Goal: Task Accomplishment & Management: Manage account settings

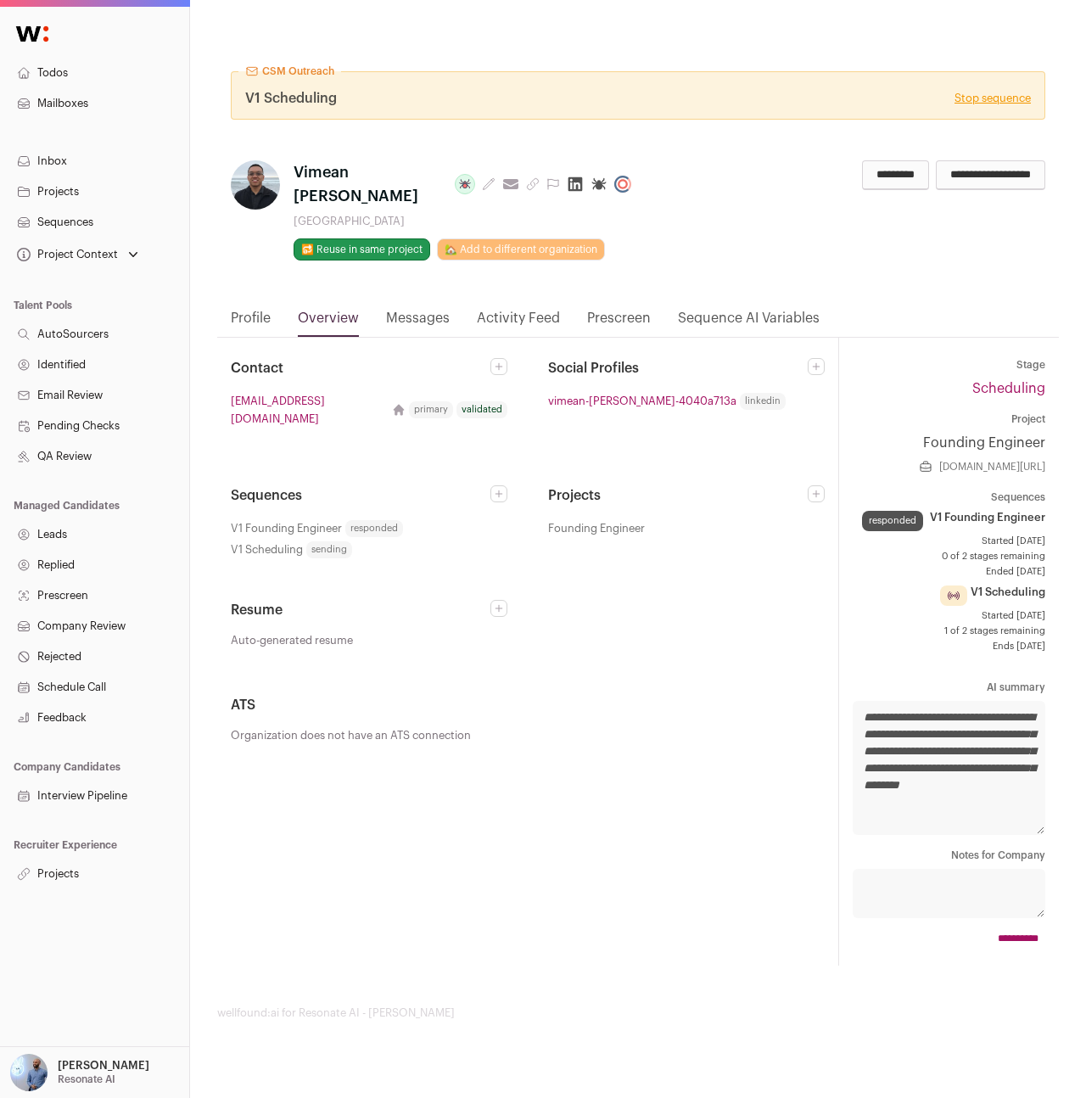
click at [1002, 97] on link "Stop sequence" at bounding box center [993, 99] width 76 height 14
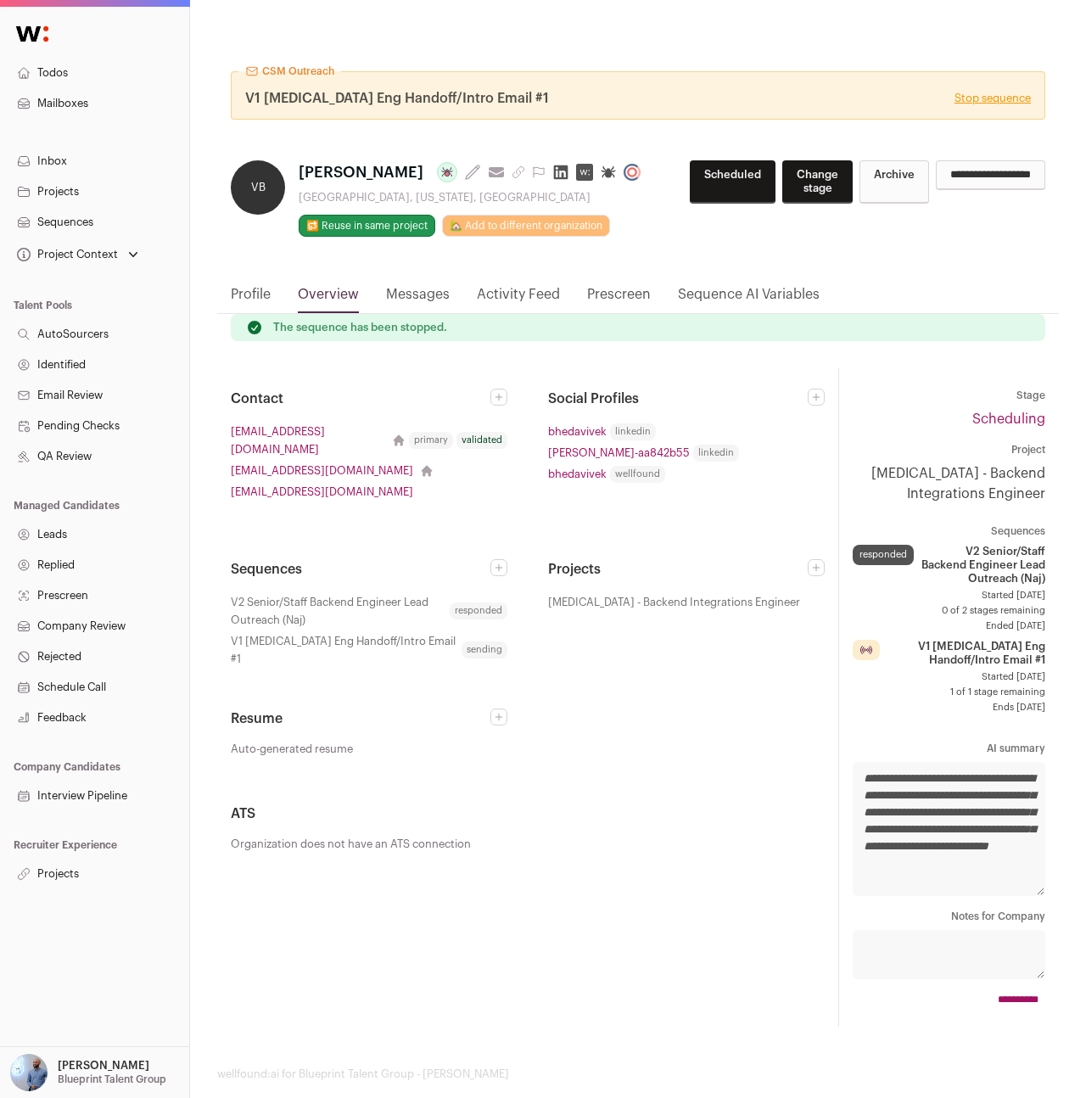
click at [972, 103] on link "Stop sequence" at bounding box center [993, 99] width 76 height 14
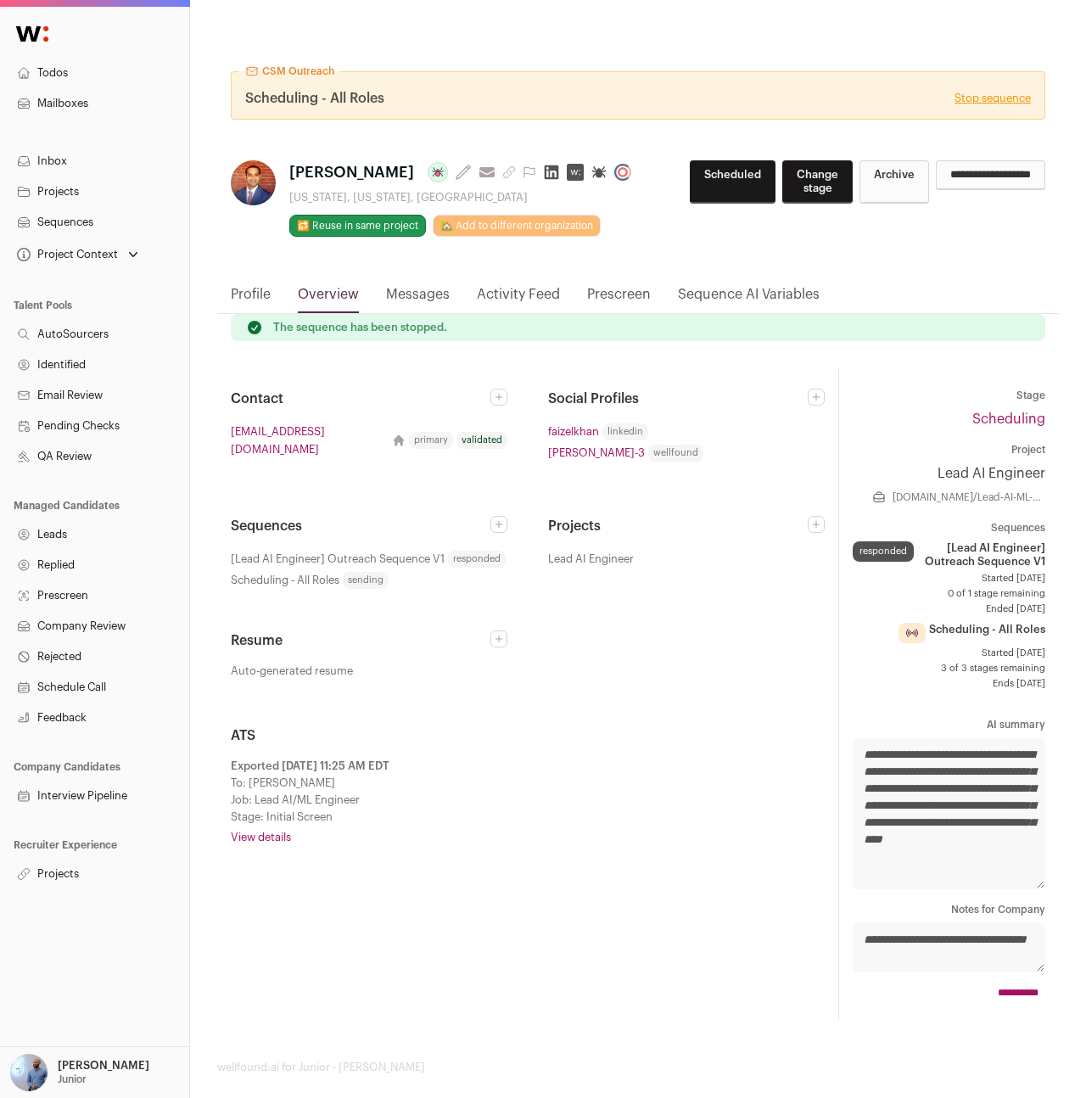
click at [388, 308] on link "Messages" at bounding box center [418, 298] width 64 height 29
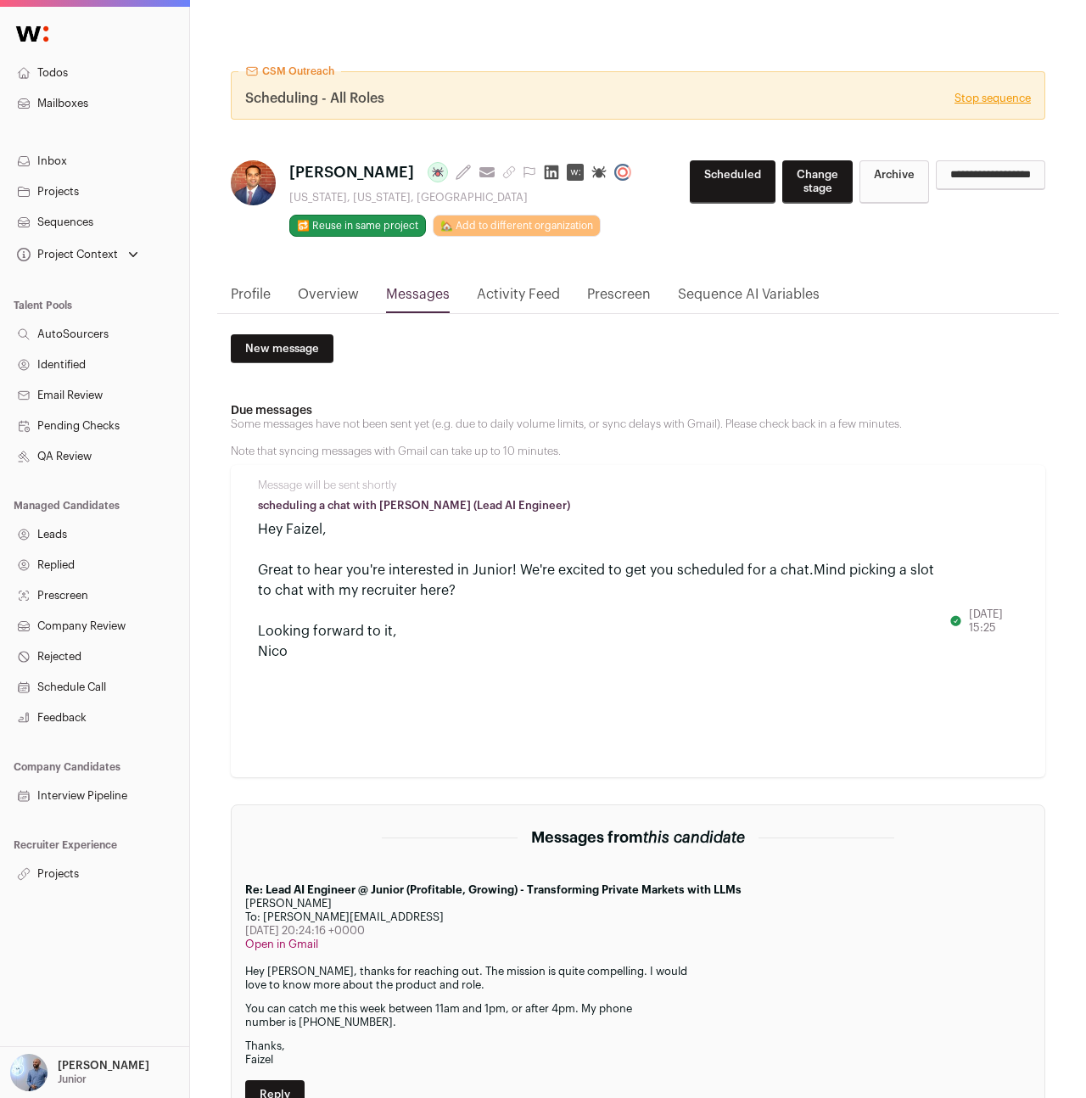
click at [337, 95] on span "Scheduling - All Roles" at bounding box center [314, 98] width 139 height 20
click at [89, 1064] on p "[PERSON_NAME]" at bounding box center [104, 1066] width 92 height 14
click at [284, 570] on div "Great to hear you're interested in Junior! We're excited to get you scheduled f…" at bounding box center [604, 580] width 692 height 41
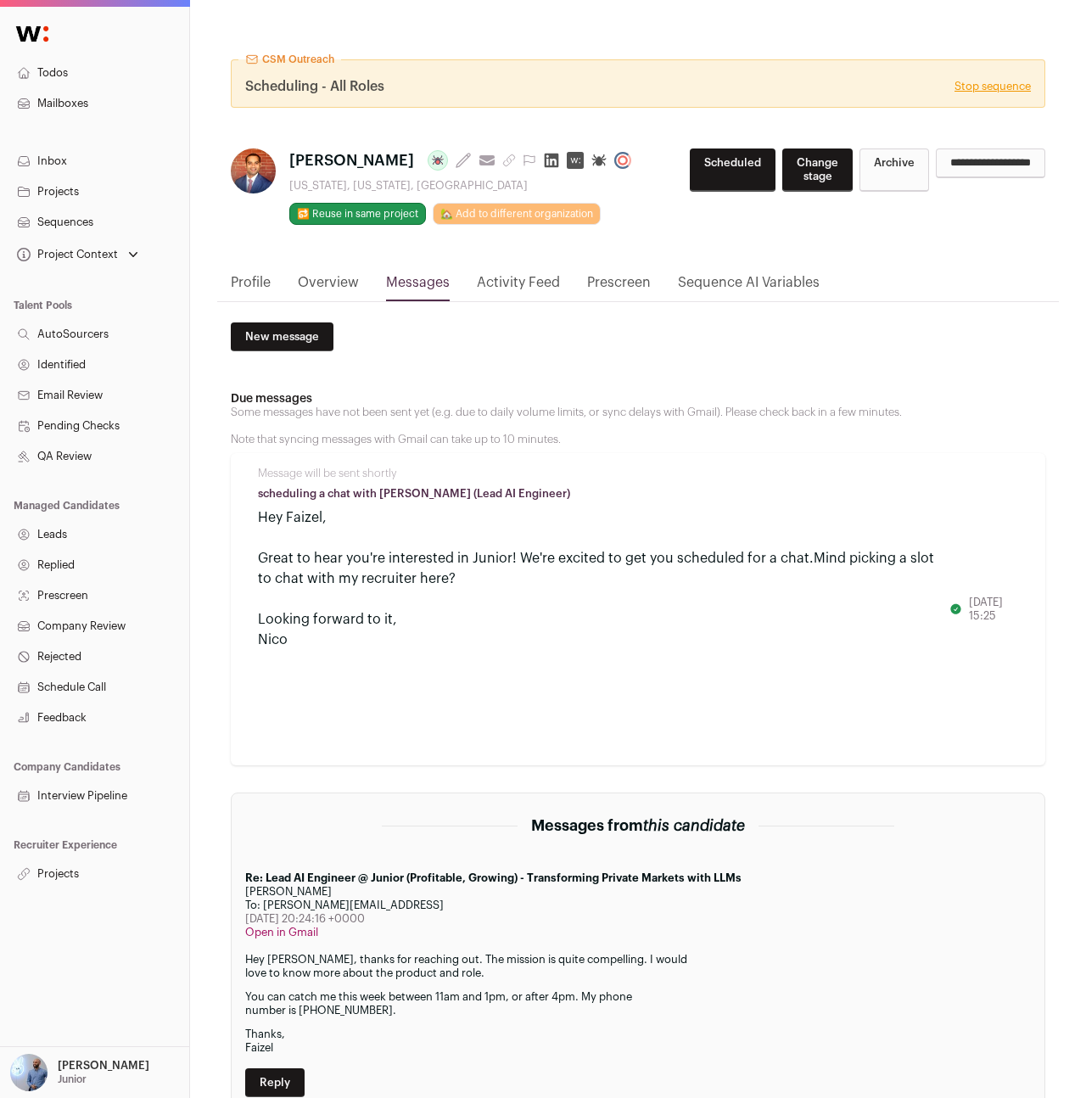
scroll to position [17, 0]
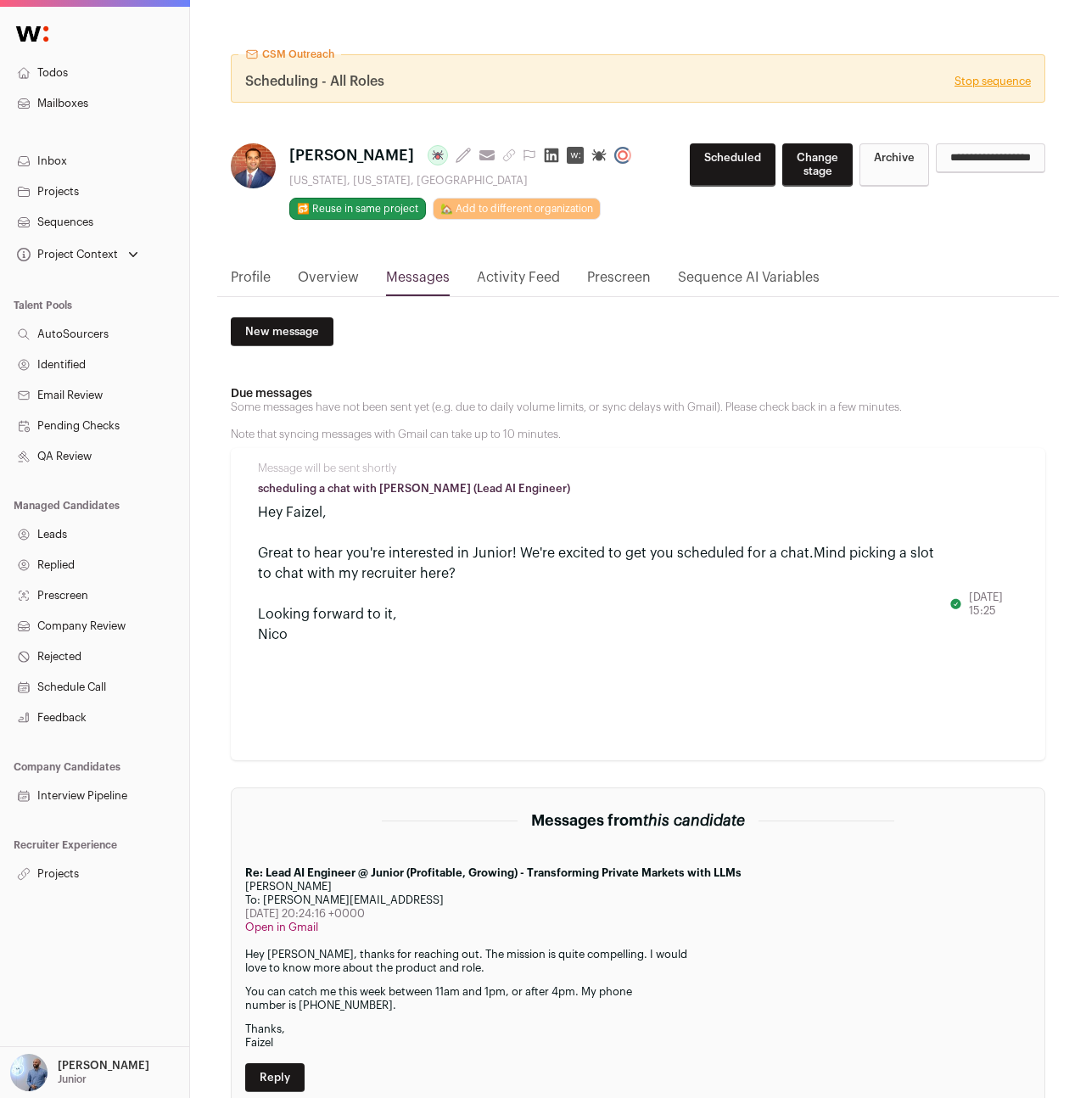
click at [102, 1071] on p "[PERSON_NAME]" at bounding box center [104, 1066] width 92 height 14
click at [67, 1015] on link "Admin" at bounding box center [115, 1026] width 188 height 37
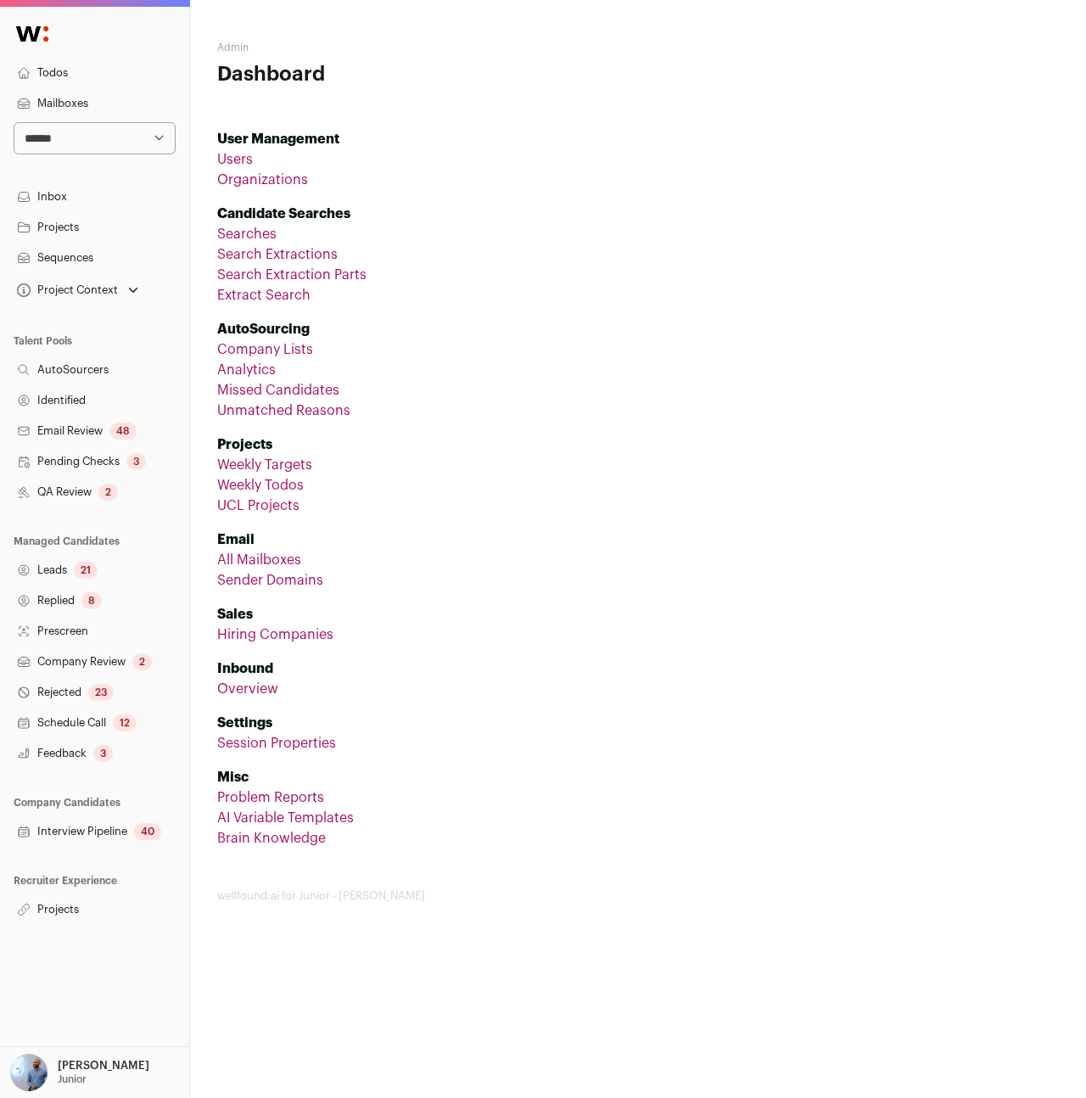
click at [234, 564] on link "All Mailboxes" at bounding box center [259, 560] width 84 height 14
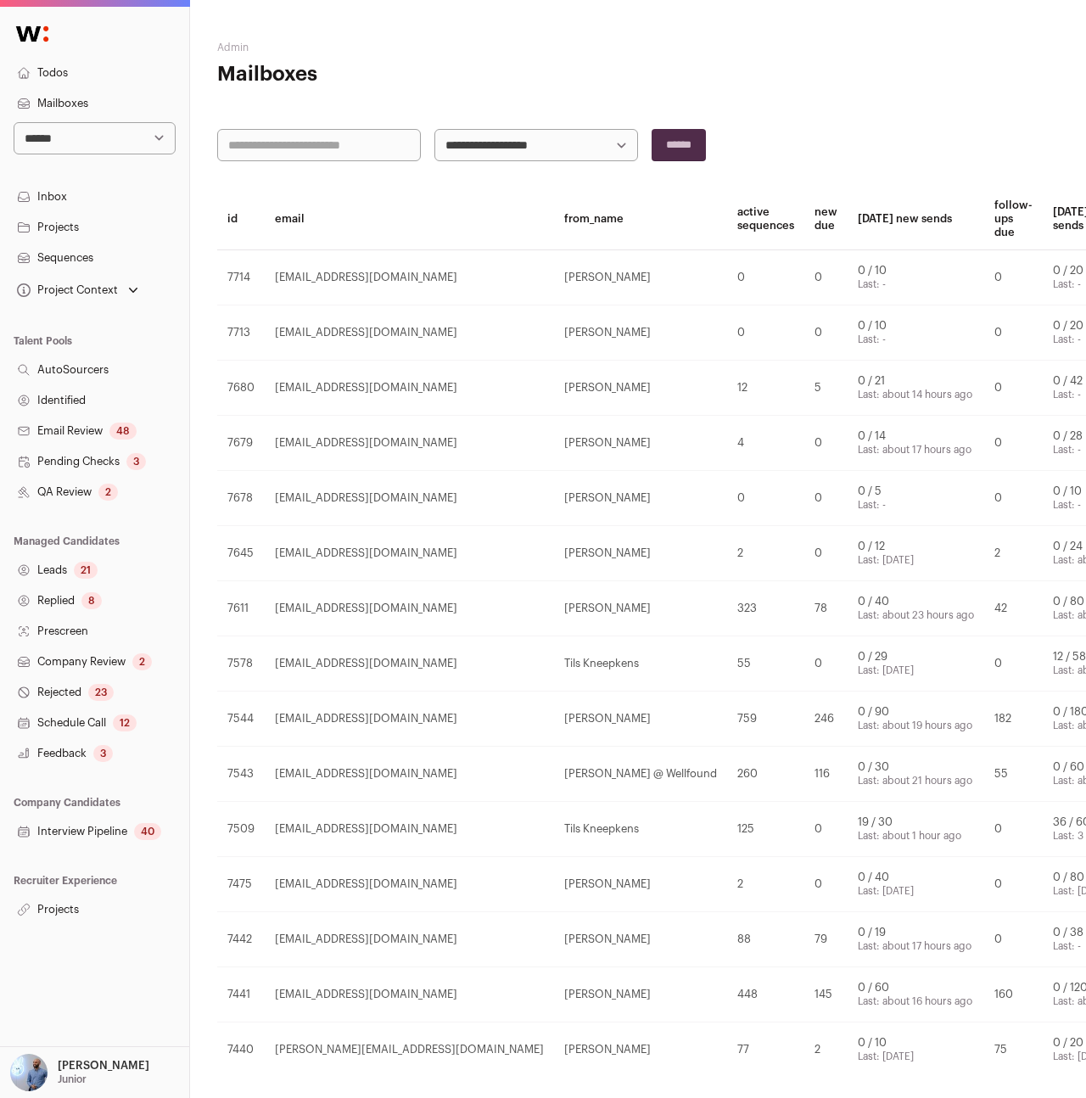
click at [341, 133] on input "text" at bounding box center [319, 145] width 204 height 32
type input "****"
click at [652, 129] on input "******" at bounding box center [679, 145] width 54 height 32
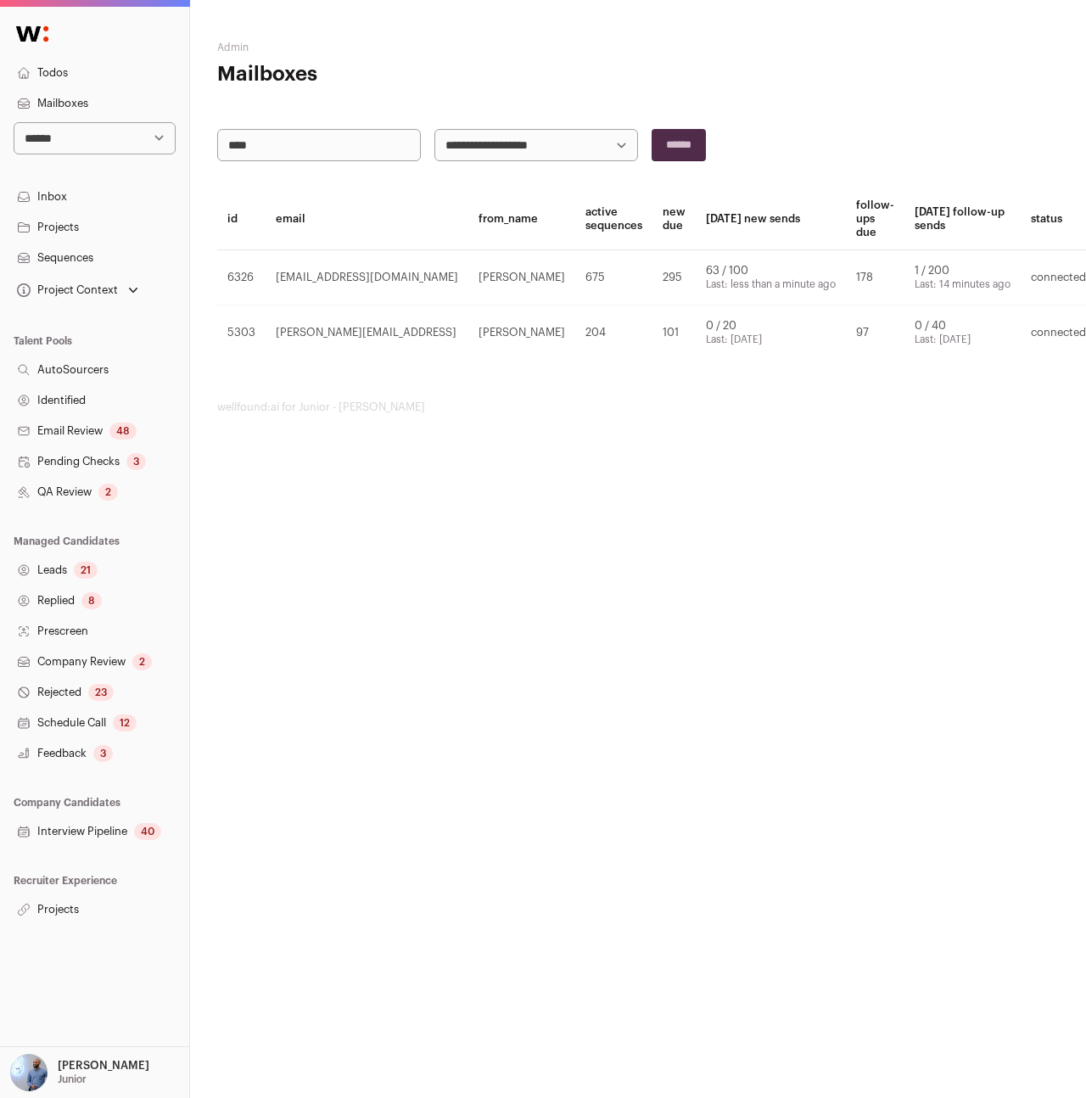
click at [79, 199] on link "Inbox" at bounding box center [94, 197] width 189 height 31
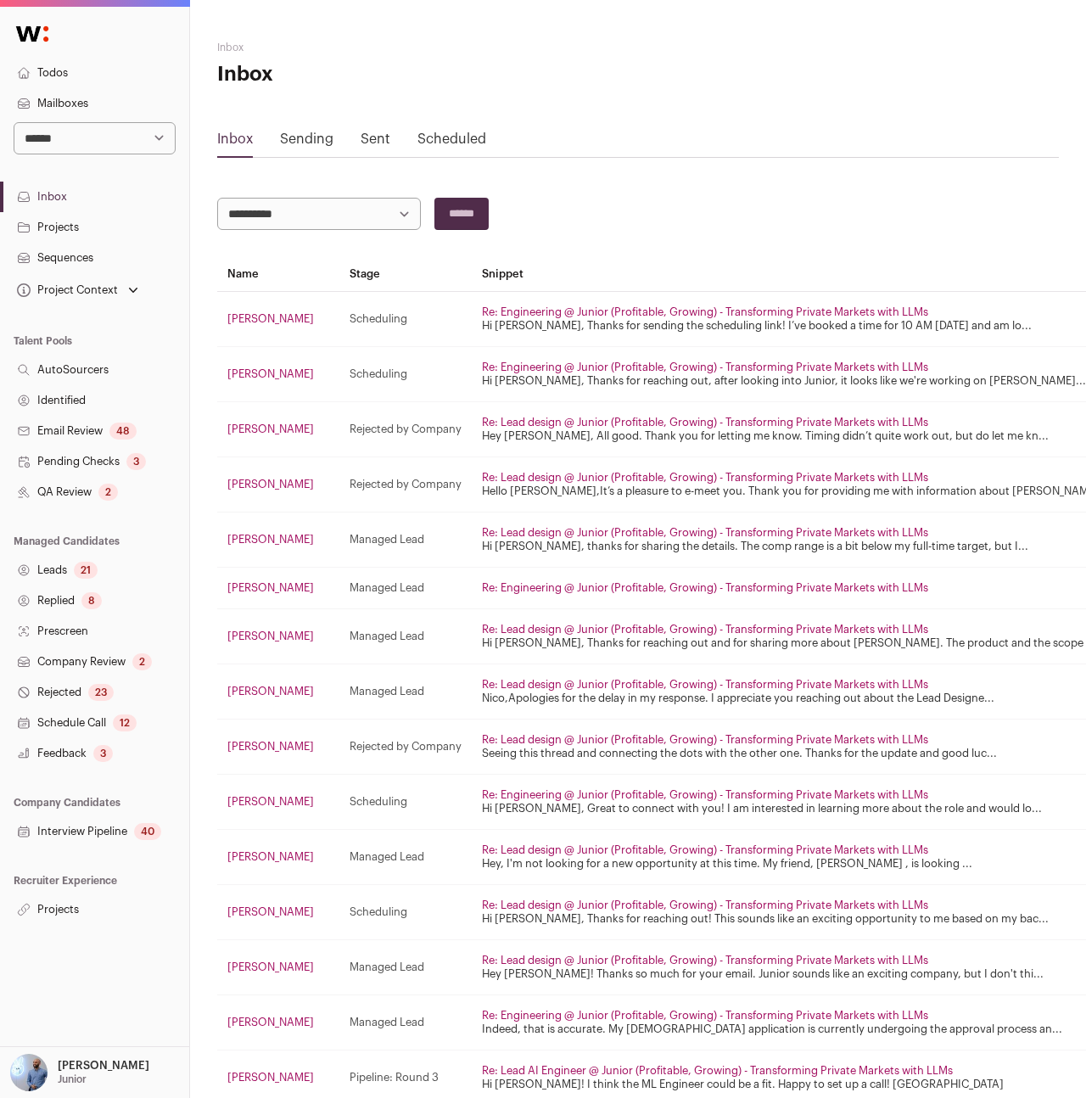
click at [326, 141] on link "Sending" at bounding box center [306, 139] width 53 height 14
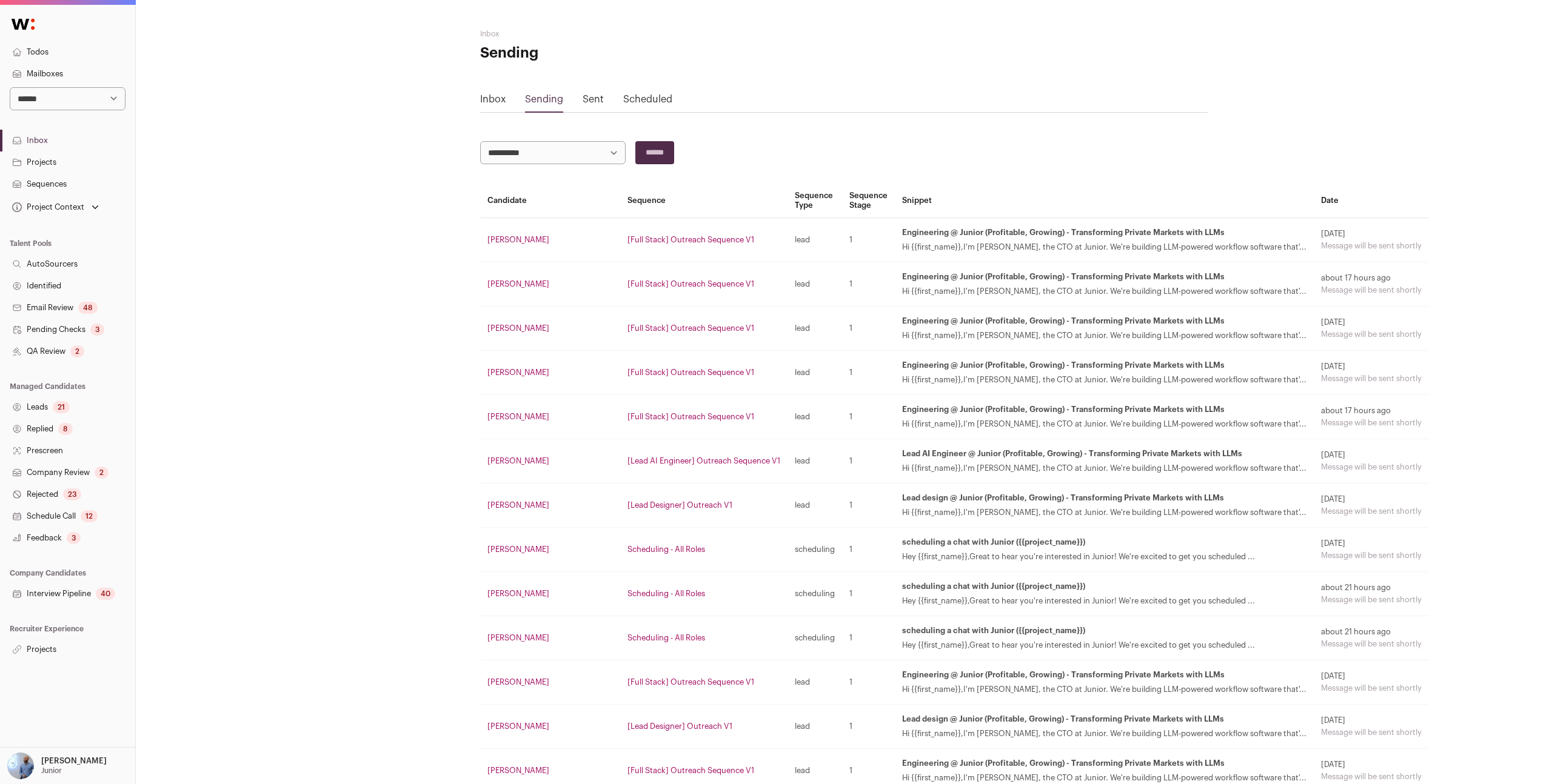
click at [599, 99] on link "Sent" at bounding box center [594, 99] width 21 height 10
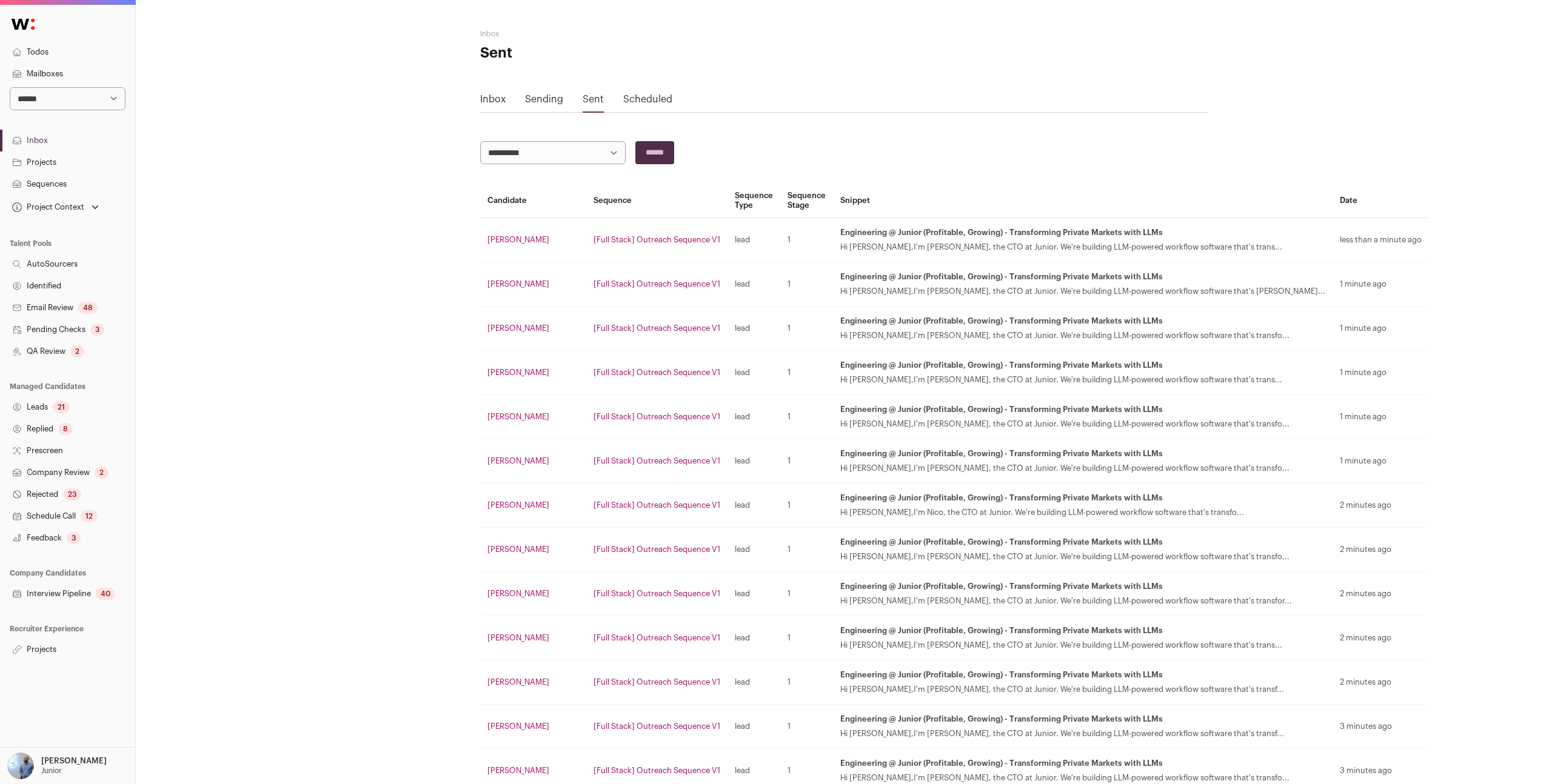
click at [554, 106] on div "Sending" at bounding box center [544, 101] width 38 height 19
click at [553, 91] on div "Sending" at bounding box center [544, 100] width 38 height 19
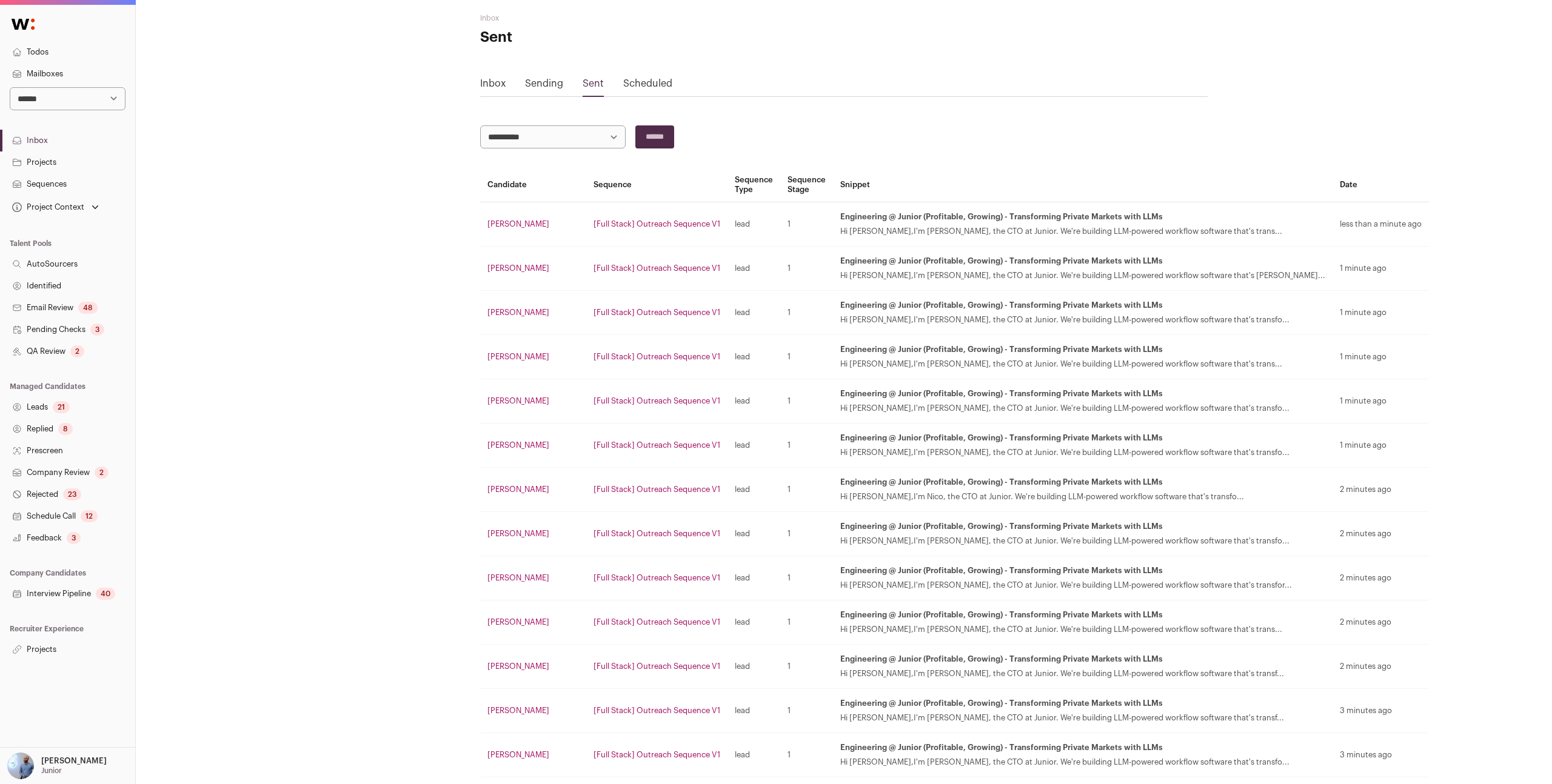
scroll to position [0, 0]
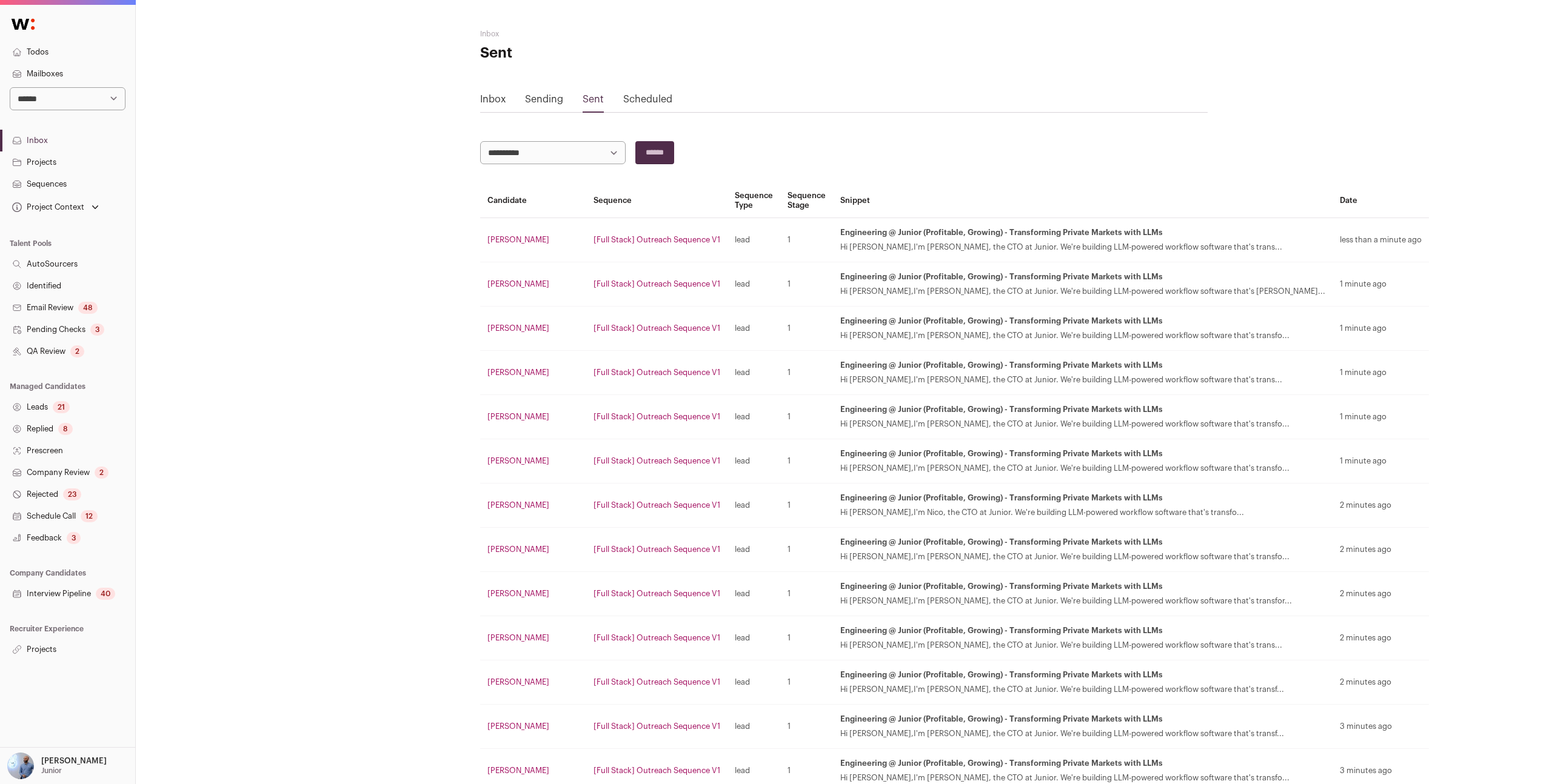
click at [540, 101] on link "Sending" at bounding box center [544, 99] width 38 height 10
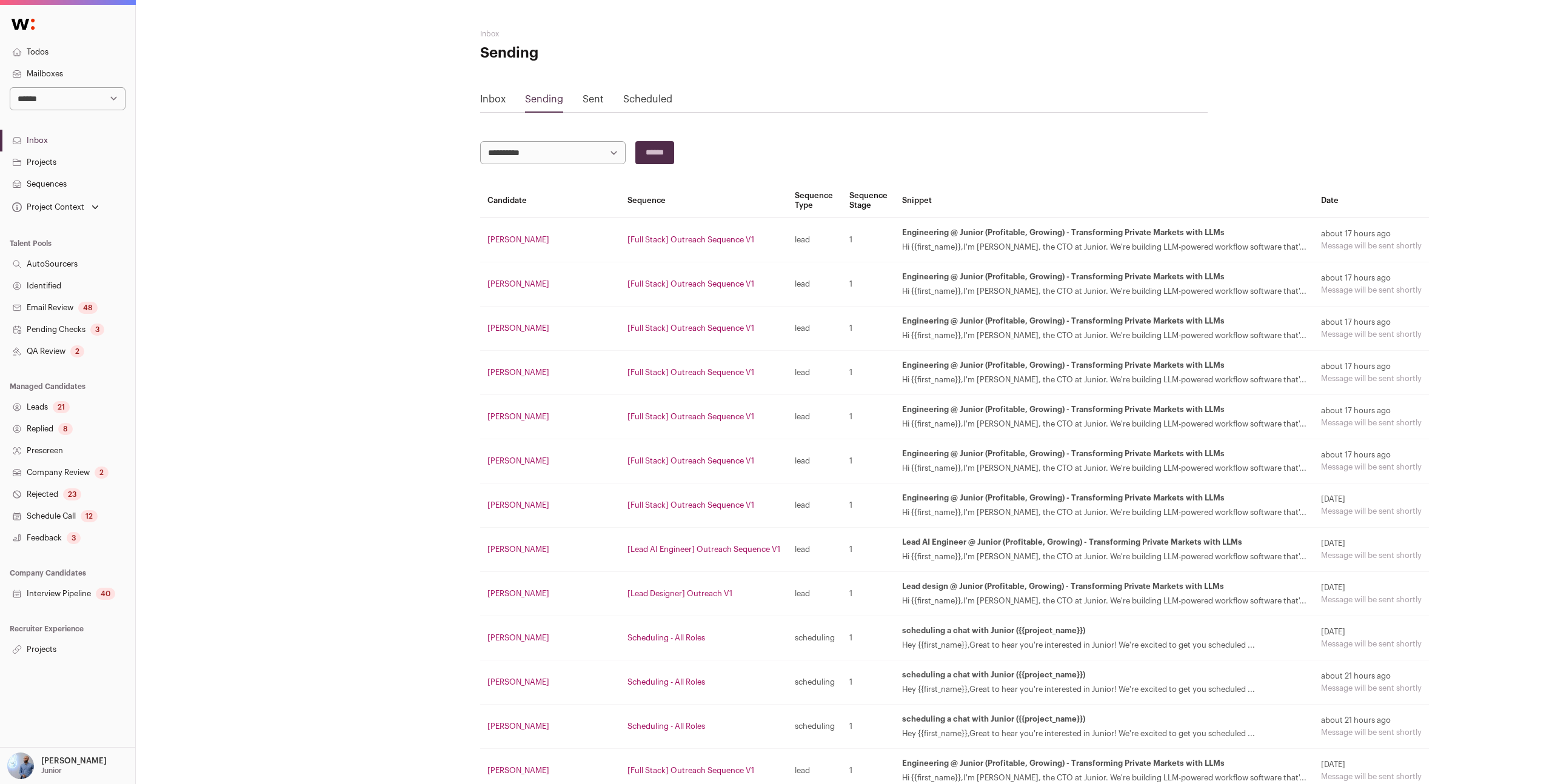
scroll to position [47, 0]
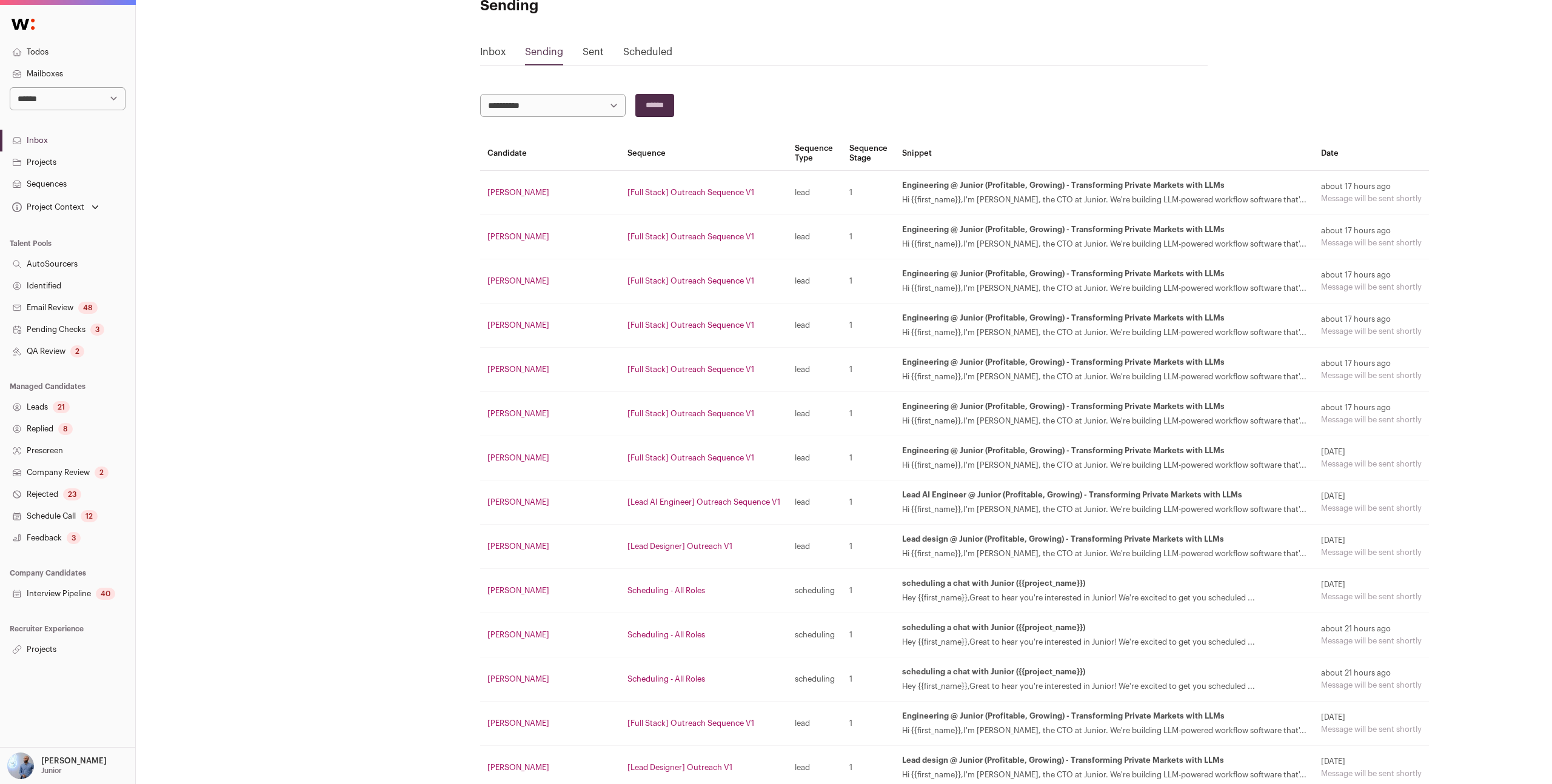
click at [672, 508] on td "[Lead AI Engineer] Outreach Sequence V1" at bounding box center [704, 503] width 167 height 44
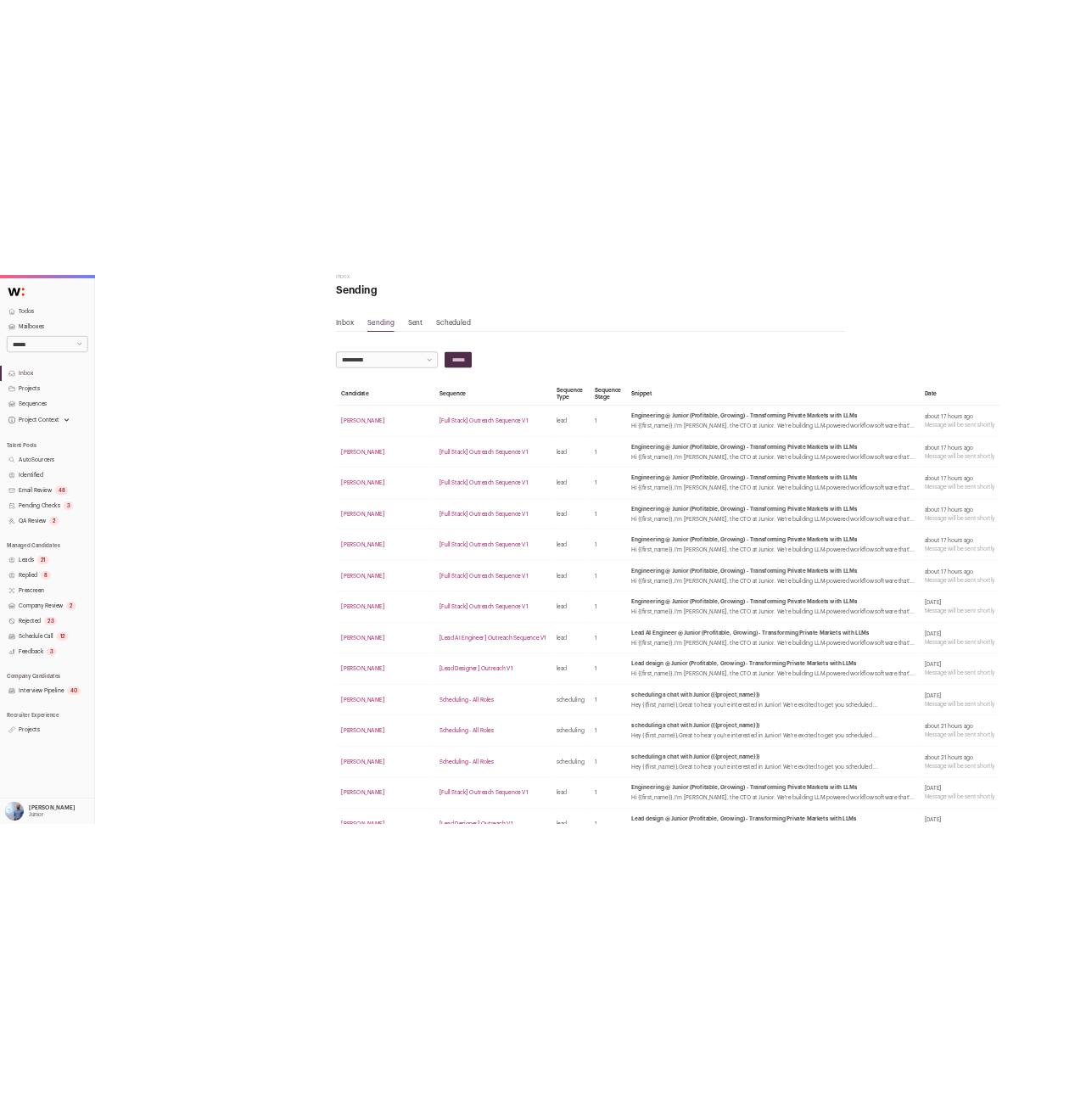
scroll to position [0, 0]
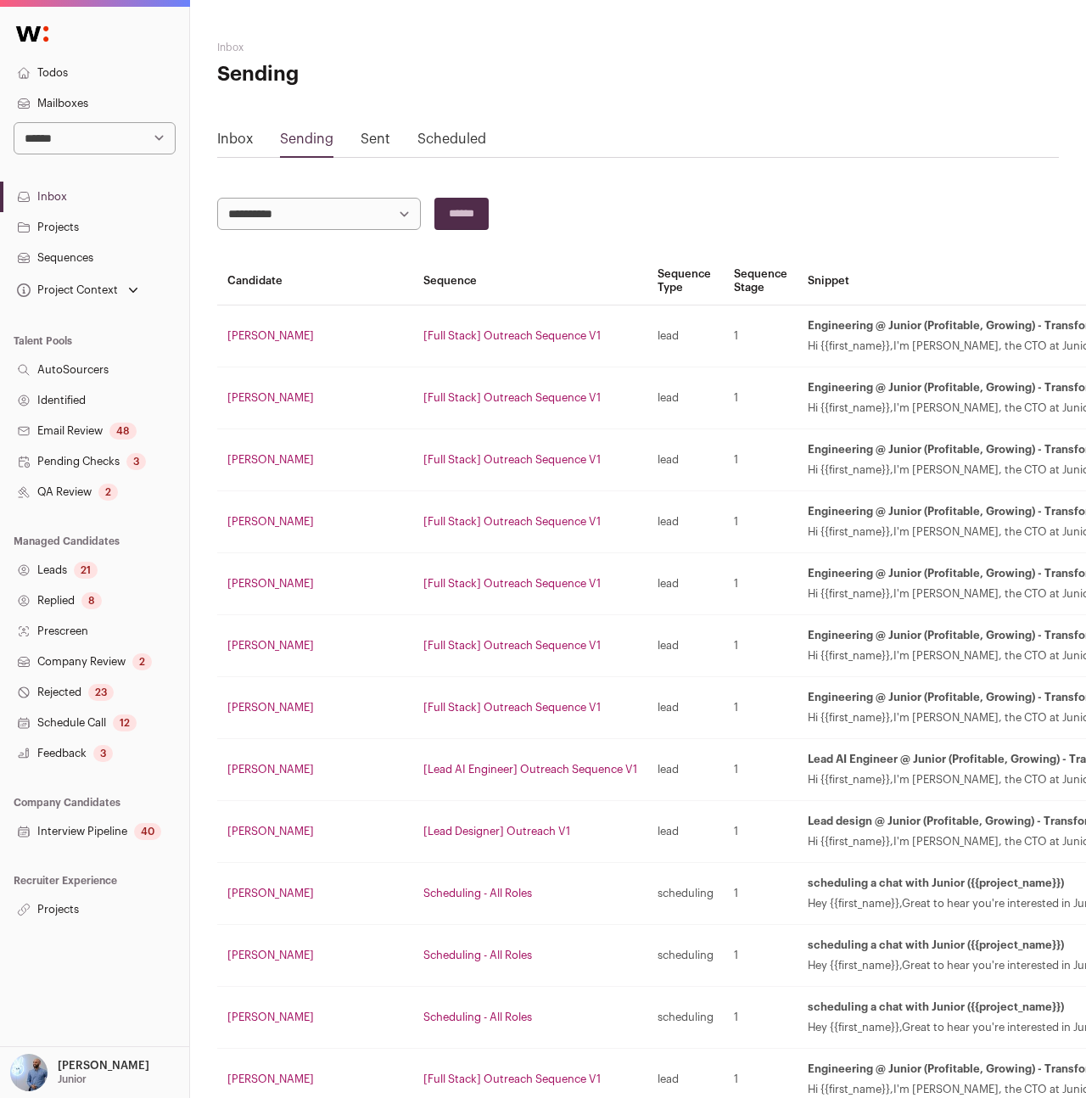
click at [65, 255] on link "Sequences" at bounding box center [94, 258] width 189 height 31
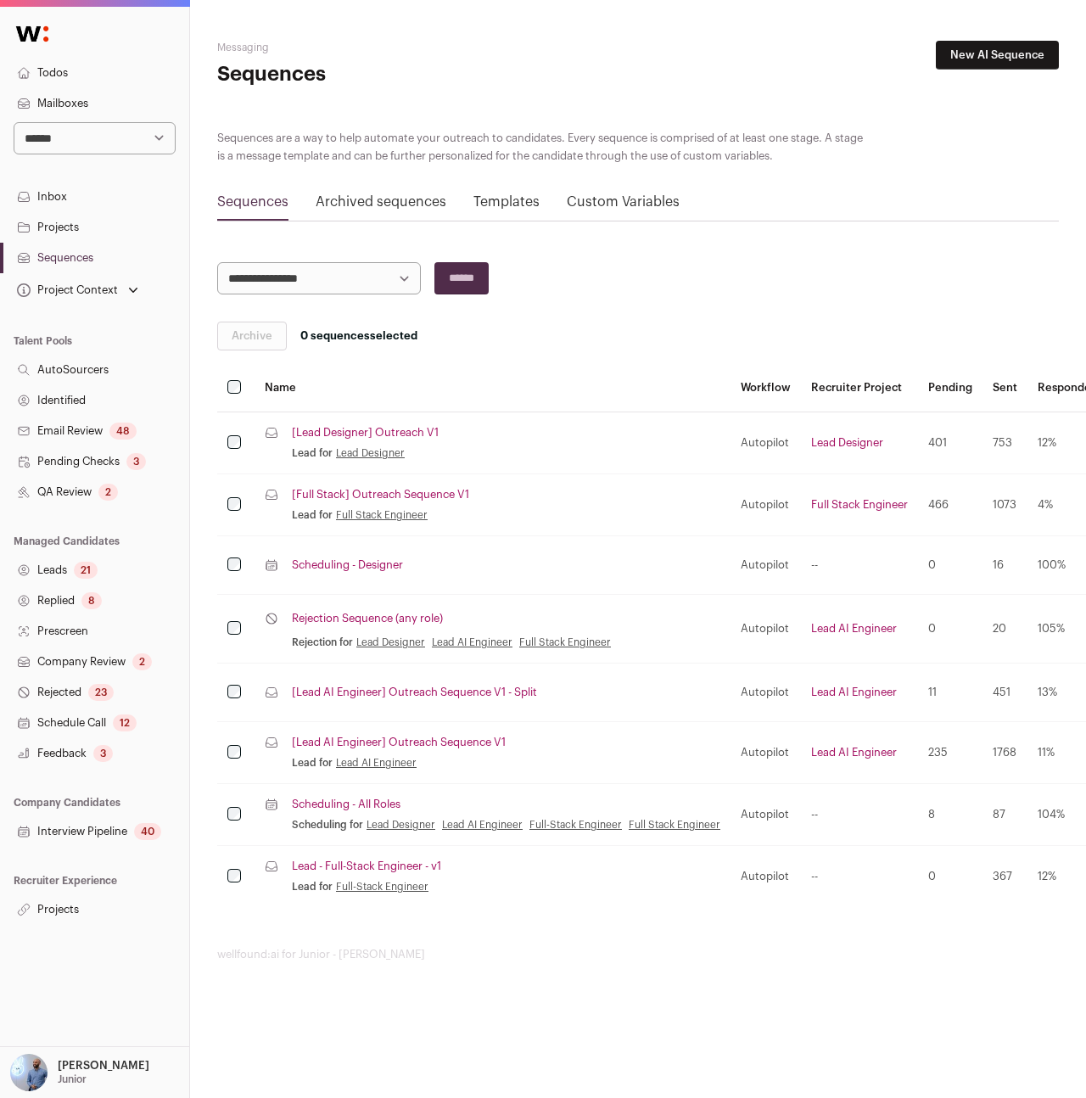
click at [346, 799] on link "Scheduling - All Roles" at bounding box center [346, 805] width 109 height 14
click at [342, 490] on link "[Full Stack] Outreach Sequence V1" at bounding box center [380, 495] width 177 height 14
click at [113, 90] on link "Mailboxes" at bounding box center [94, 103] width 189 height 31
click at [369, 798] on link "Scheduling - All Roles" at bounding box center [346, 805] width 109 height 14
click at [379, 492] on link "[Full Stack] Outreach Sequence V1" at bounding box center [380, 495] width 177 height 14
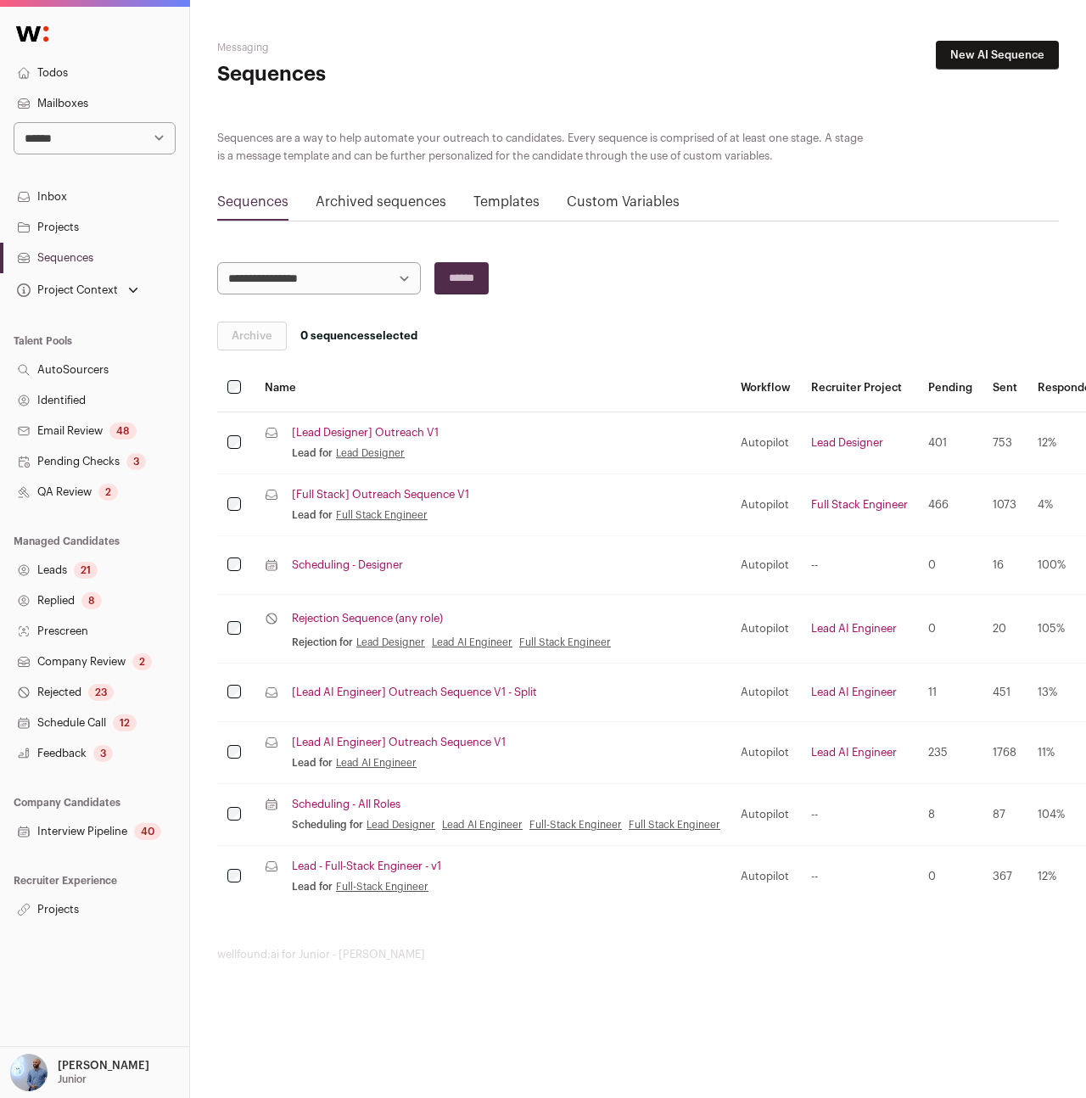
click at [70, 91] on link "Mailboxes" at bounding box center [94, 103] width 189 height 31
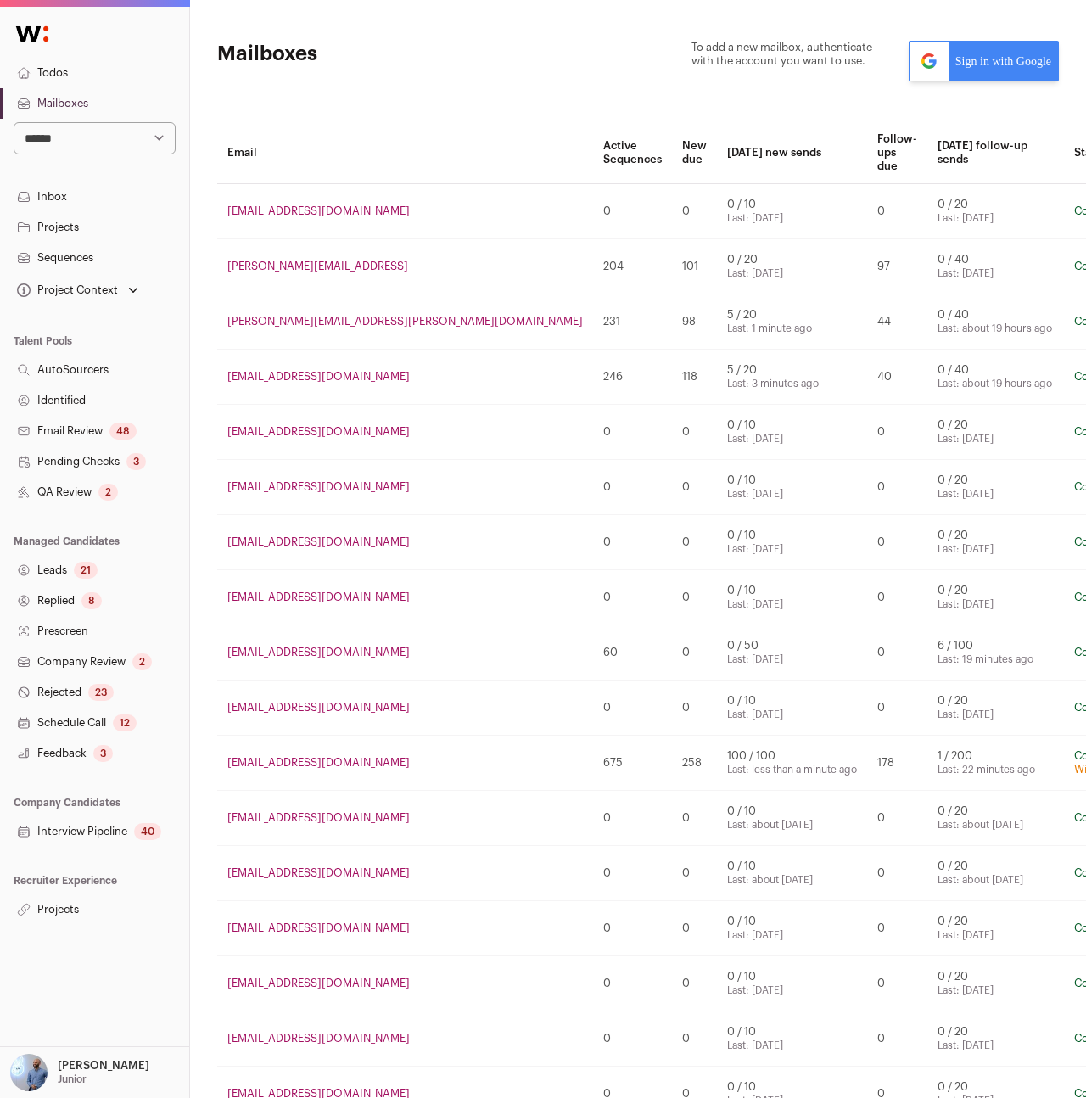
click at [348, 261] on link "nico.moschopoulos@myjunior.ai" at bounding box center [317, 266] width 181 height 11
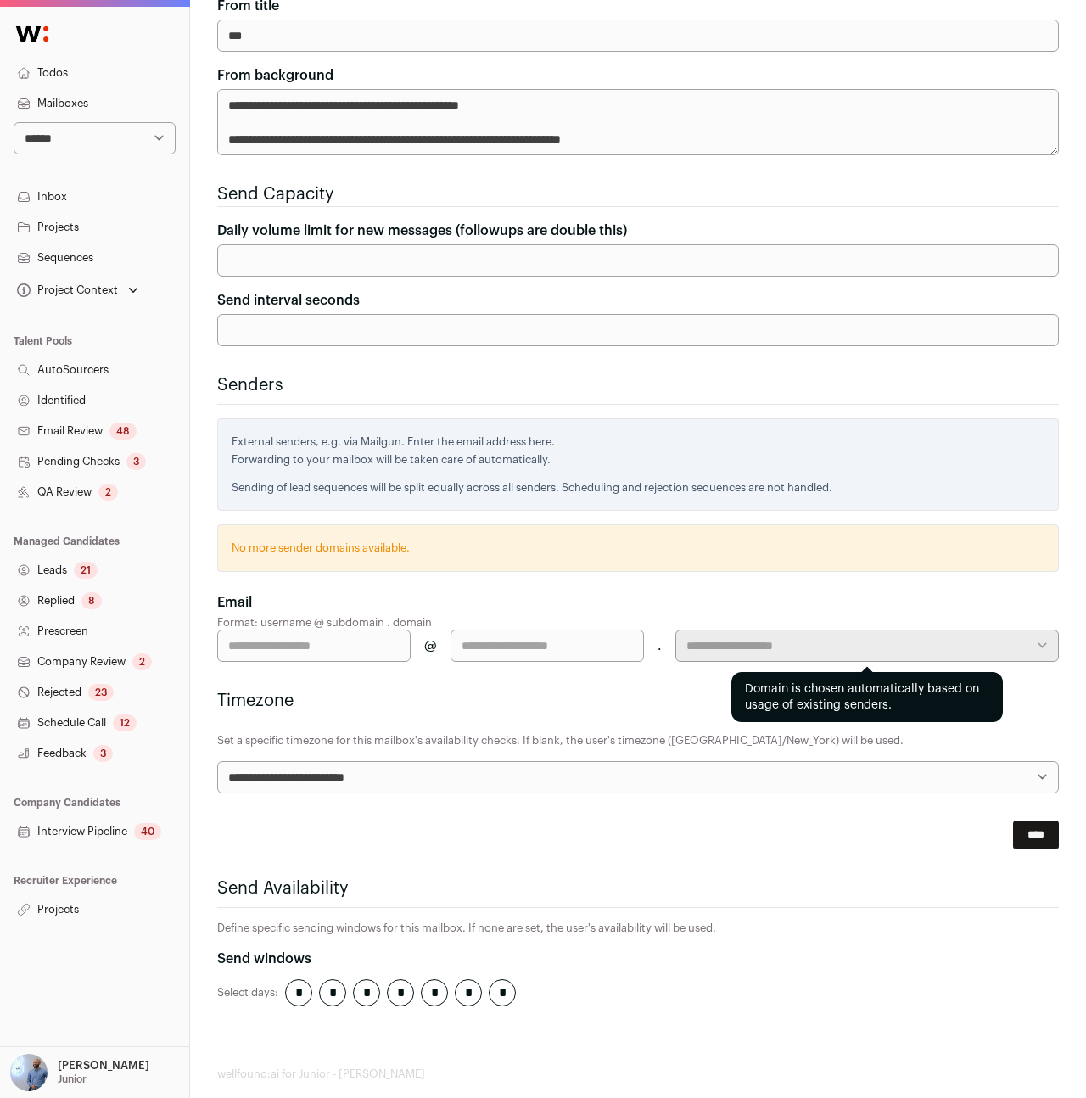
scroll to position [253, 0]
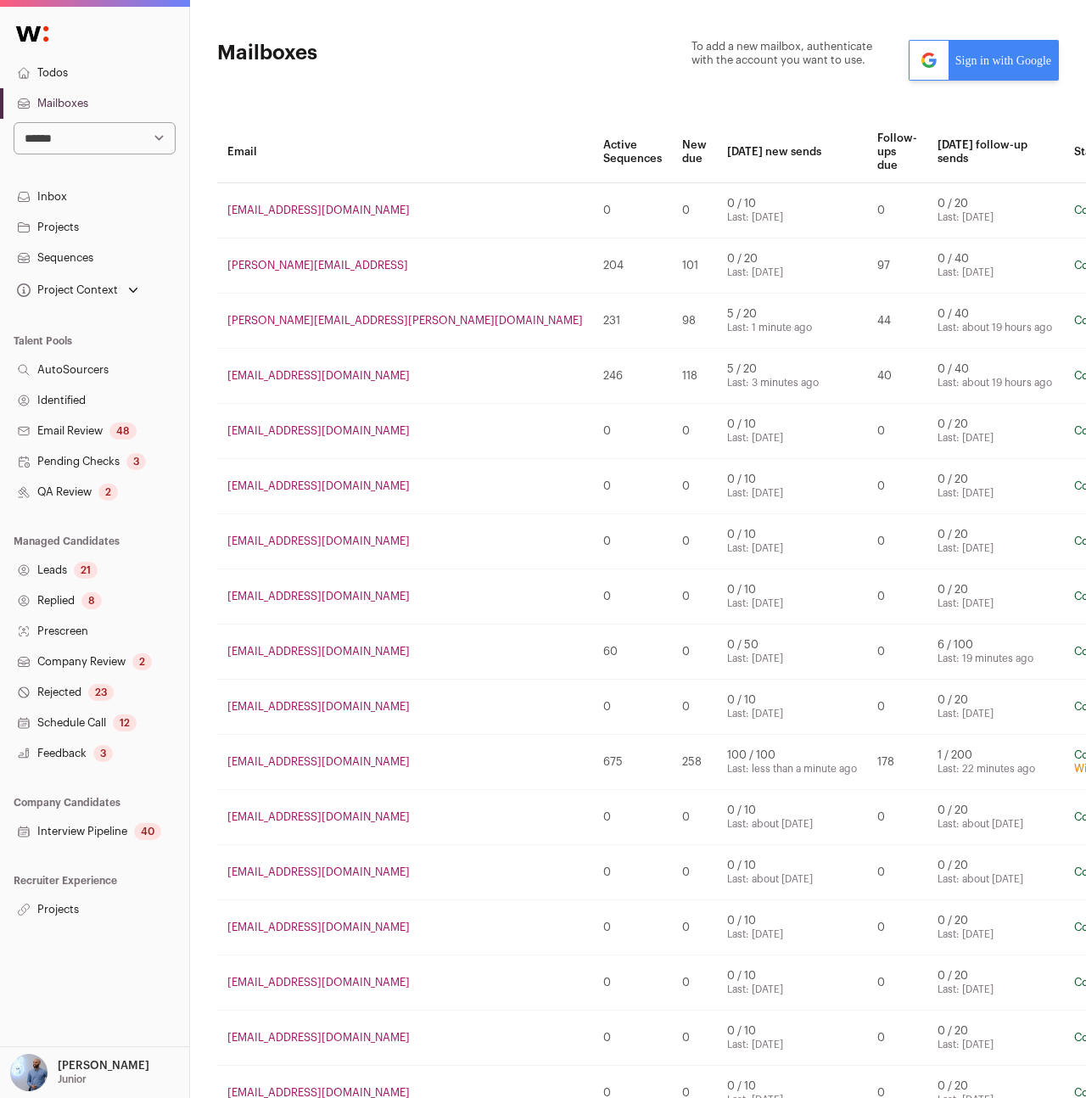
scroll to position [1, 0]
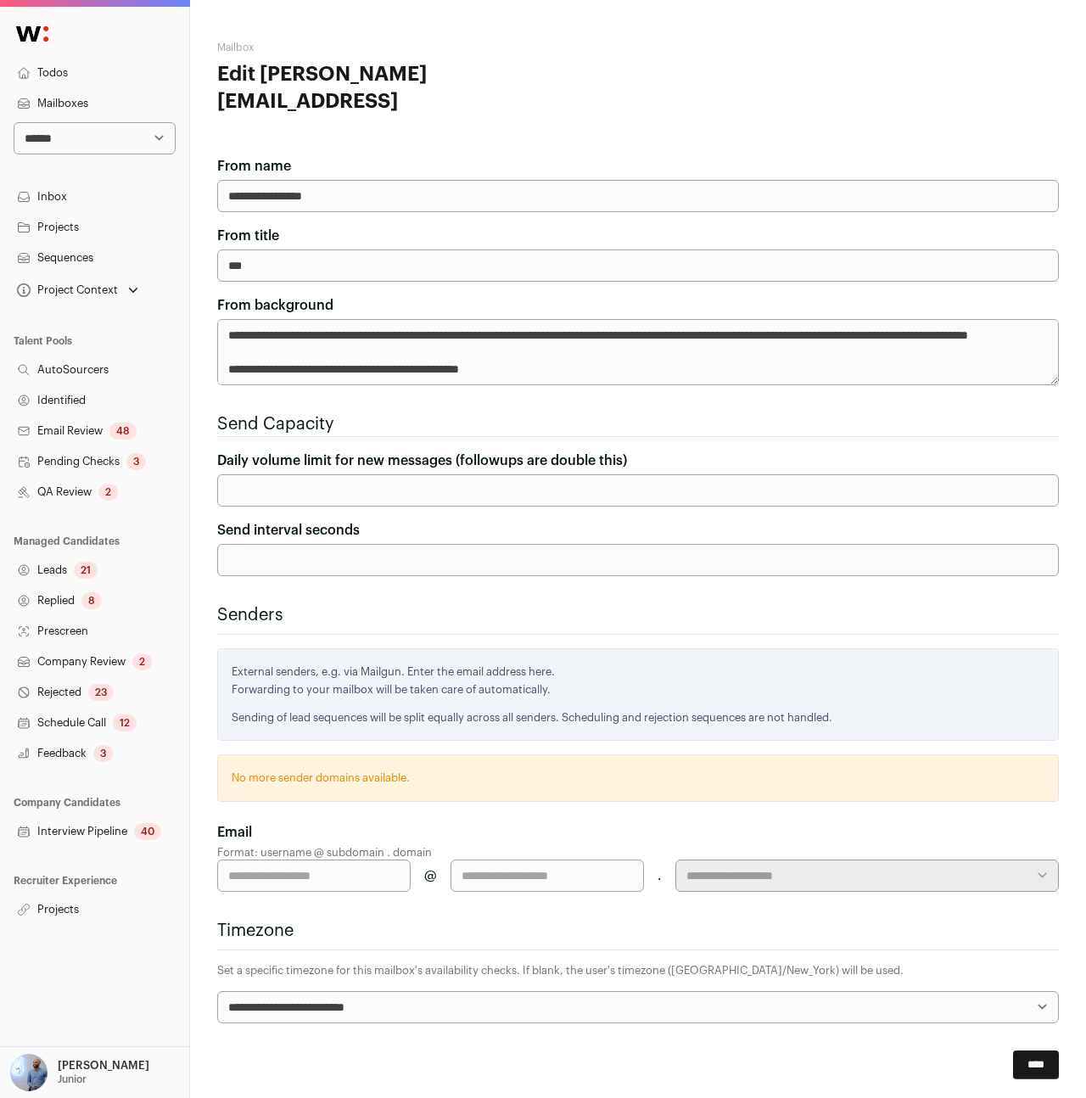
click at [283, 116] on main "**********" at bounding box center [638, 676] width 842 height 1352
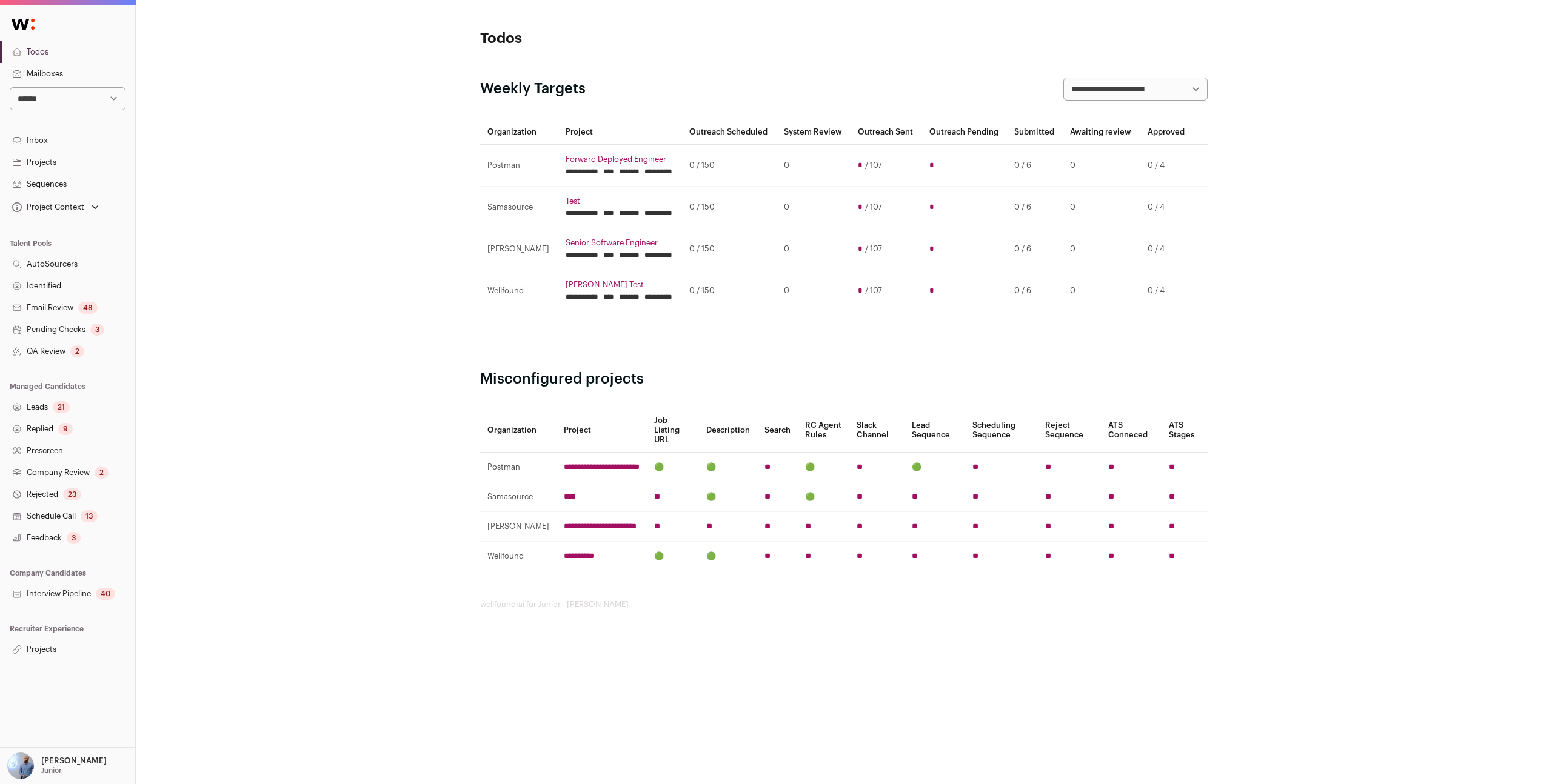
click at [34, 134] on link "Inbox" at bounding box center [67, 141] width 135 height 22
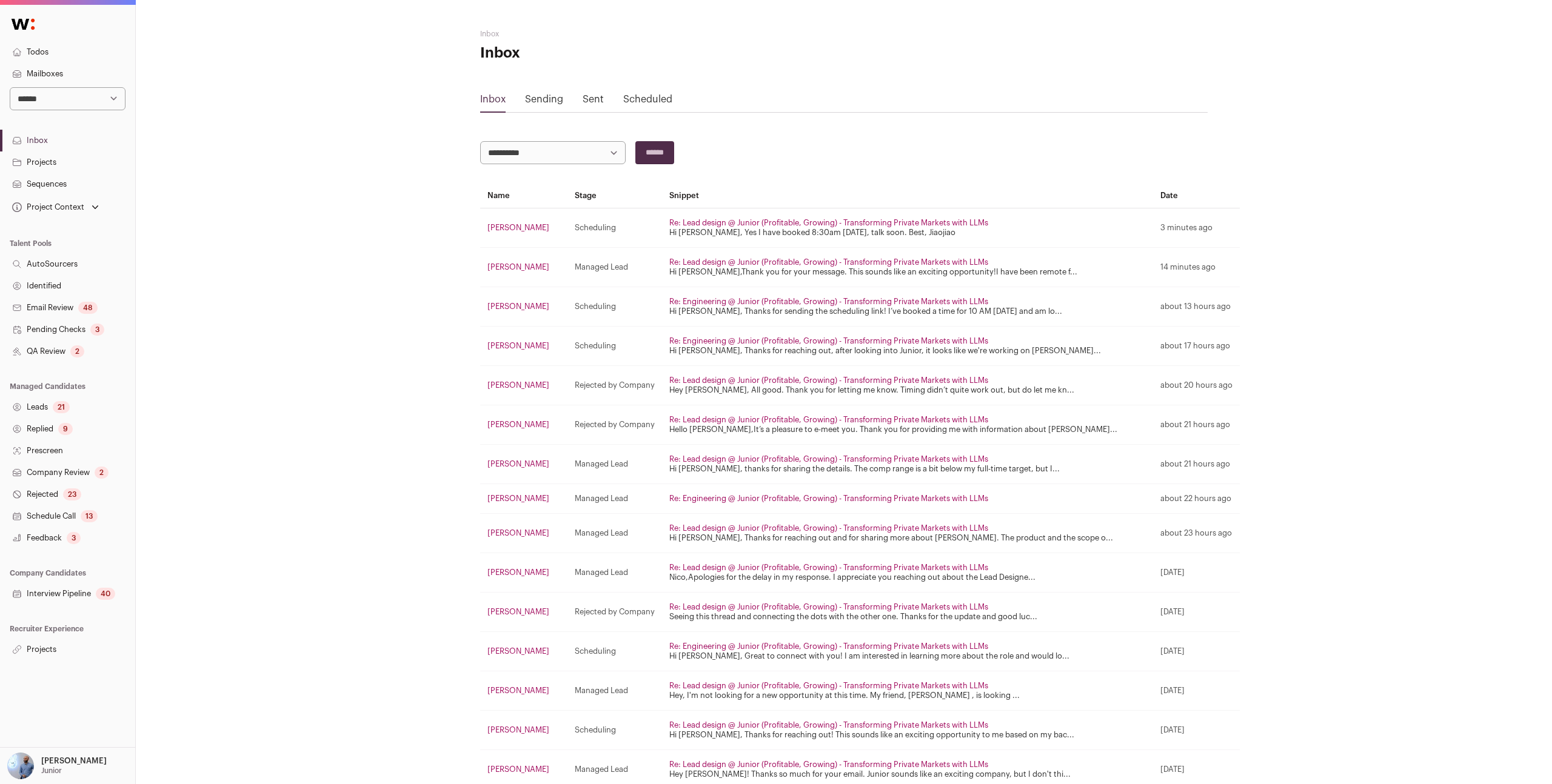
click at [549, 99] on link "Sending" at bounding box center [544, 99] width 38 height 10
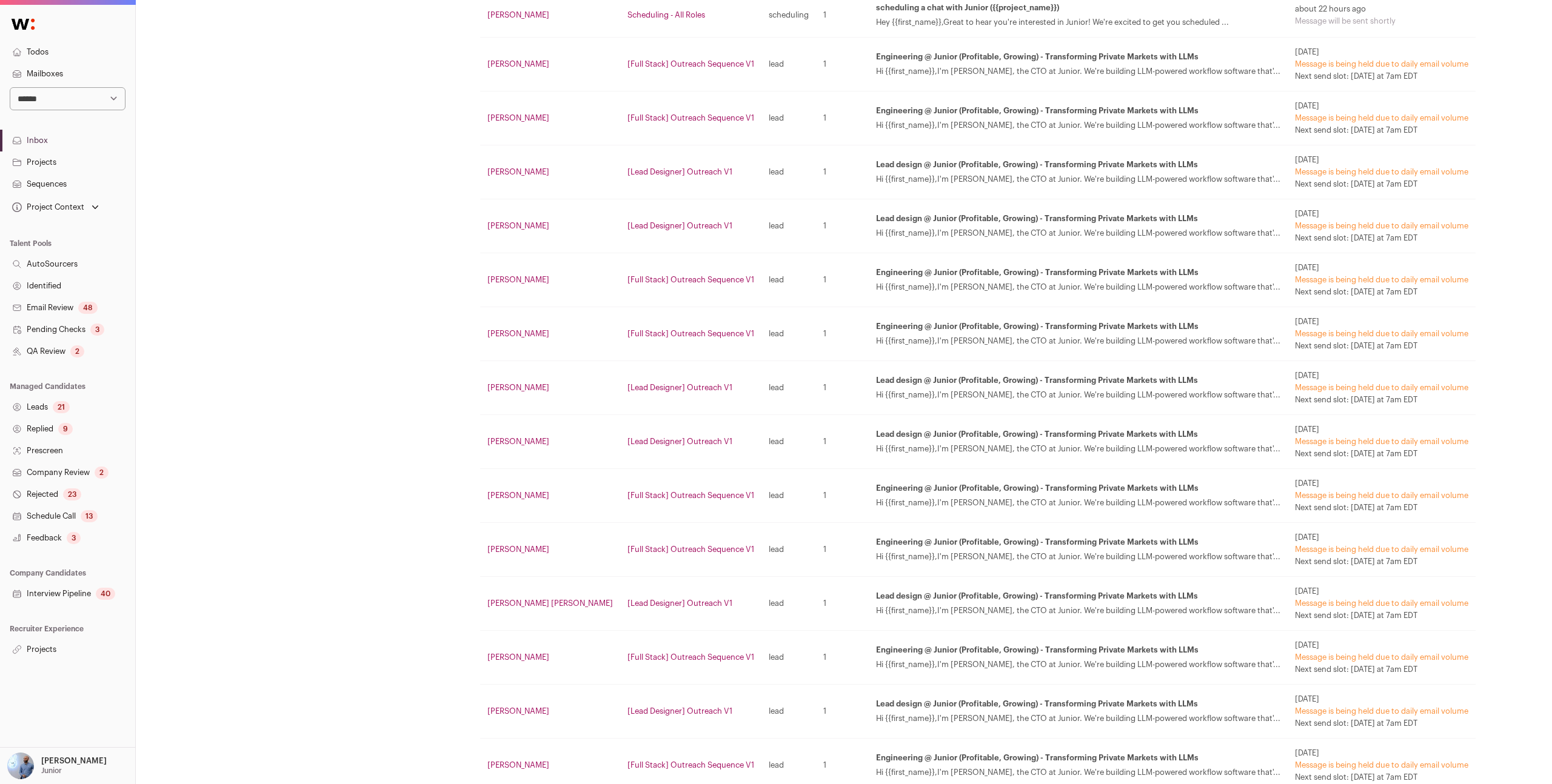
scroll to position [609, 0]
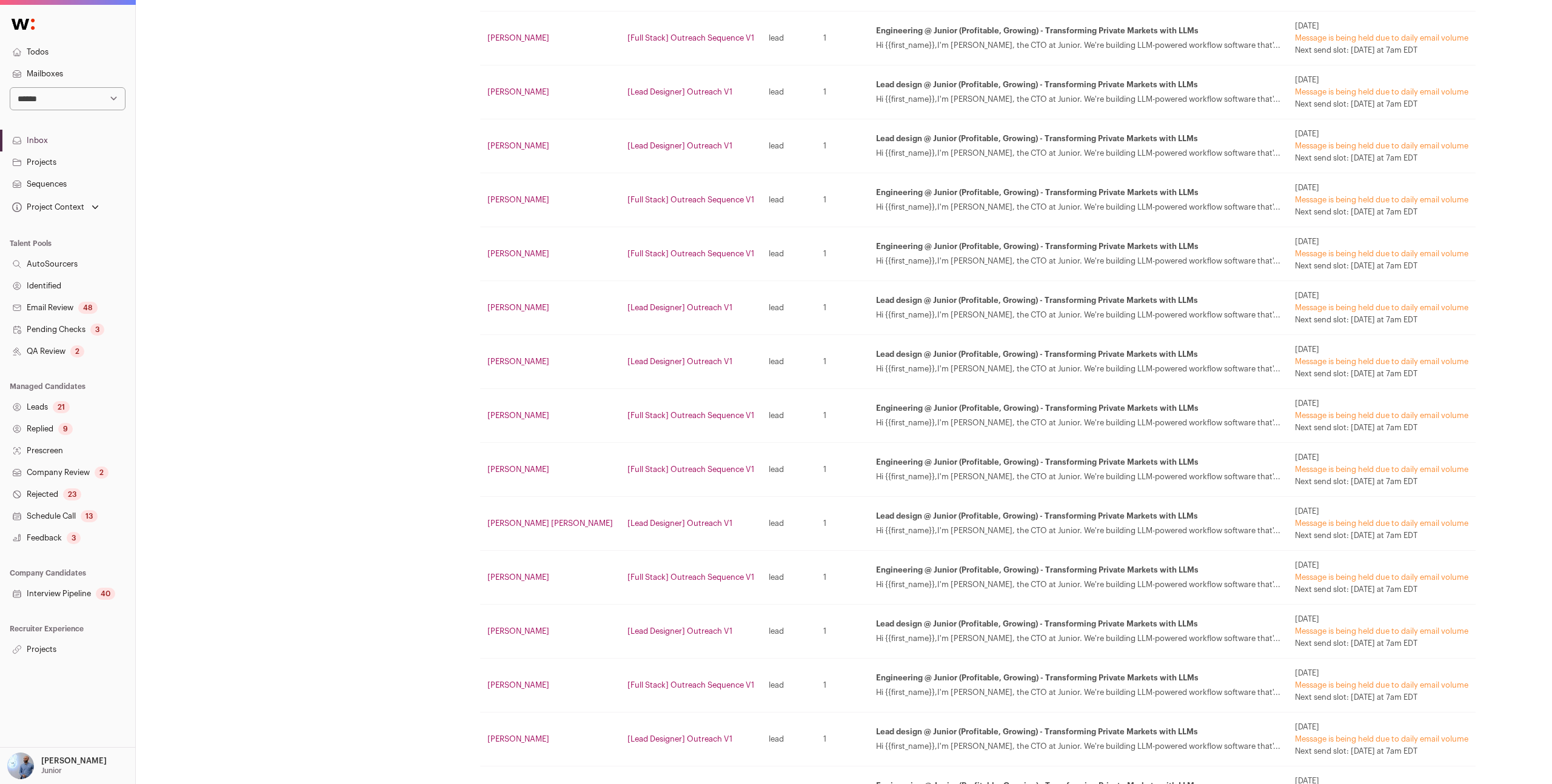
click at [704, 310] on td "[Lead Designer] Outreach V1" at bounding box center [691, 308] width 141 height 54
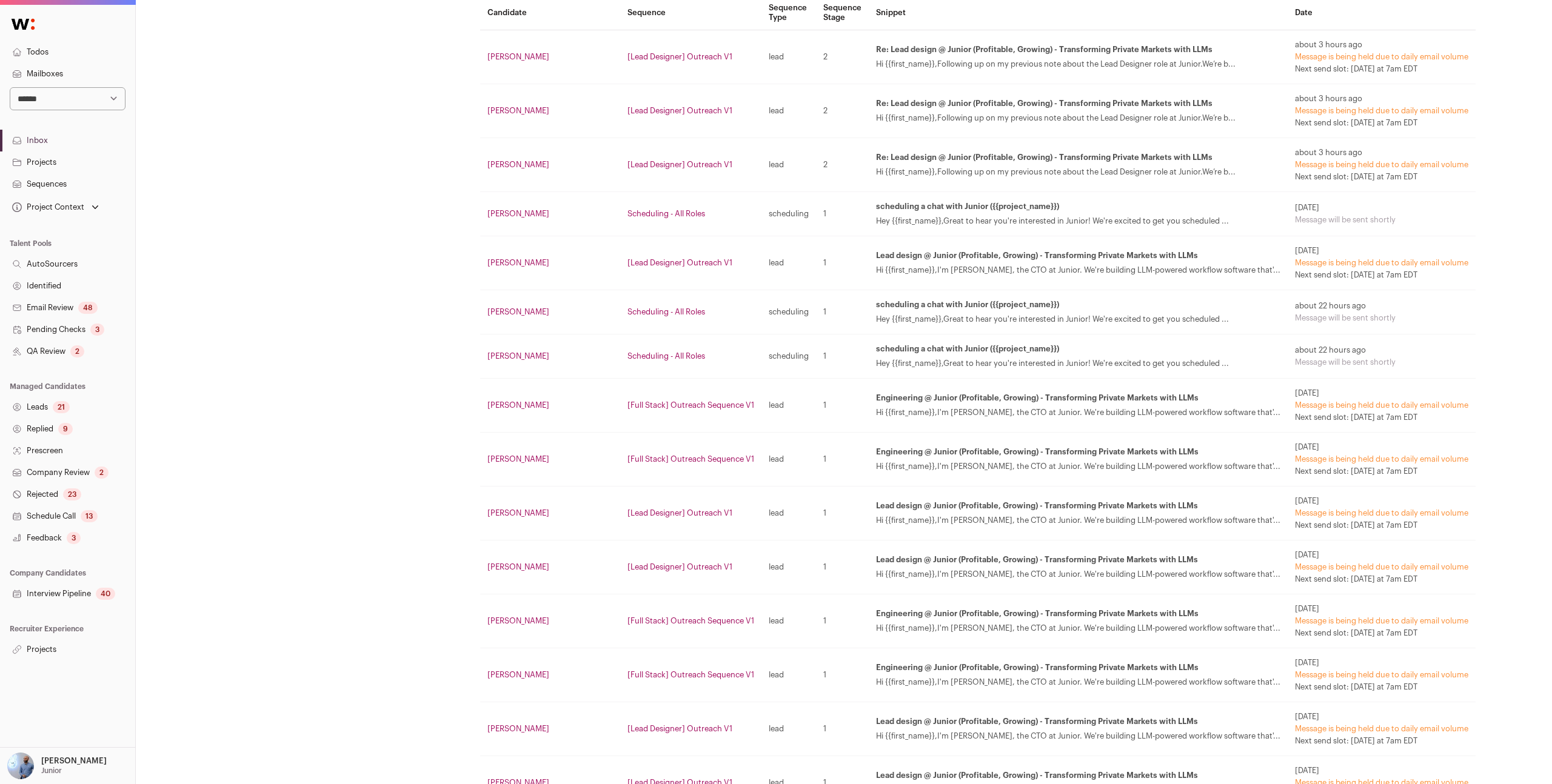
scroll to position [185, 0]
click at [680, 119] on td "[Lead Designer] Outreach V1" at bounding box center [691, 114] width 141 height 54
click at [1295, 503] on span "23 days ago" at bounding box center [1381, 504] width 174 height 10
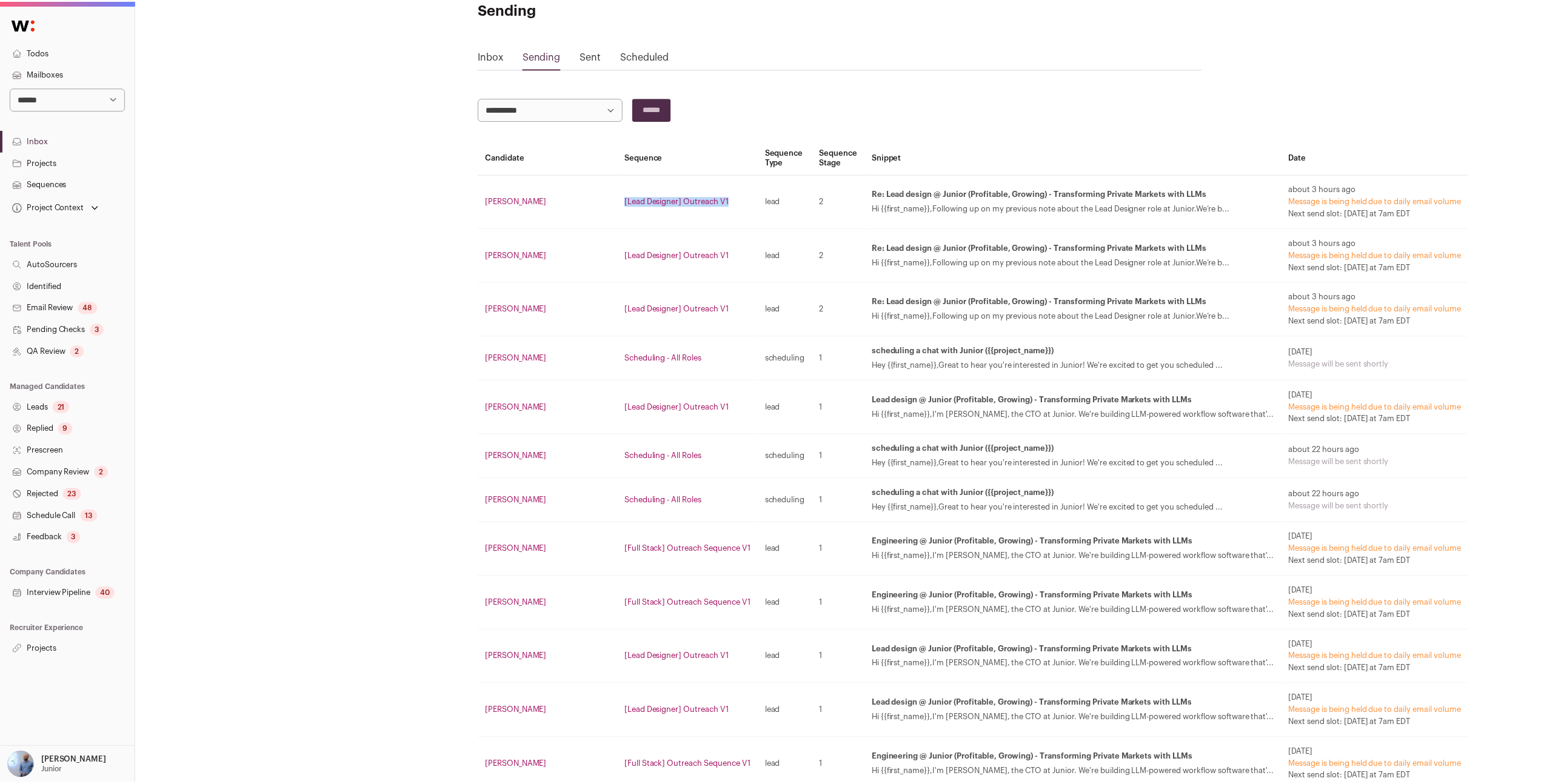
scroll to position [48, 0]
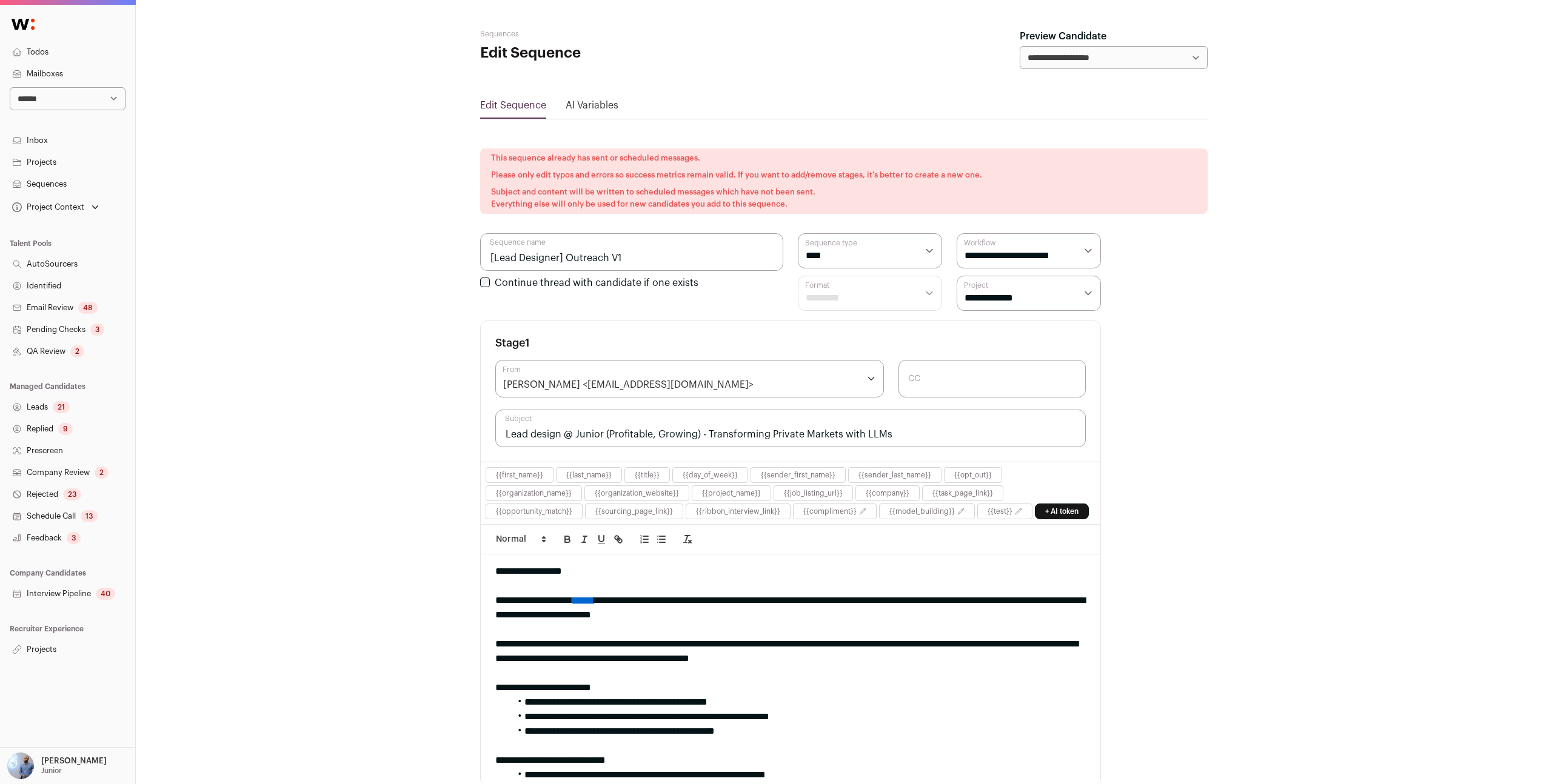
click at [126, 41] on link "Todos" at bounding box center [67, 52] width 135 height 22
click at [74, 81] on link "Mailboxes" at bounding box center [67, 74] width 135 height 22
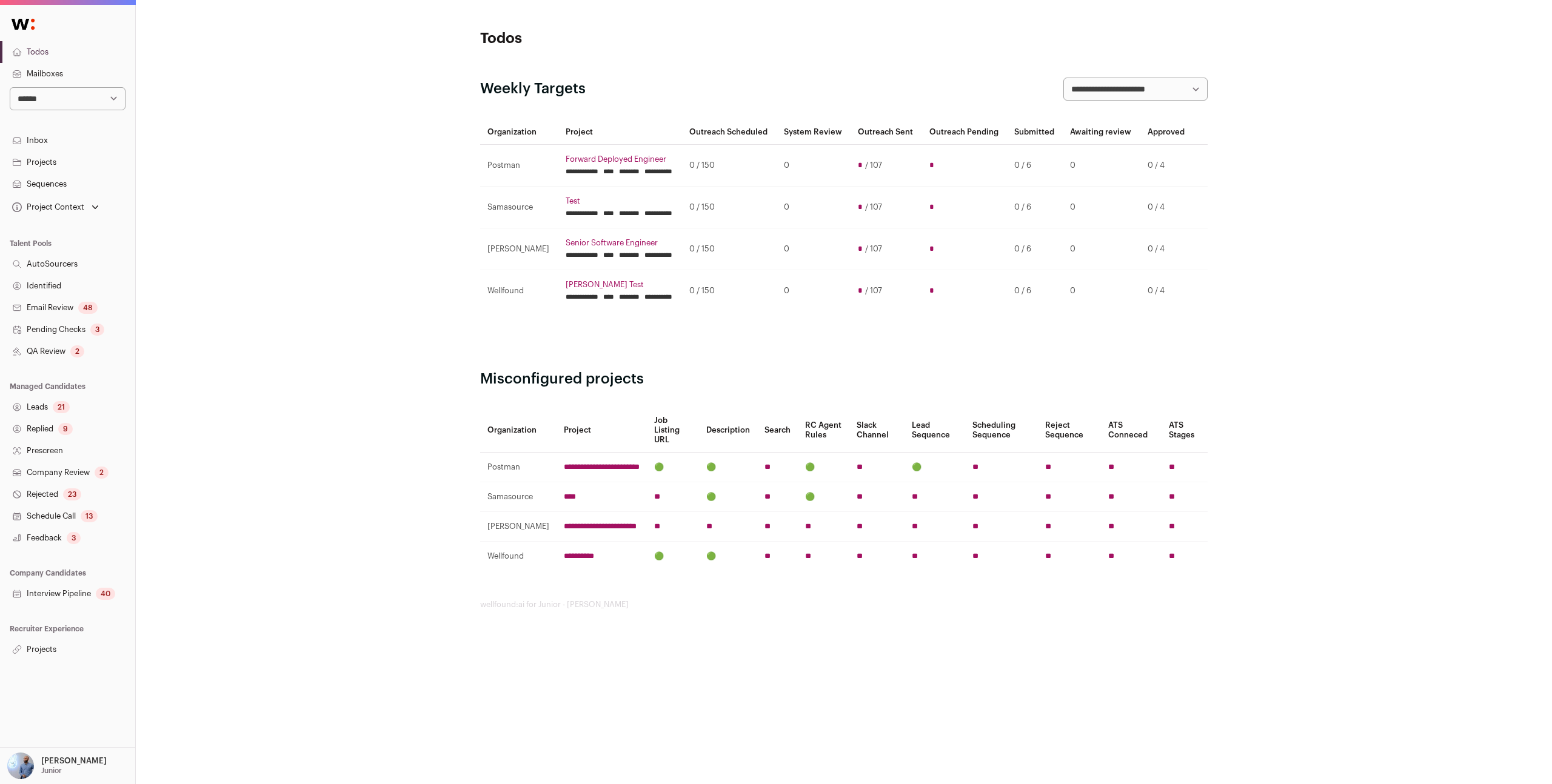
click at [61, 764] on p "[PERSON_NAME]" at bounding box center [74, 761] width 66 height 10
click at [56, 731] on link "Admin" at bounding box center [82, 733] width 134 height 26
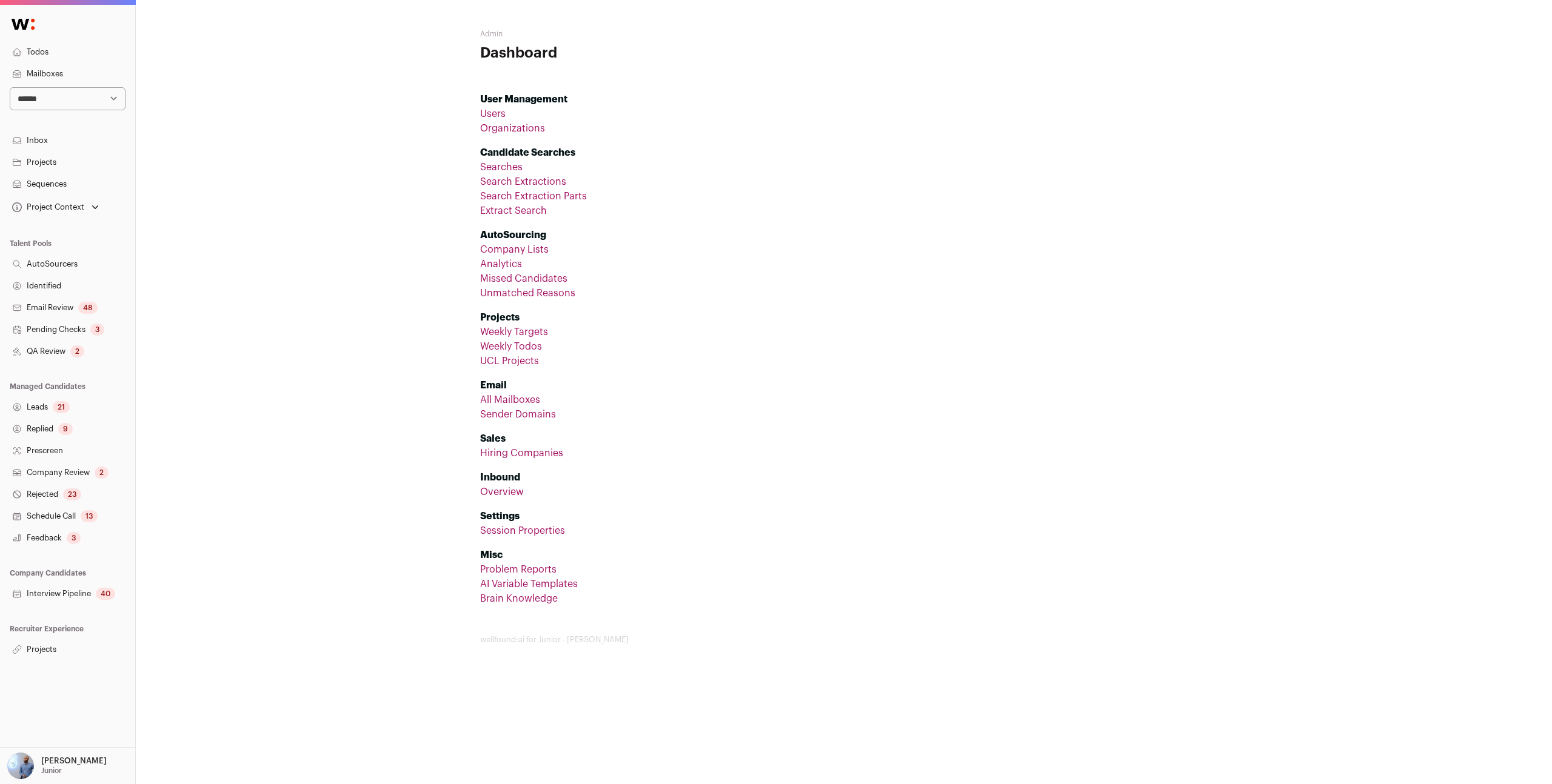
click at [496, 403] on link "All Mailboxes" at bounding box center [510, 400] width 60 height 10
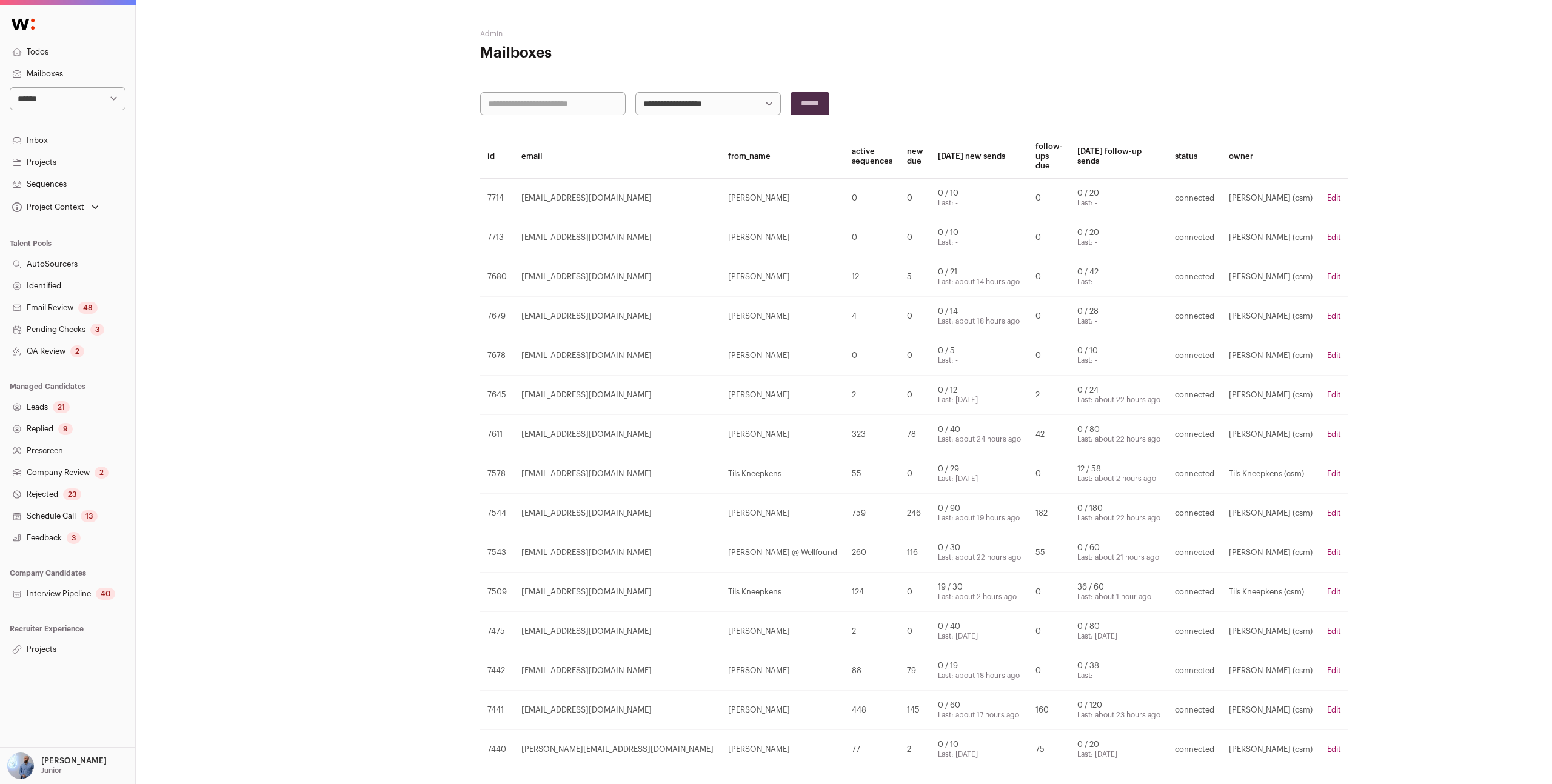
click at [551, 100] on input "text" at bounding box center [553, 104] width 146 height 23
type input "*"
type input "********"
click at [791, 92] on input "******" at bounding box center [810, 104] width 39 height 23
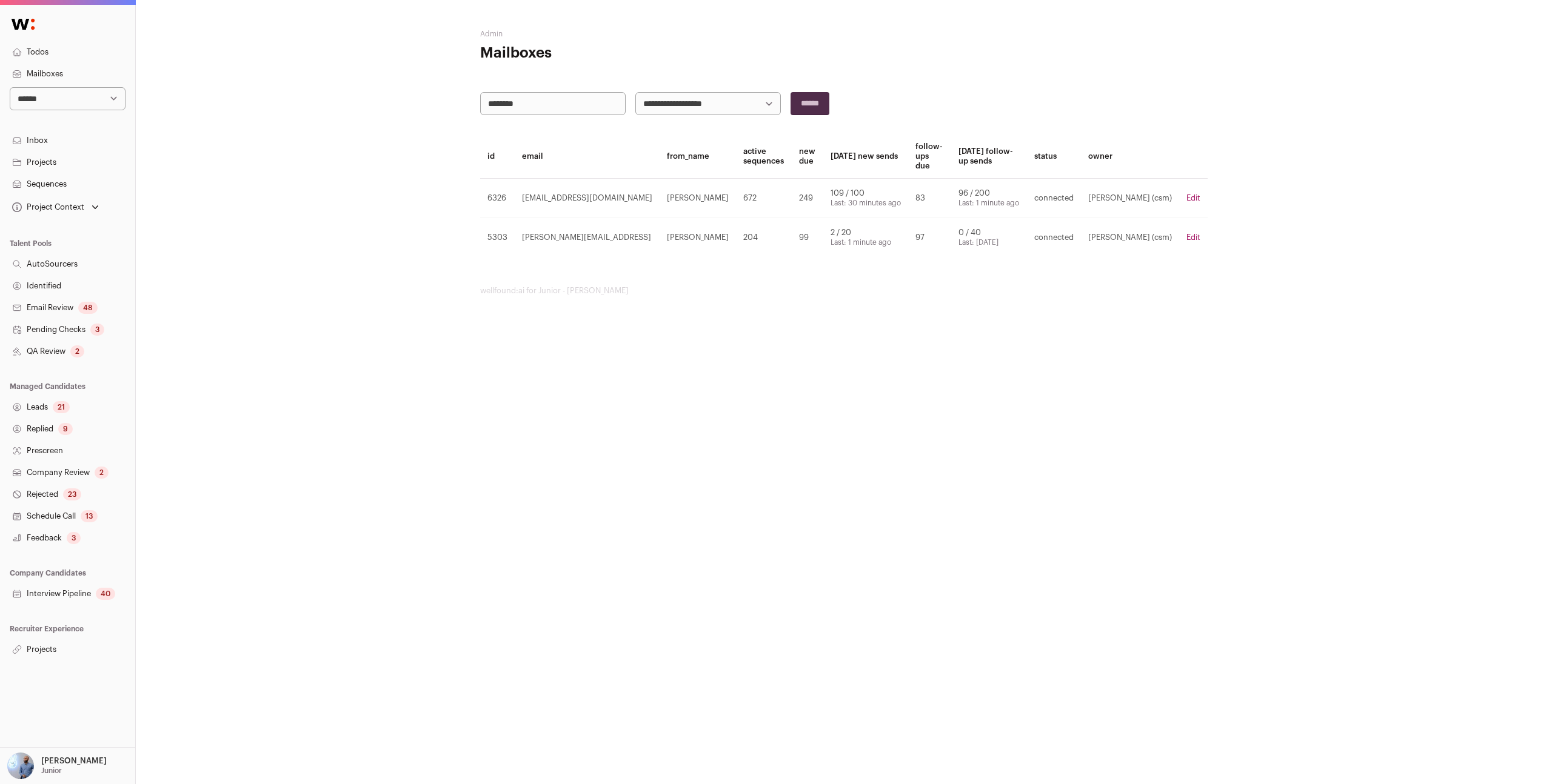
click at [1186, 194] on link "Edit" at bounding box center [1193, 198] width 14 height 8
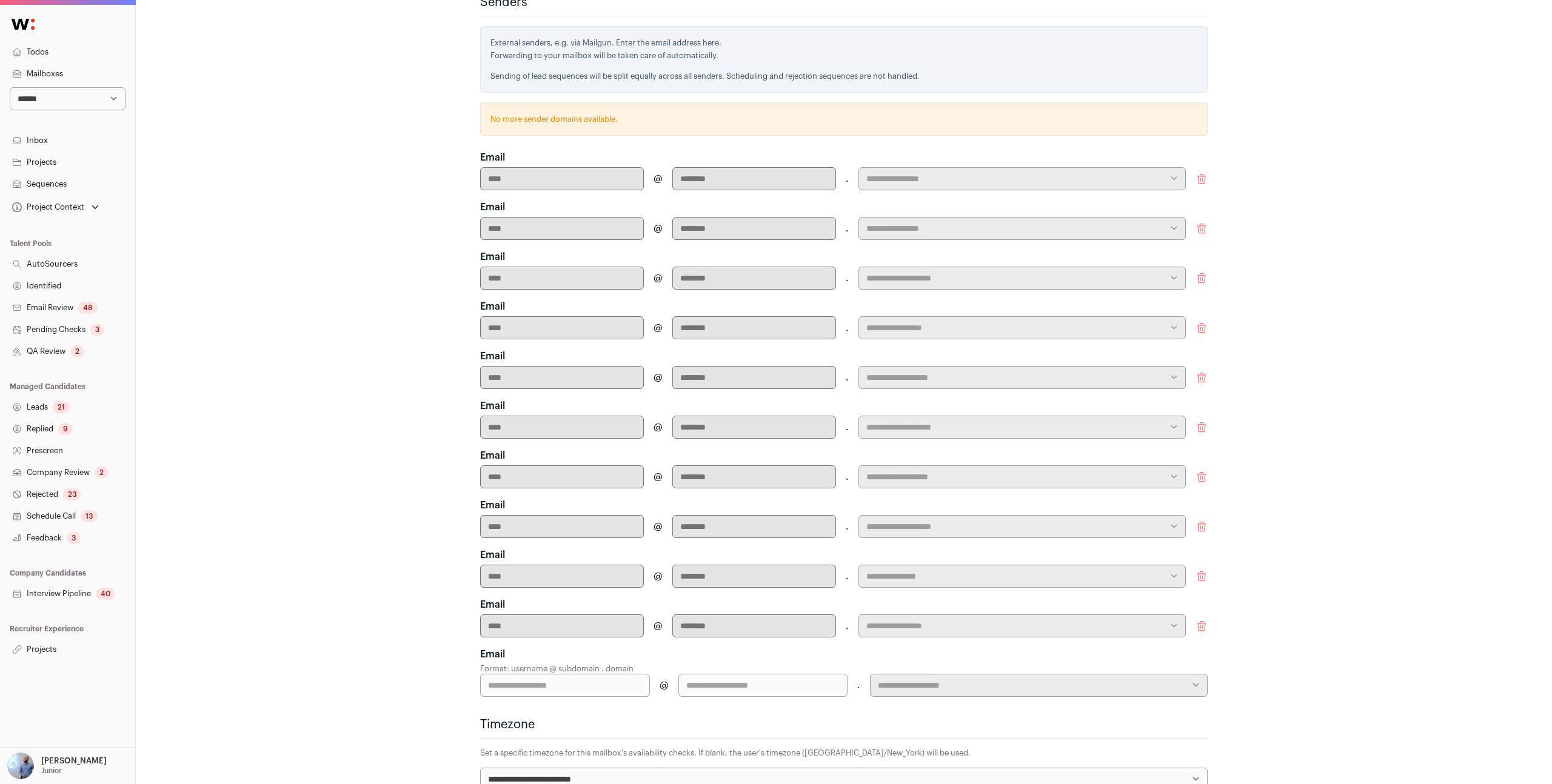
scroll to position [634, 0]
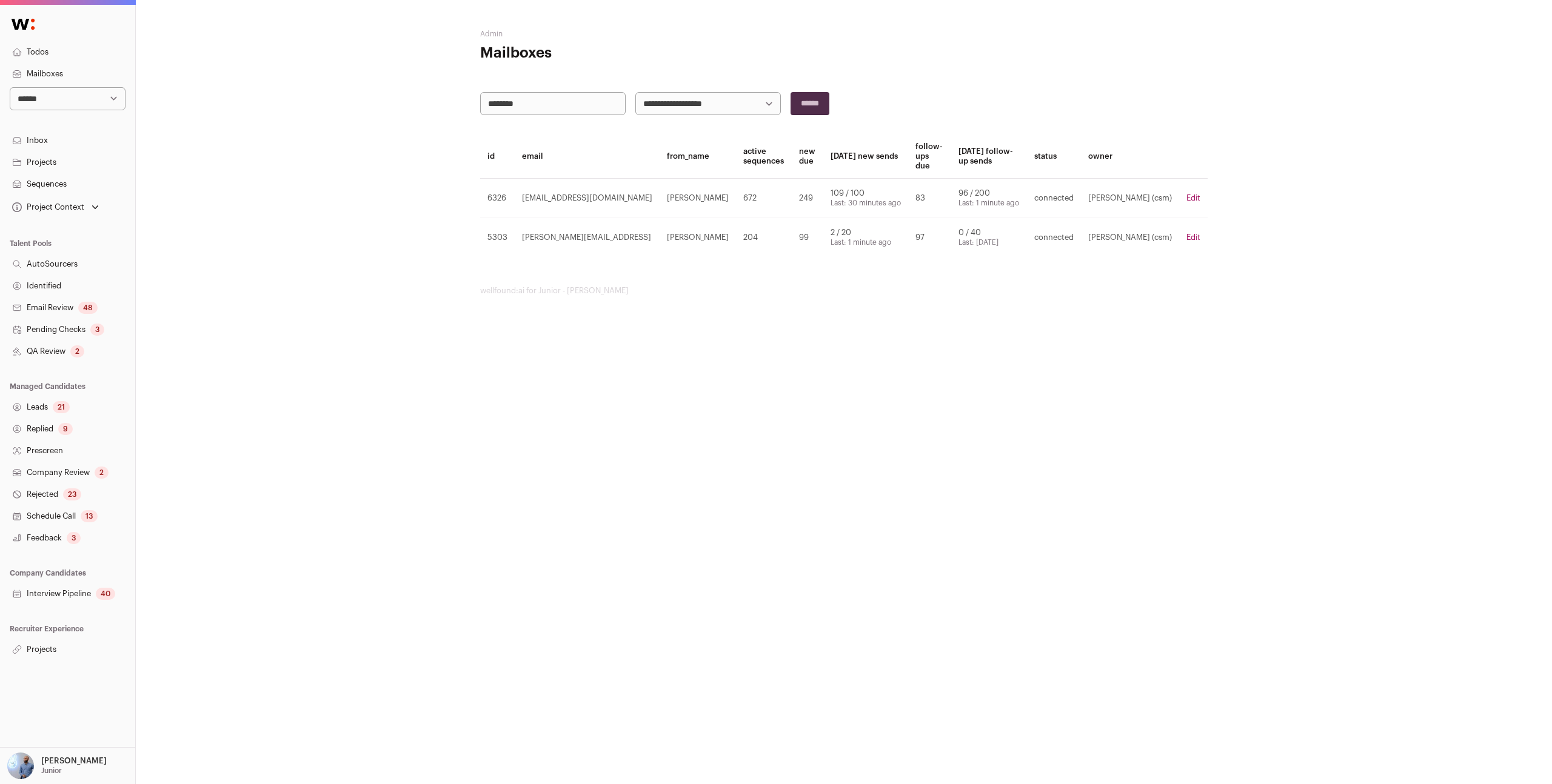
click at [803, 186] on td "249" at bounding box center [808, 198] width 31 height 39
click at [494, 219] on td "5303" at bounding box center [497, 238] width 34 height 39
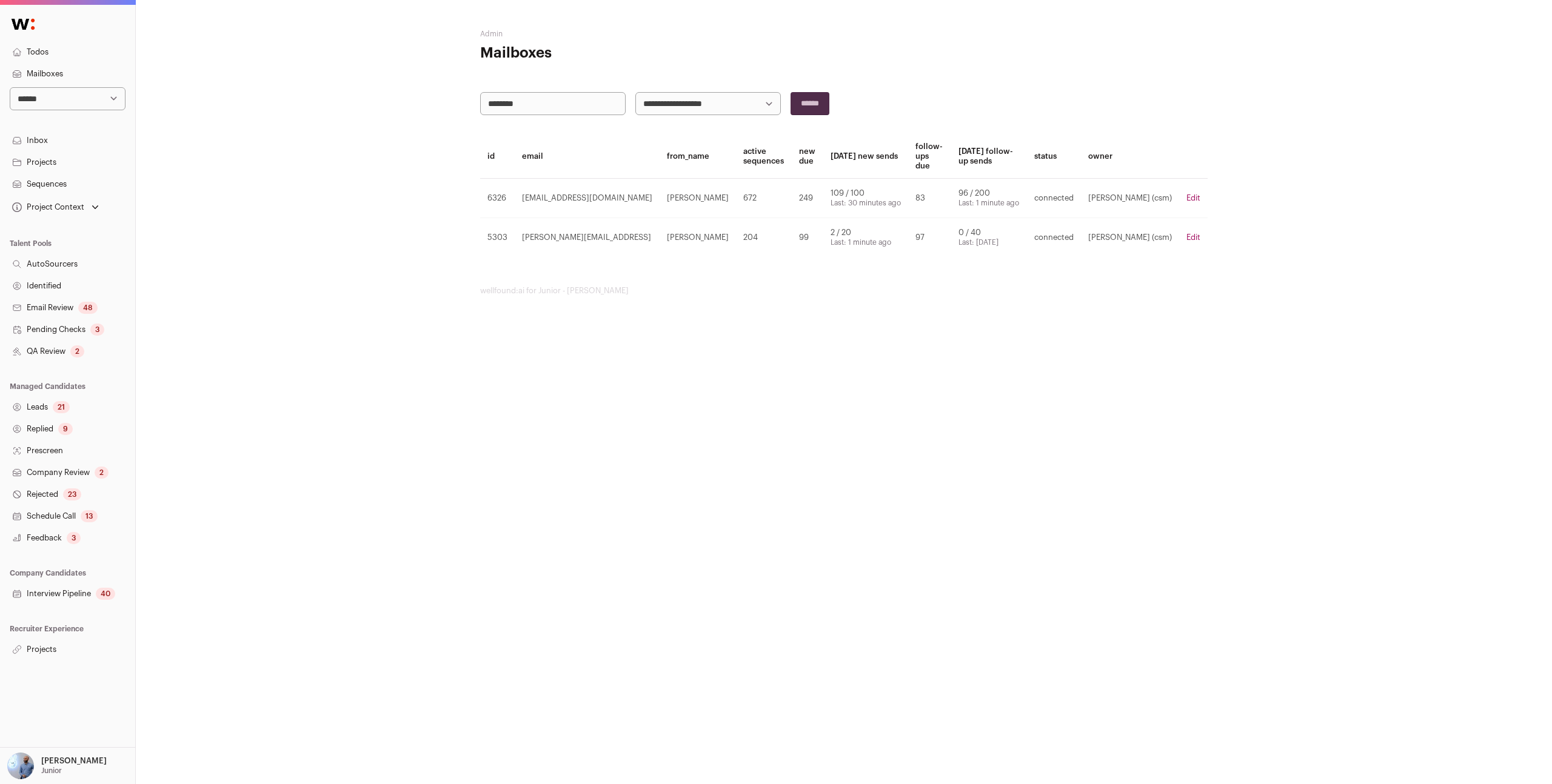
copy td "5303"
click at [498, 179] on td "6326" at bounding box center [497, 198] width 34 height 39
copy td "6326"
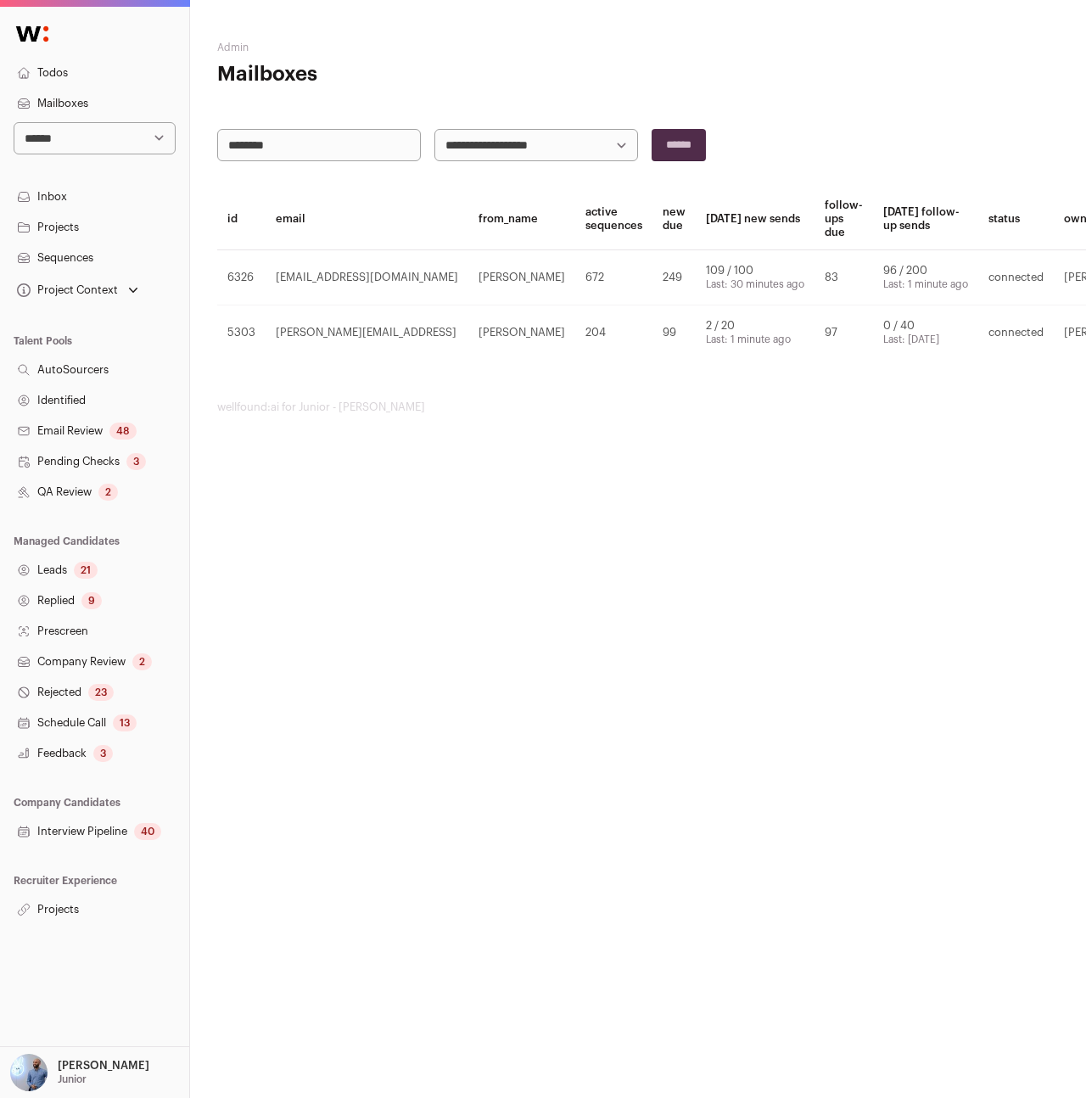
click at [322, 67] on h1 "Mailboxes" at bounding box center [357, 74] width 281 height 27
click at [59, 184] on link "Inbox" at bounding box center [94, 197] width 189 height 31
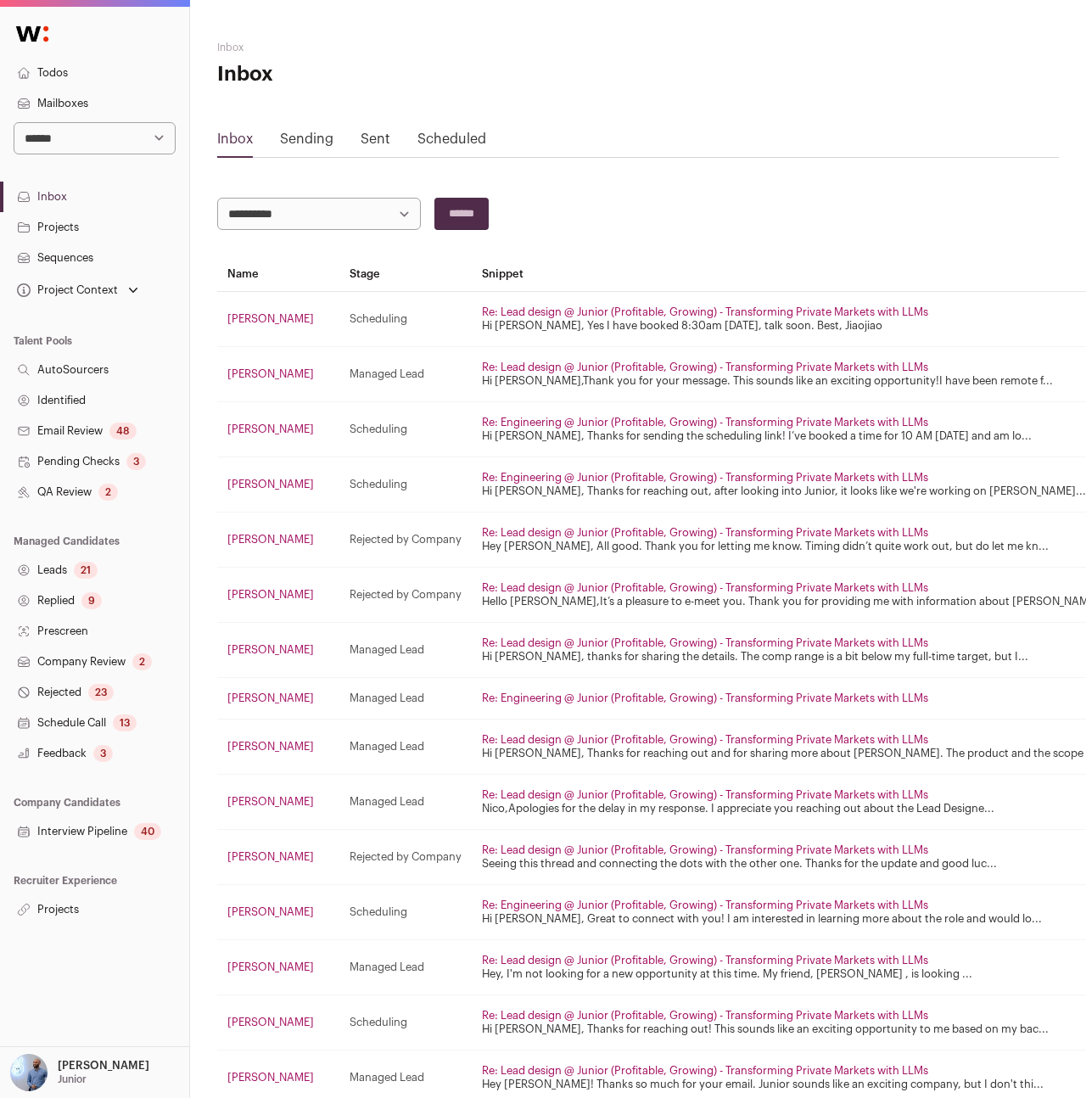
click at [319, 132] on link "Sending" at bounding box center [306, 139] width 53 height 14
click at [298, 139] on link "Sending" at bounding box center [306, 139] width 53 height 14
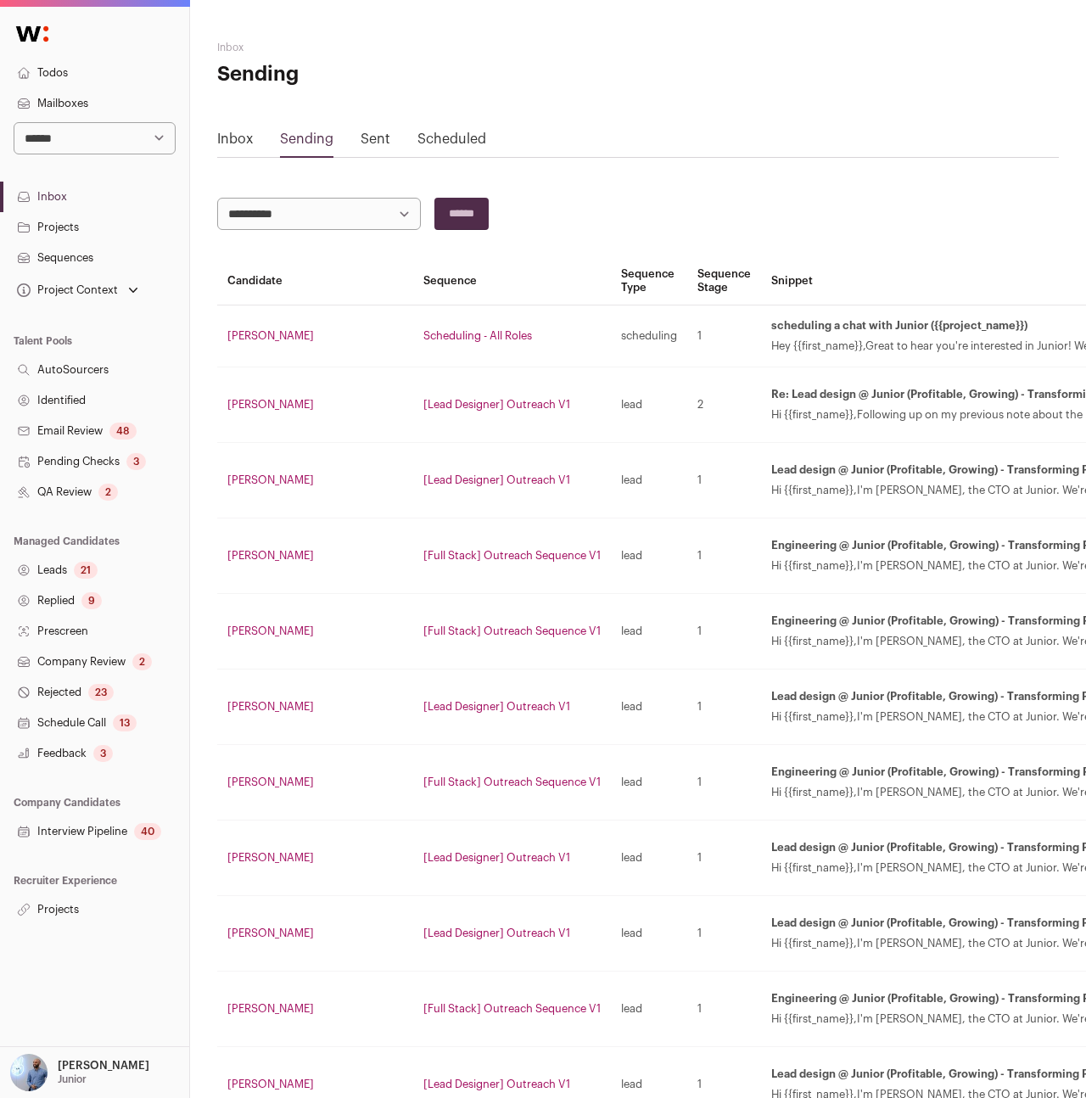
click at [253, 404] on link "Elvis Obanya" at bounding box center [270, 404] width 87 height 11
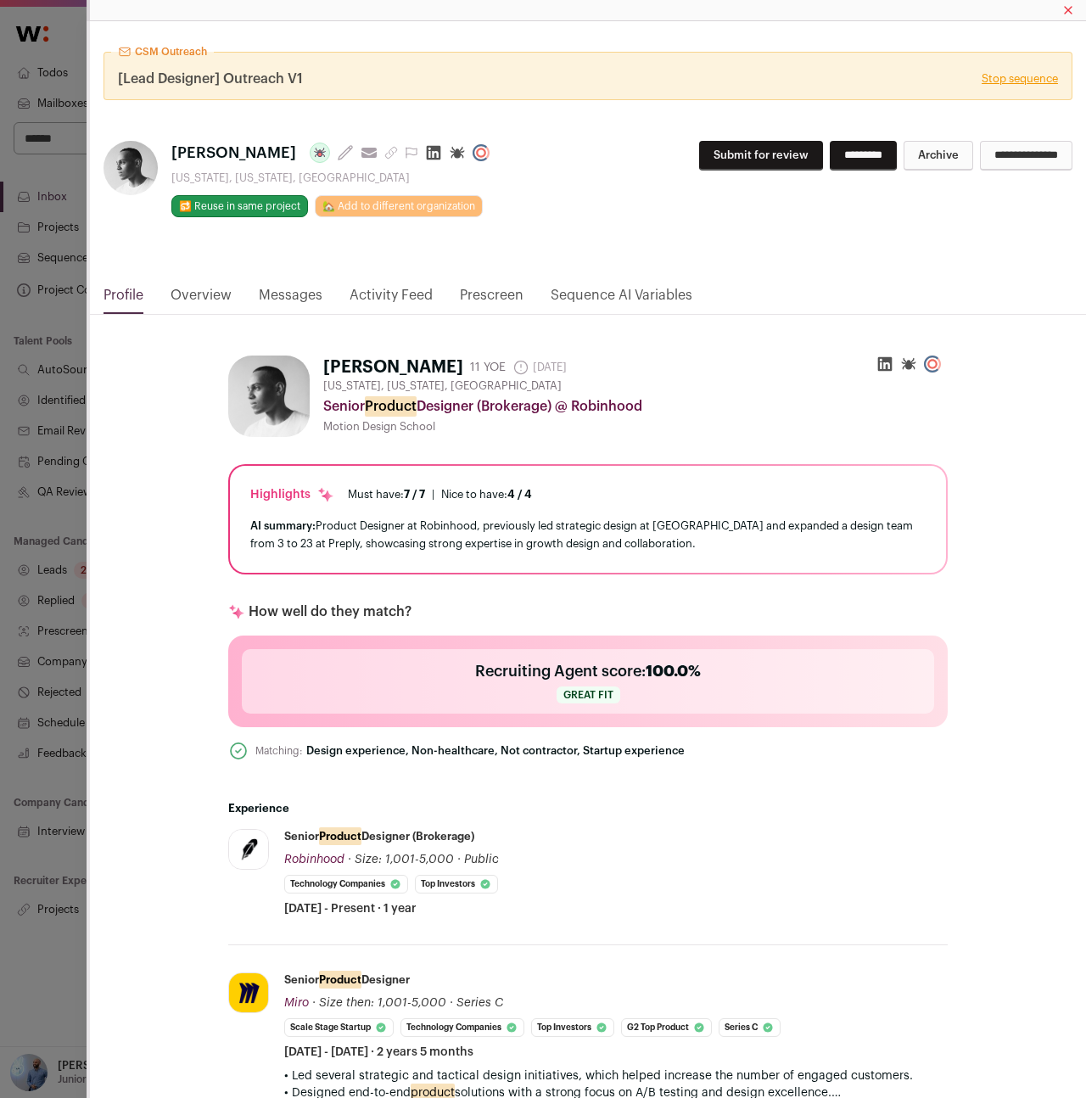
click at [228, 287] on link "Overview" at bounding box center [201, 299] width 61 height 29
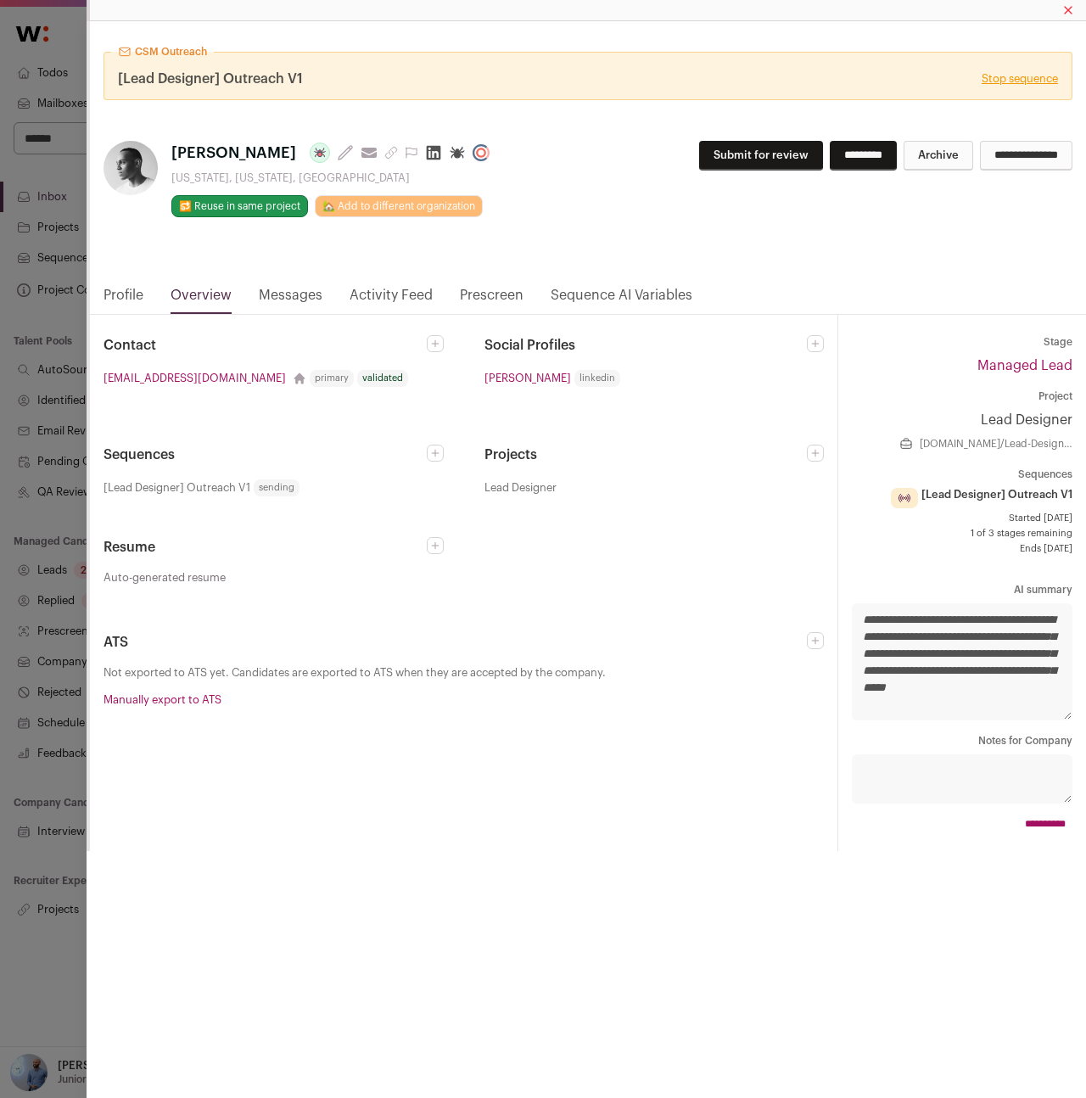
click at [280, 296] on link "Messages" at bounding box center [291, 299] width 64 height 29
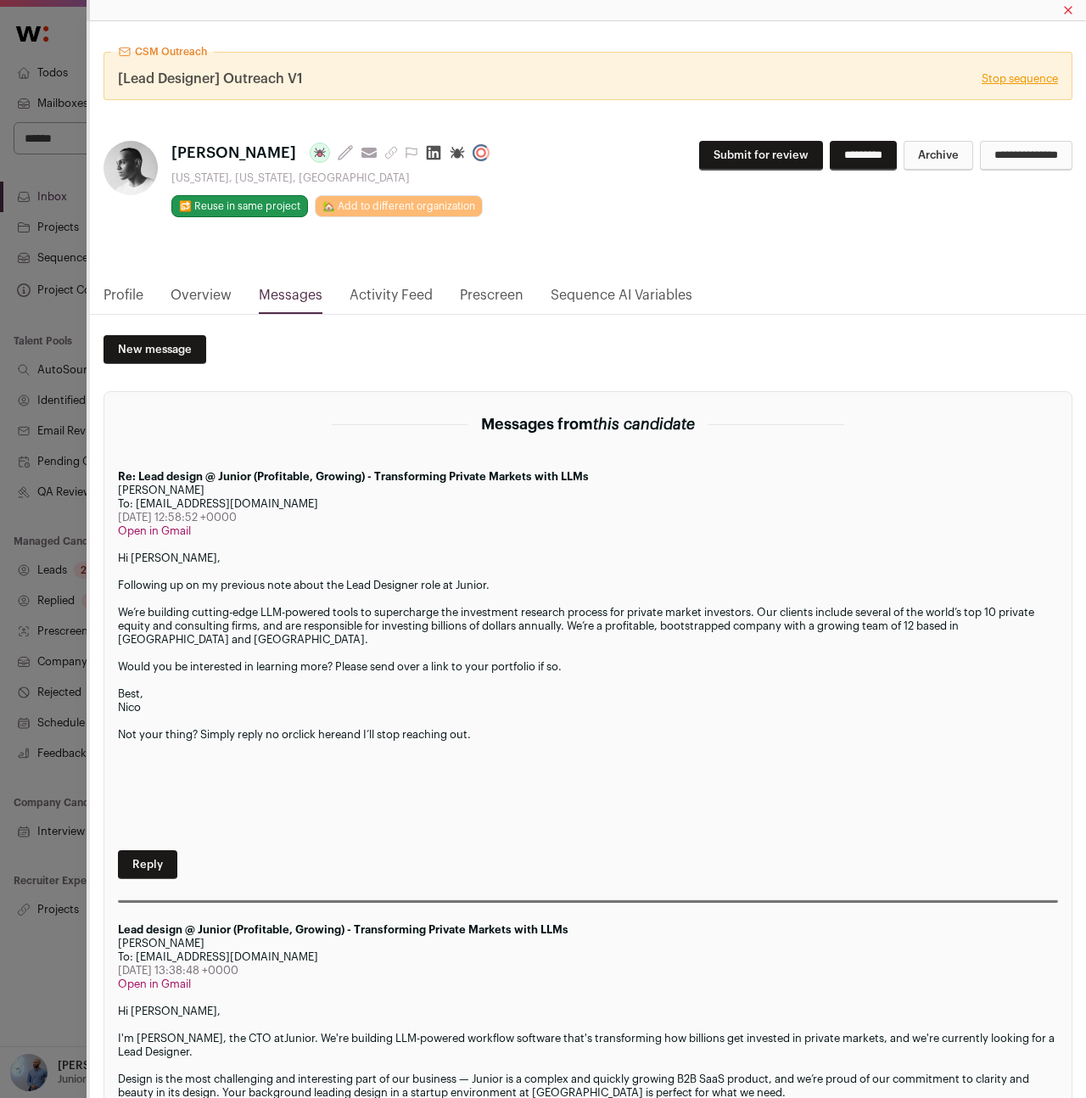
click at [1064, 7] on div "Close modal via background" at bounding box center [587, 10] width 1000 height 21
click at [1061, 11] on div "Close modal via background" at bounding box center [587, 10] width 1000 height 21
click at [1069, 9] on icon "Close modal" at bounding box center [1068, 10] width 7 height 7
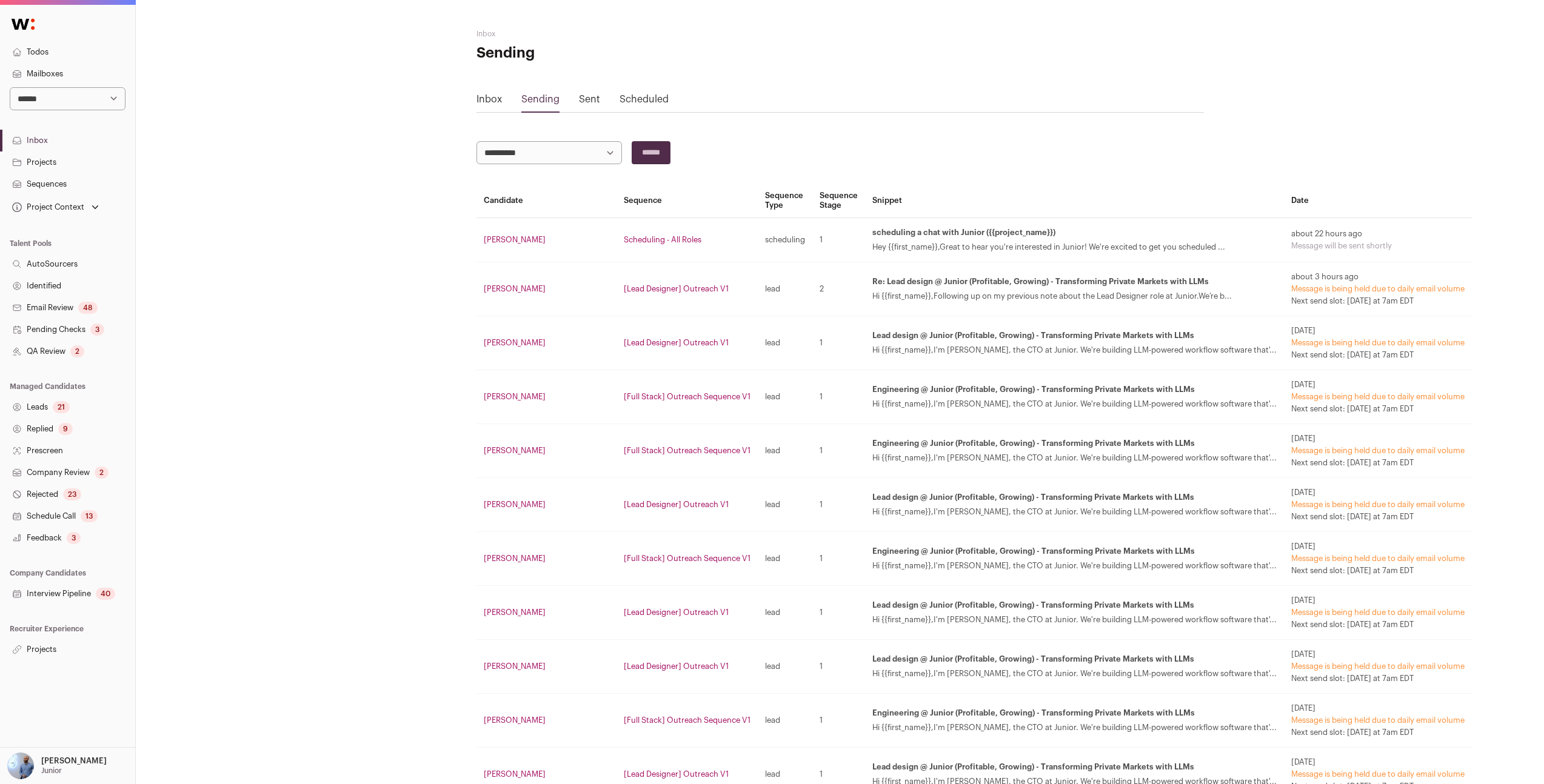
click at [926, 352] on div "Hi {{first_name}},I'm Nico, the CTO at Junior. We're building LLM-powered workf…" at bounding box center [1074, 351] width 404 height 10
click at [1284, 271] on td "about 3 hours ago Message is being held due to daily email volume Next send slo…" at bounding box center [1378, 290] width 188 height 54
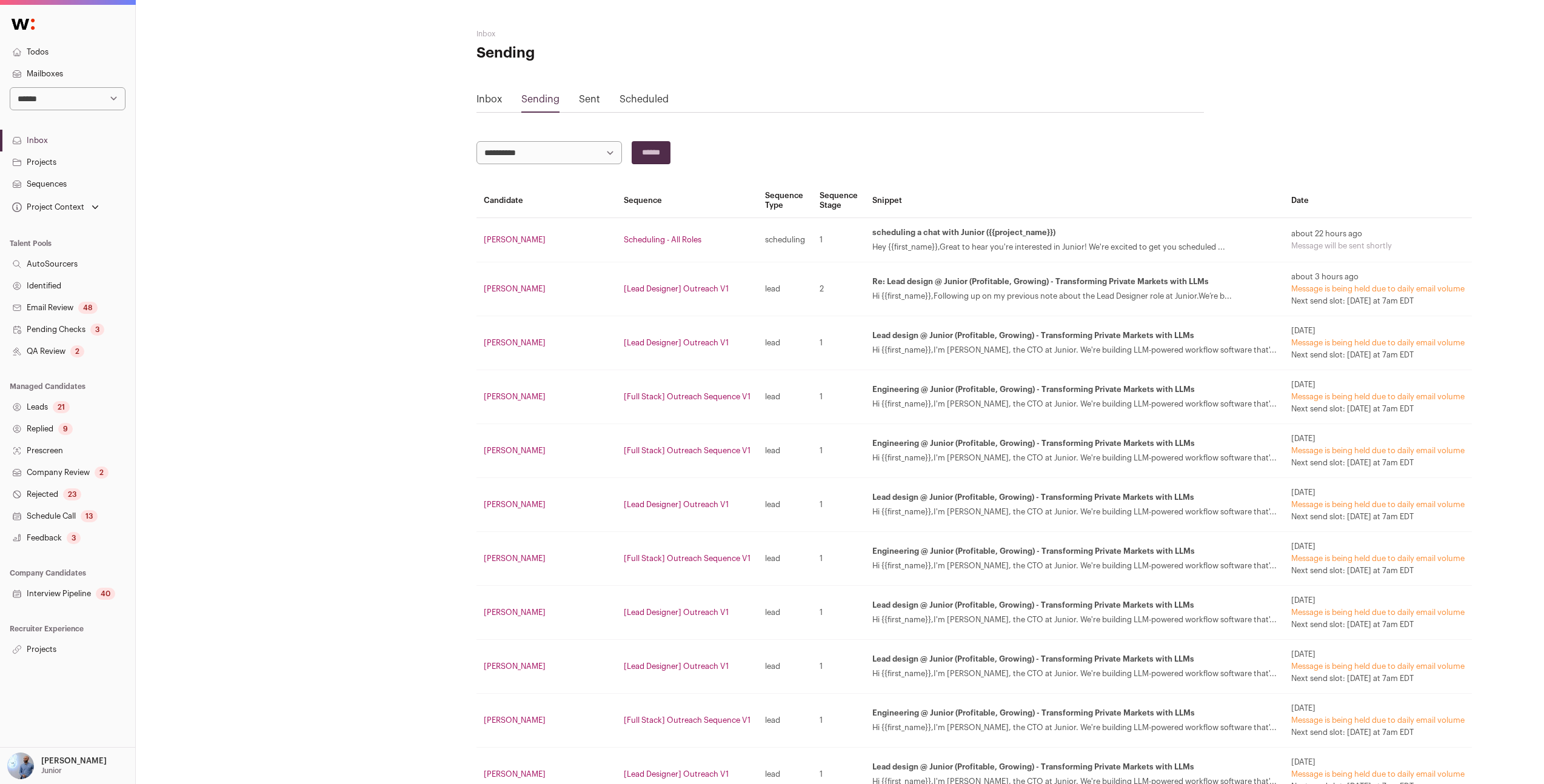
click at [495, 391] on td "Andrew Wright" at bounding box center [546, 398] width 140 height 54
click at [501, 398] on link "Andrew Wright" at bounding box center [514, 396] width 62 height 8
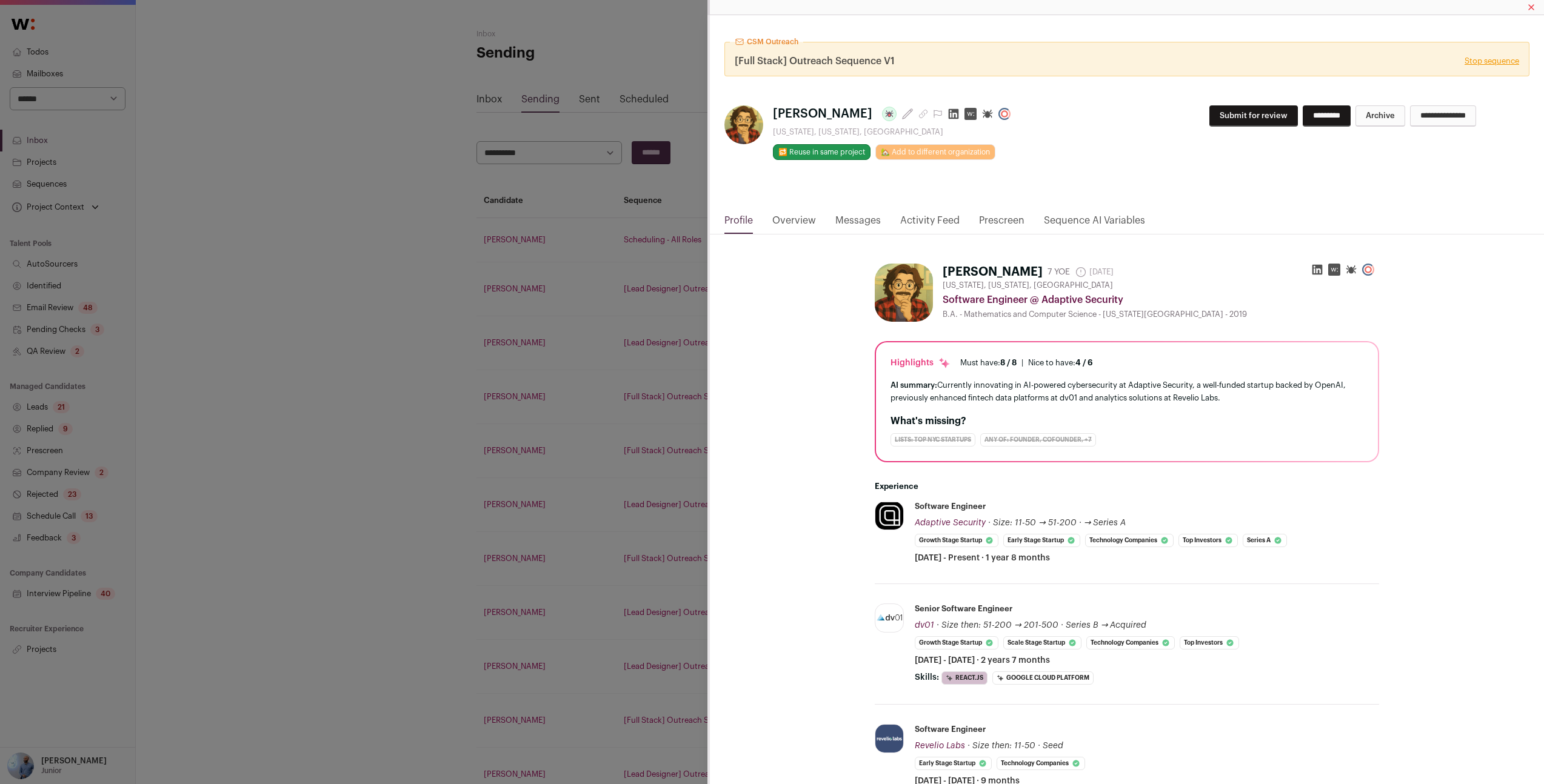
click at [844, 216] on link "Messages" at bounding box center [858, 223] width 46 height 21
click at [846, 217] on link "Messages" at bounding box center [858, 223] width 46 height 21
click at [928, 228] on link "Activity Feed" at bounding box center [929, 223] width 59 height 21
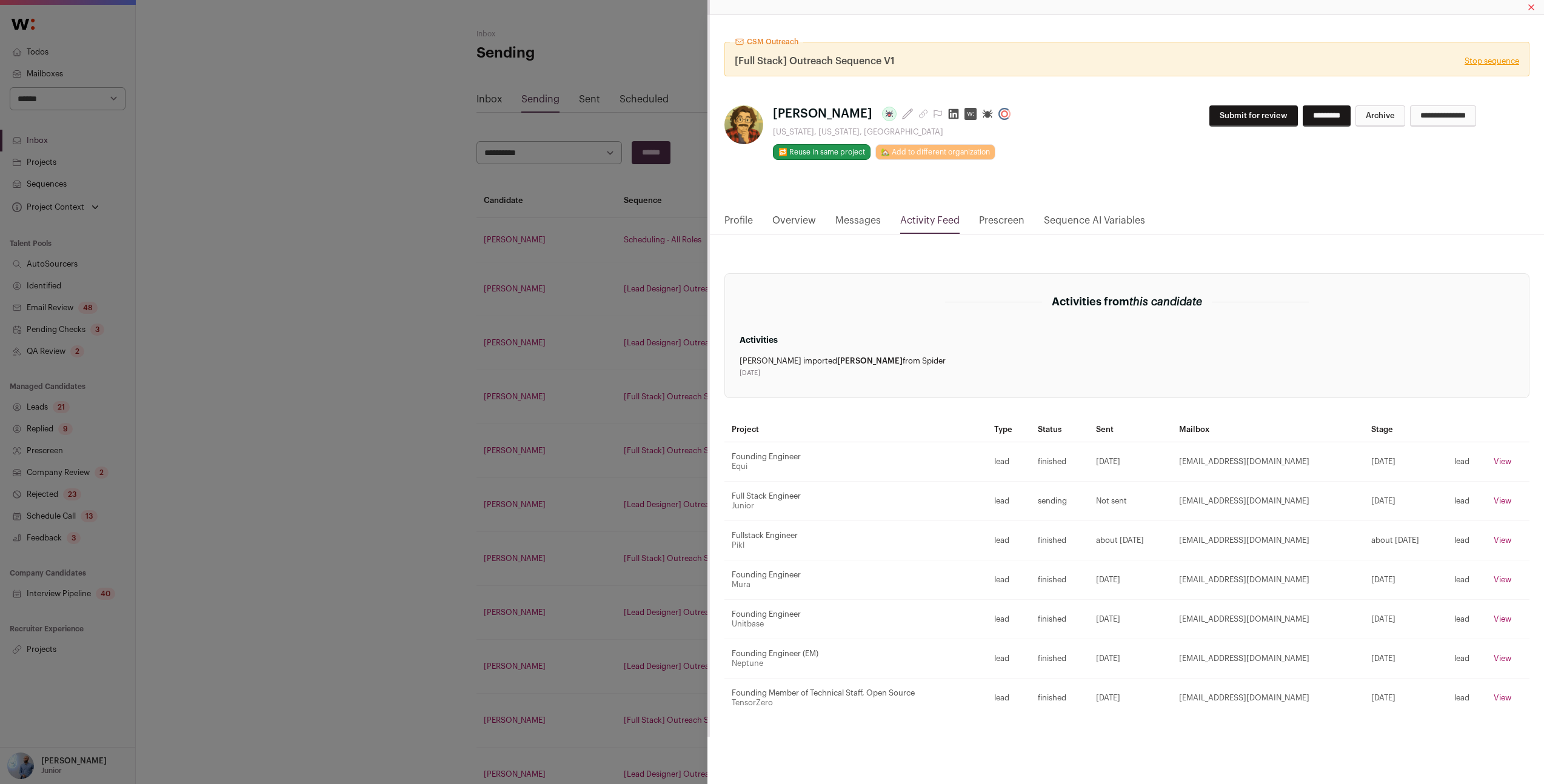
click at [774, 224] on link "Overview" at bounding box center [793, 223] width 44 height 21
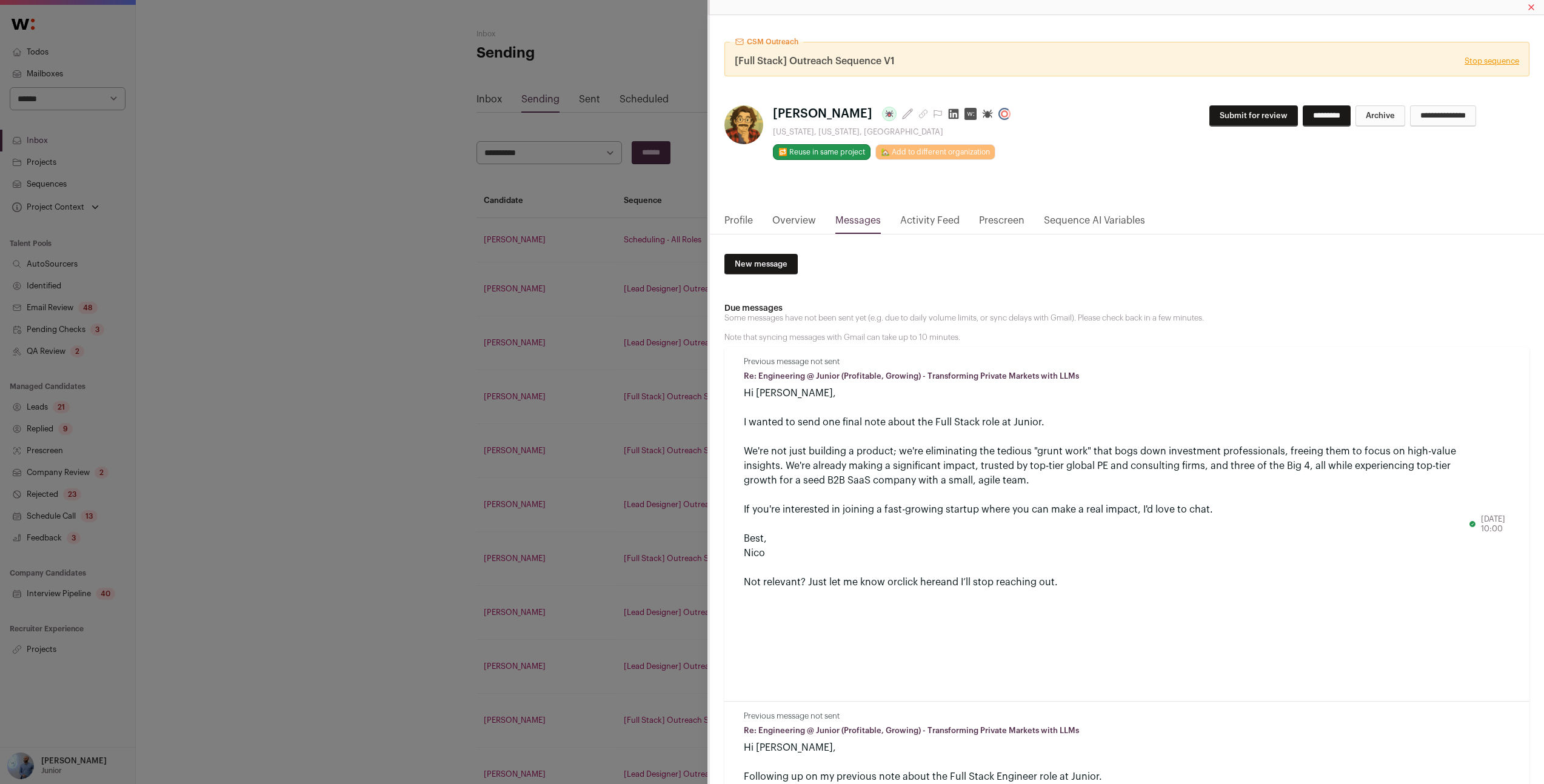
click at [736, 221] on link "Profile" at bounding box center [738, 223] width 29 height 21
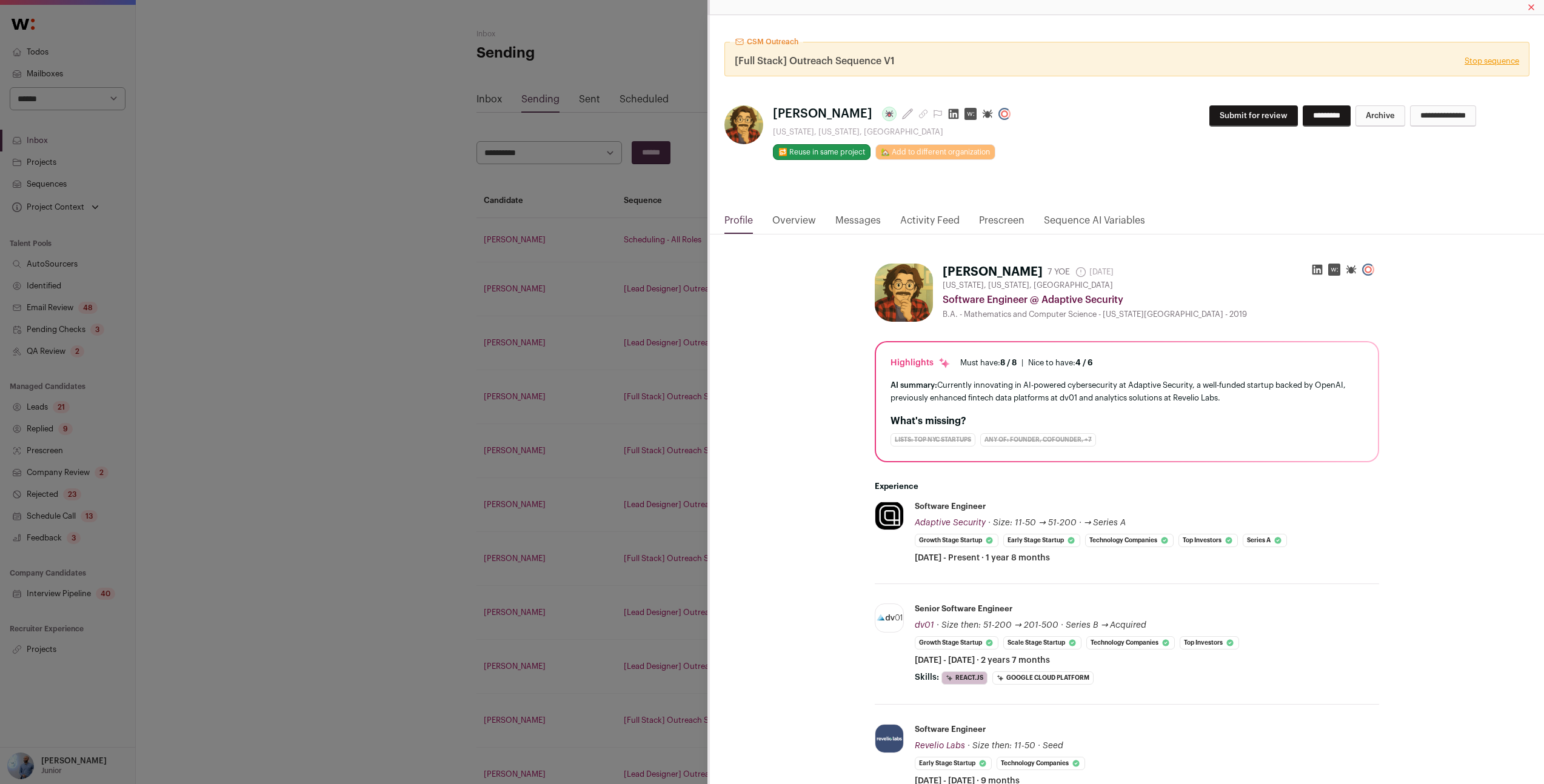
click at [785, 218] on link "Overview" at bounding box center [793, 223] width 44 height 21
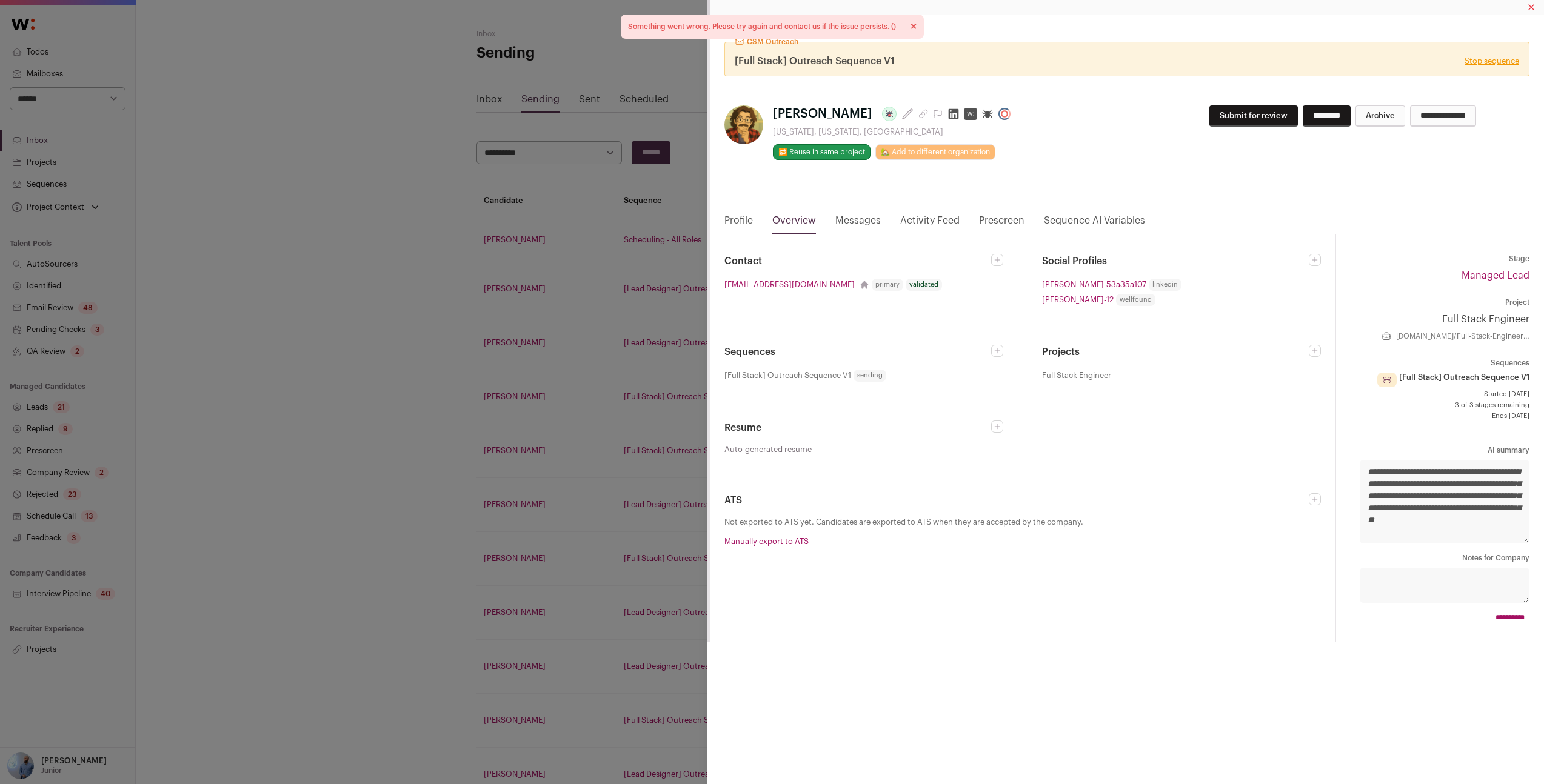
click at [578, 278] on div "CSM Outreach [Full Stack] Outreach Sequence V1 Stop sequence Andrew Wright Last…" at bounding box center [772, 392] width 1544 height 784
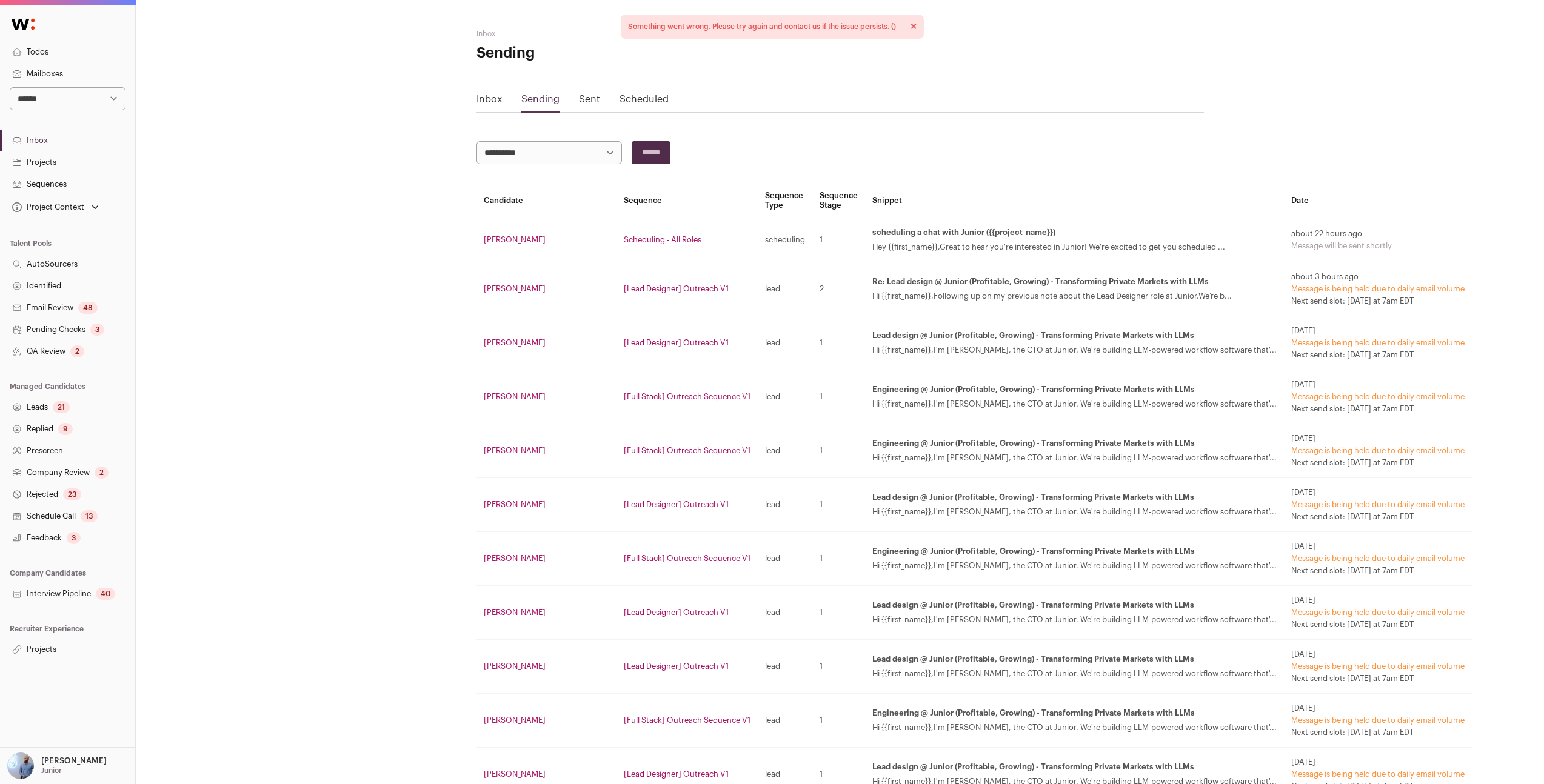
click at [656, 302] on td "[Lead Designer] Outreach V1" at bounding box center [687, 290] width 141 height 54
click at [523, 290] on link "Elvis Obanya" at bounding box center [514, 288] width 62 height 8
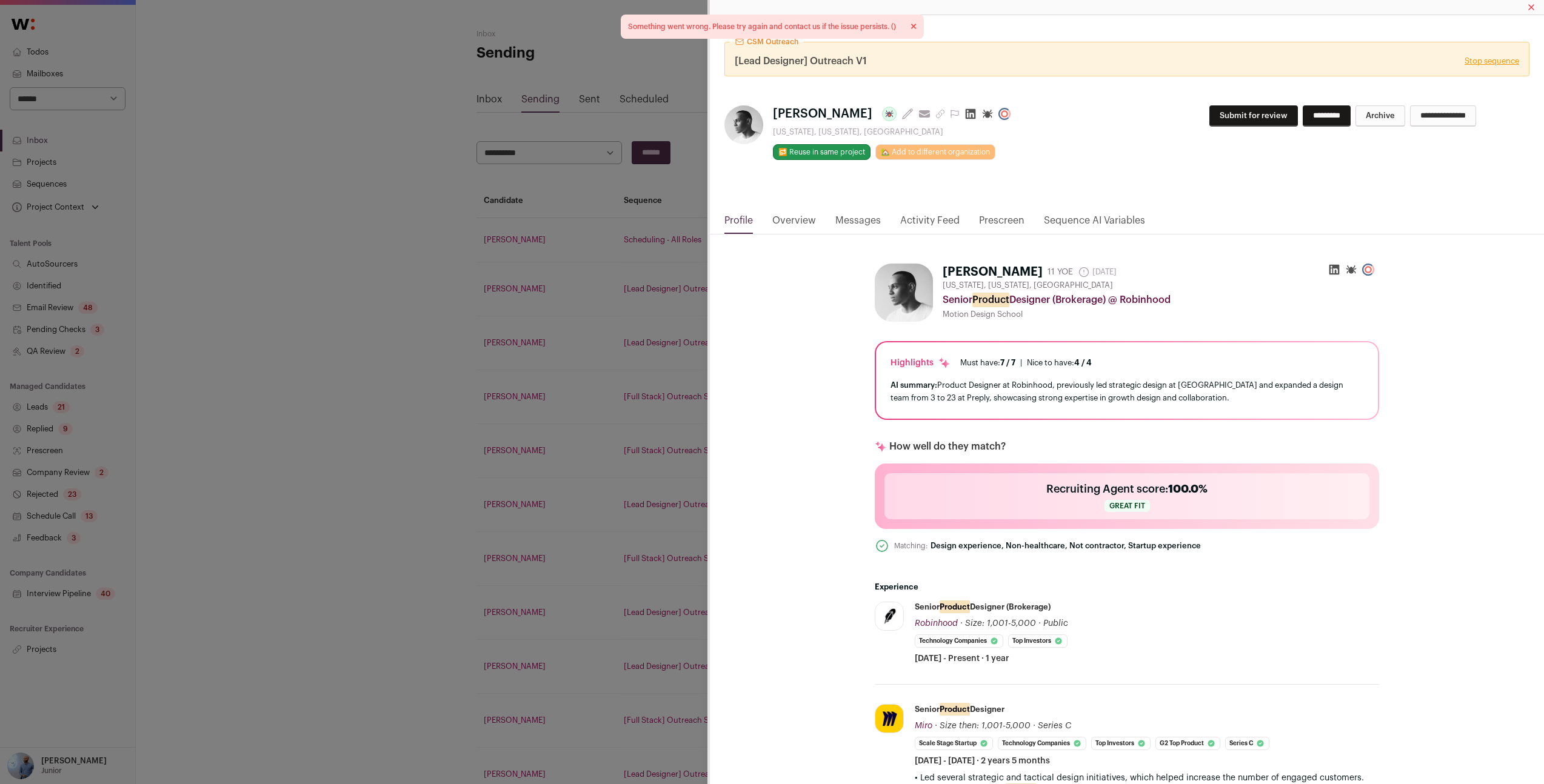
click at [868, 218] on link "Messages" at bounding box center [858, 223] width 46 height 21
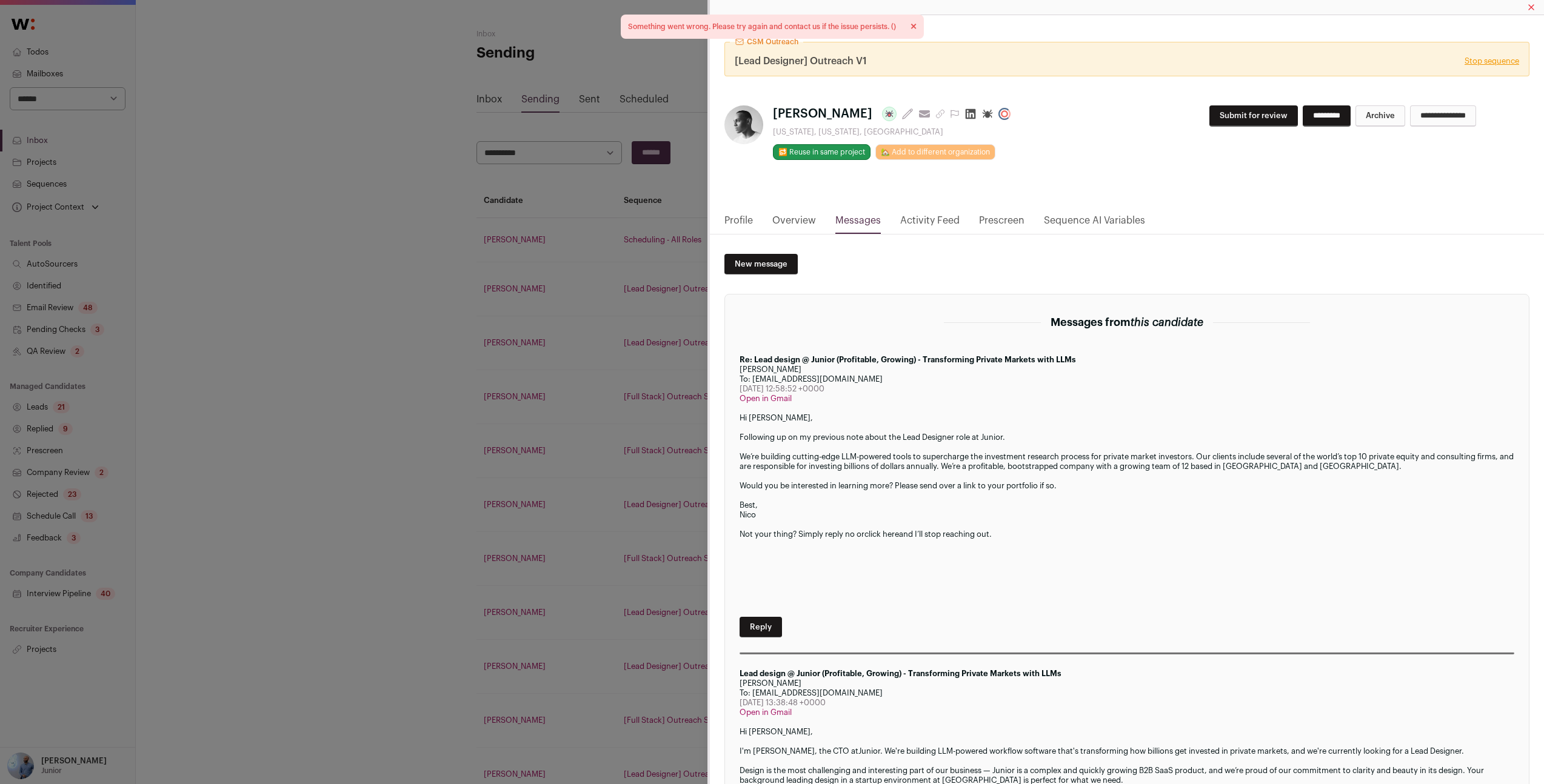
click at [923, 218] on link "Activity Feed" at bounding box center [929, 223] width 59 height 21
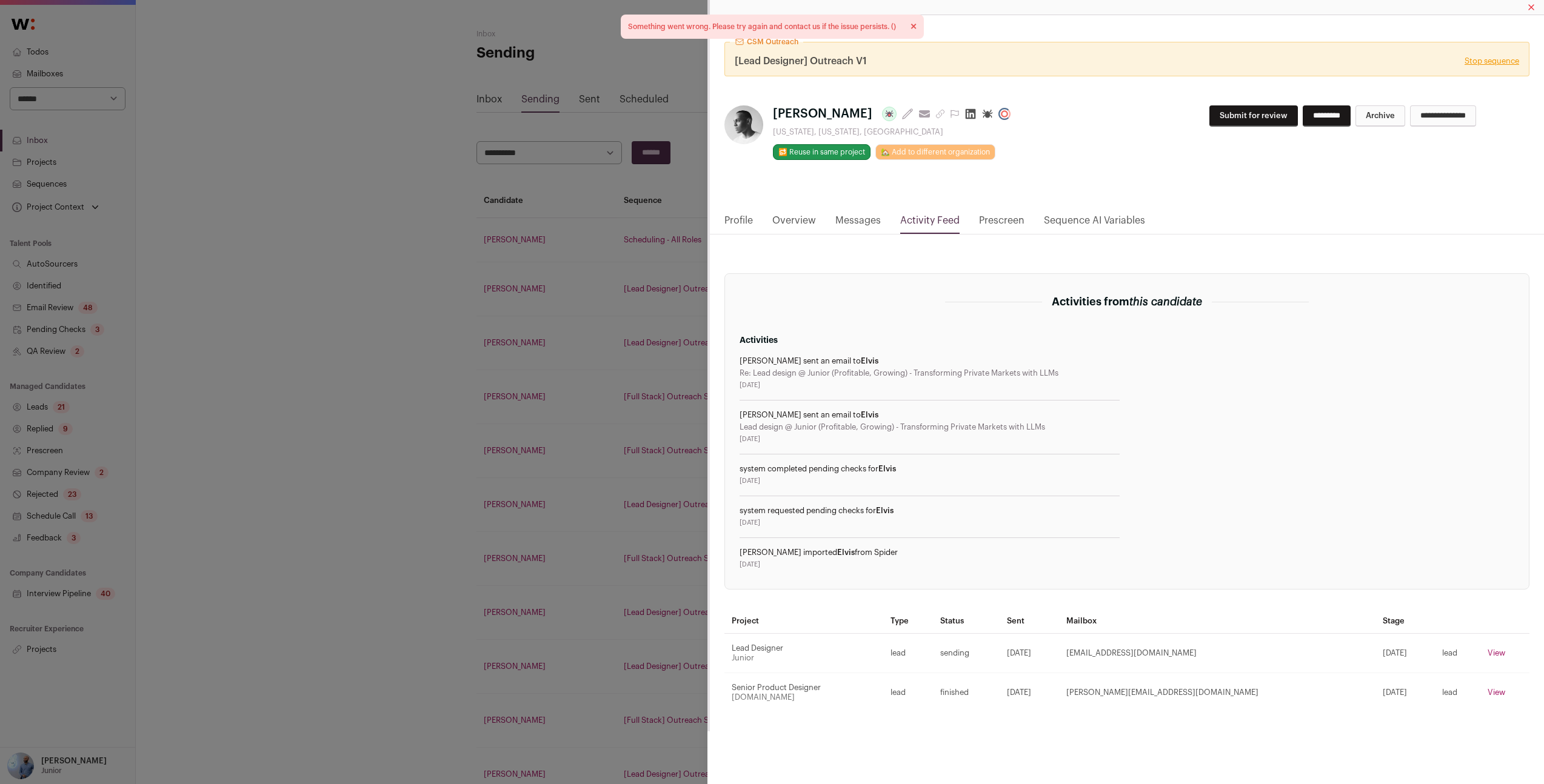
click at [852, 436] on div "2025-08-20" at bounding box center [930, 440] width 380 height 10
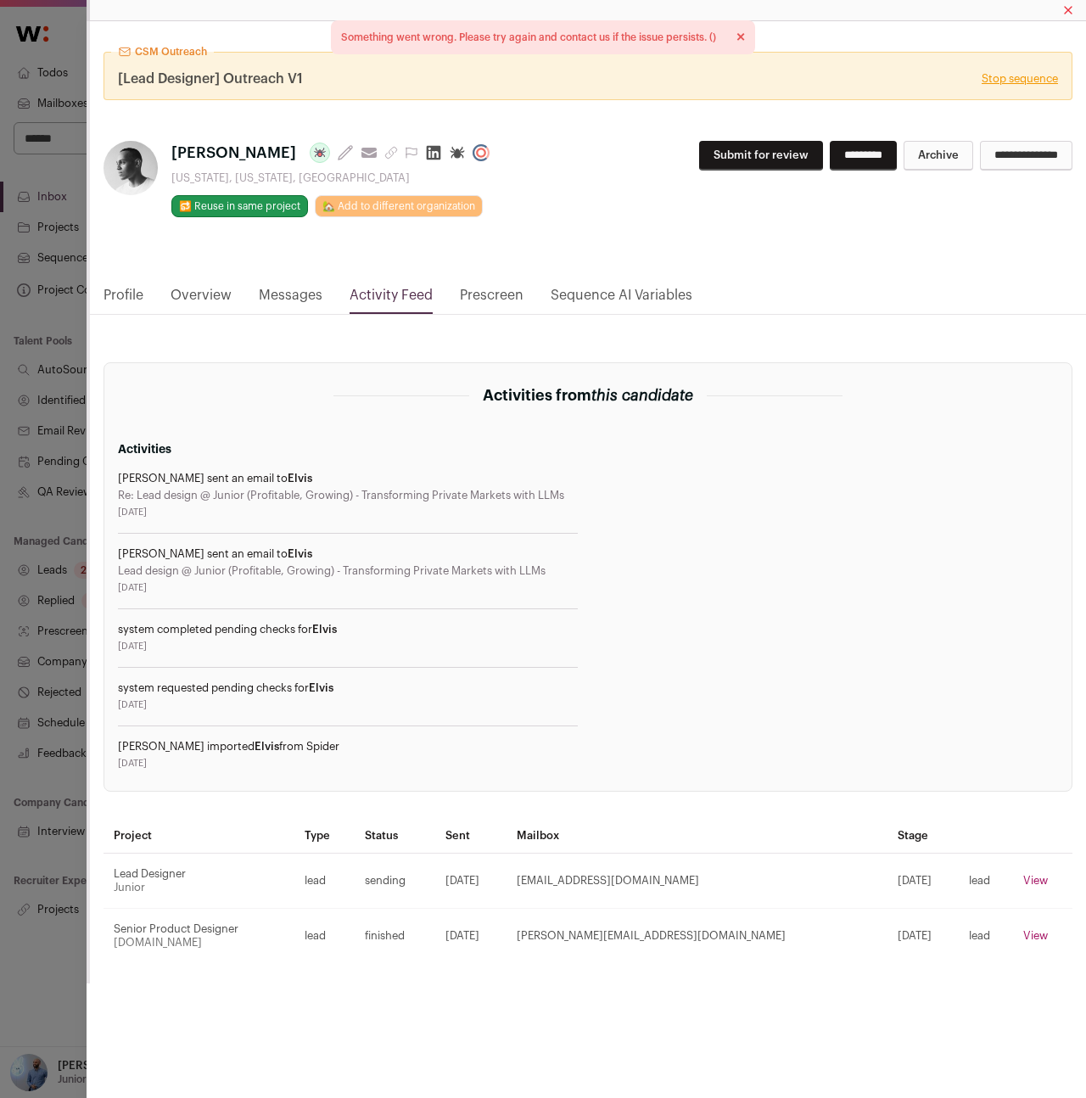
click at [313, 447] on h3 "Activities" at bounding box center [348, 449] width 460 height 17
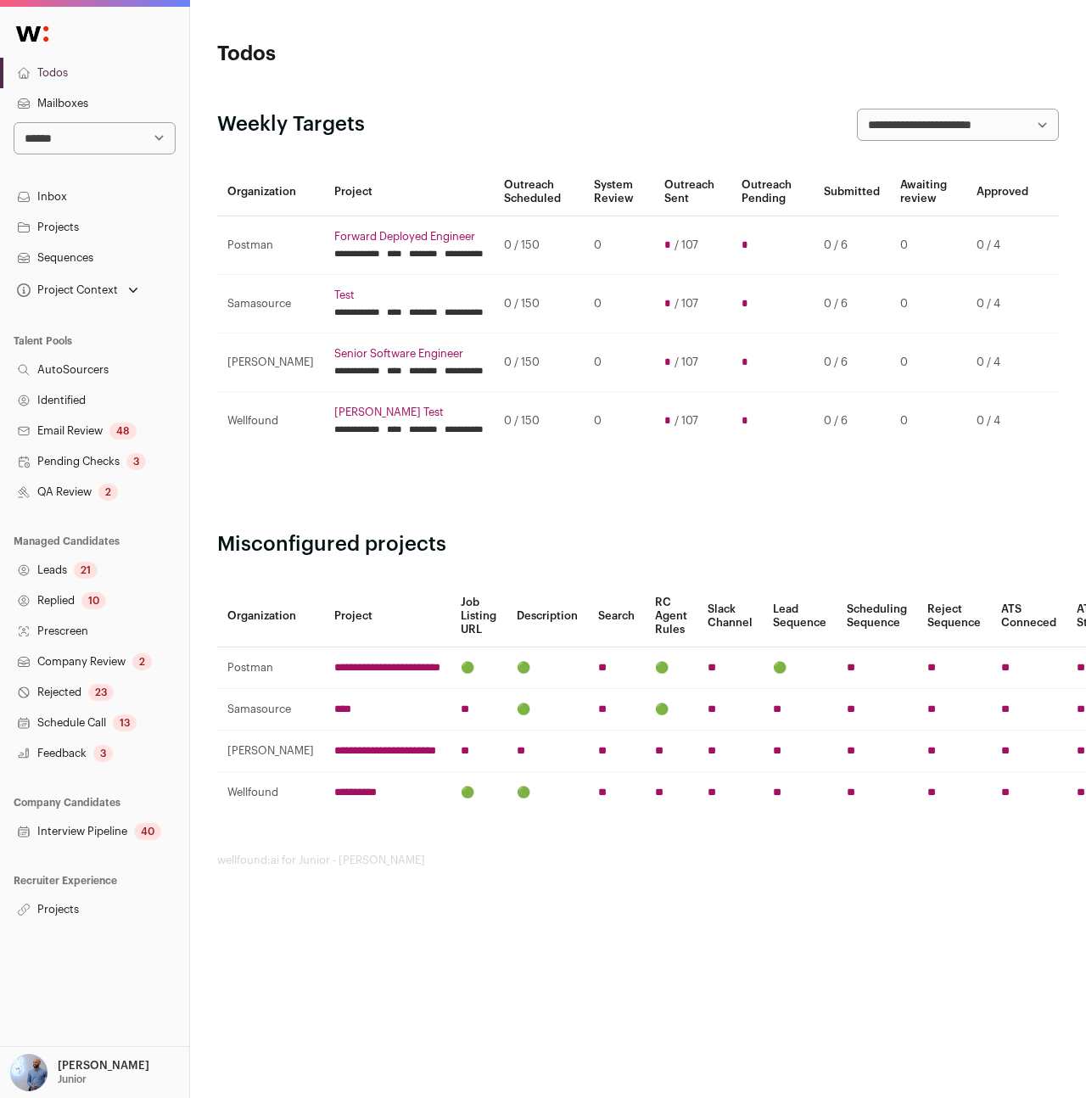
click at [87, 149] on select "**********" at bounding box center [95, 138] width 162 height 32
select select "****"
click at [14, 122] on select "**********" at bounding box center [95, 138] width 162 height 32
click at [88, 140] on select "**********" at bounding box center [95, 138] width 162 height 32
click at [95, 192] on link "Inbox" at bounding box center [94, 197] width 189 height 31
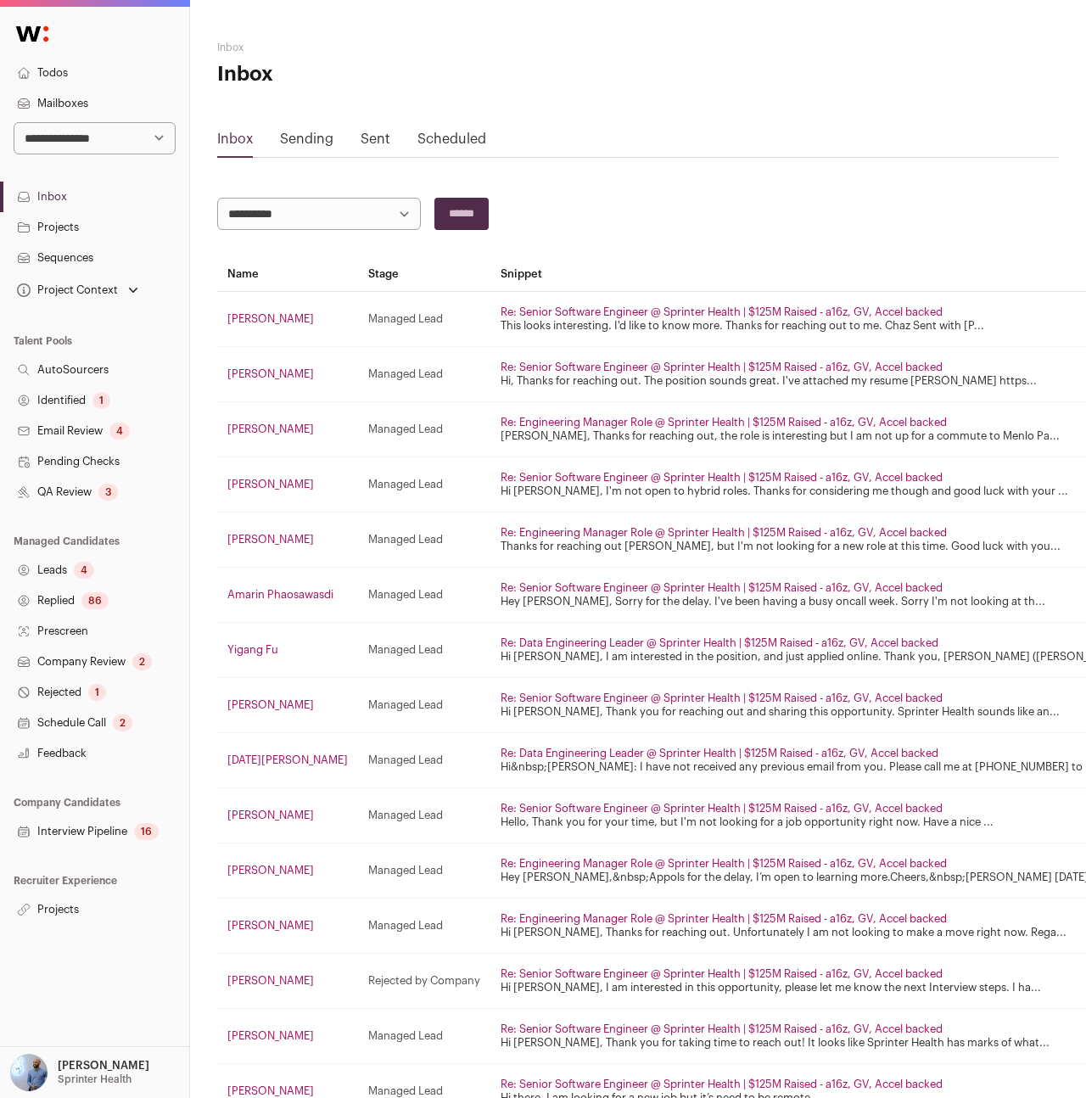
click at [306, 140] on link "Sending" at bounding box center [306, 139] width 53 height 14
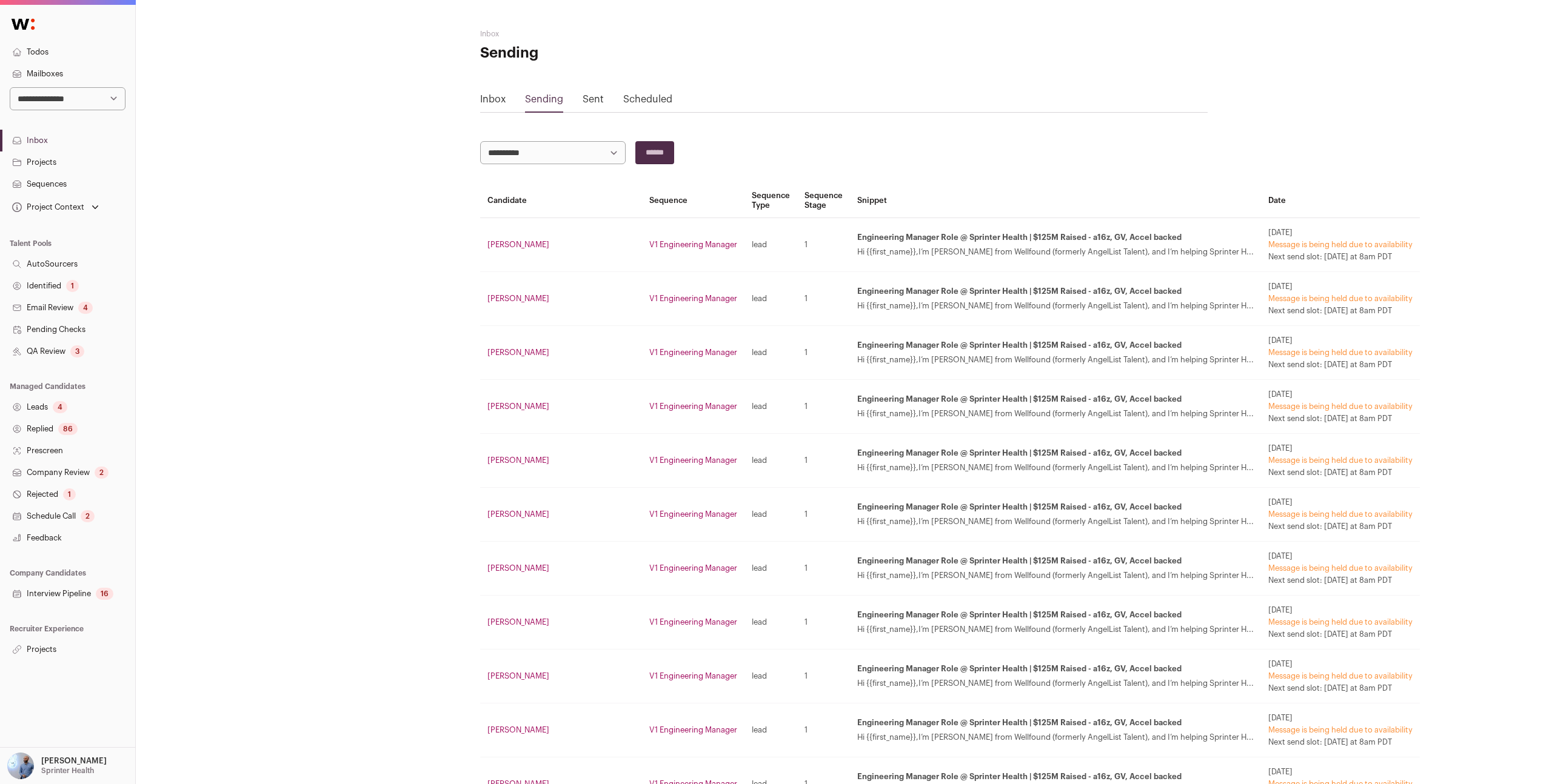
click at [51, 765] on p "[PERSON_NAME]" at bounding box center [74, 761] width 66 height 10
click at [47, 408] on link "Leads 4" at bounding box center [67, 407] width 135 height 22
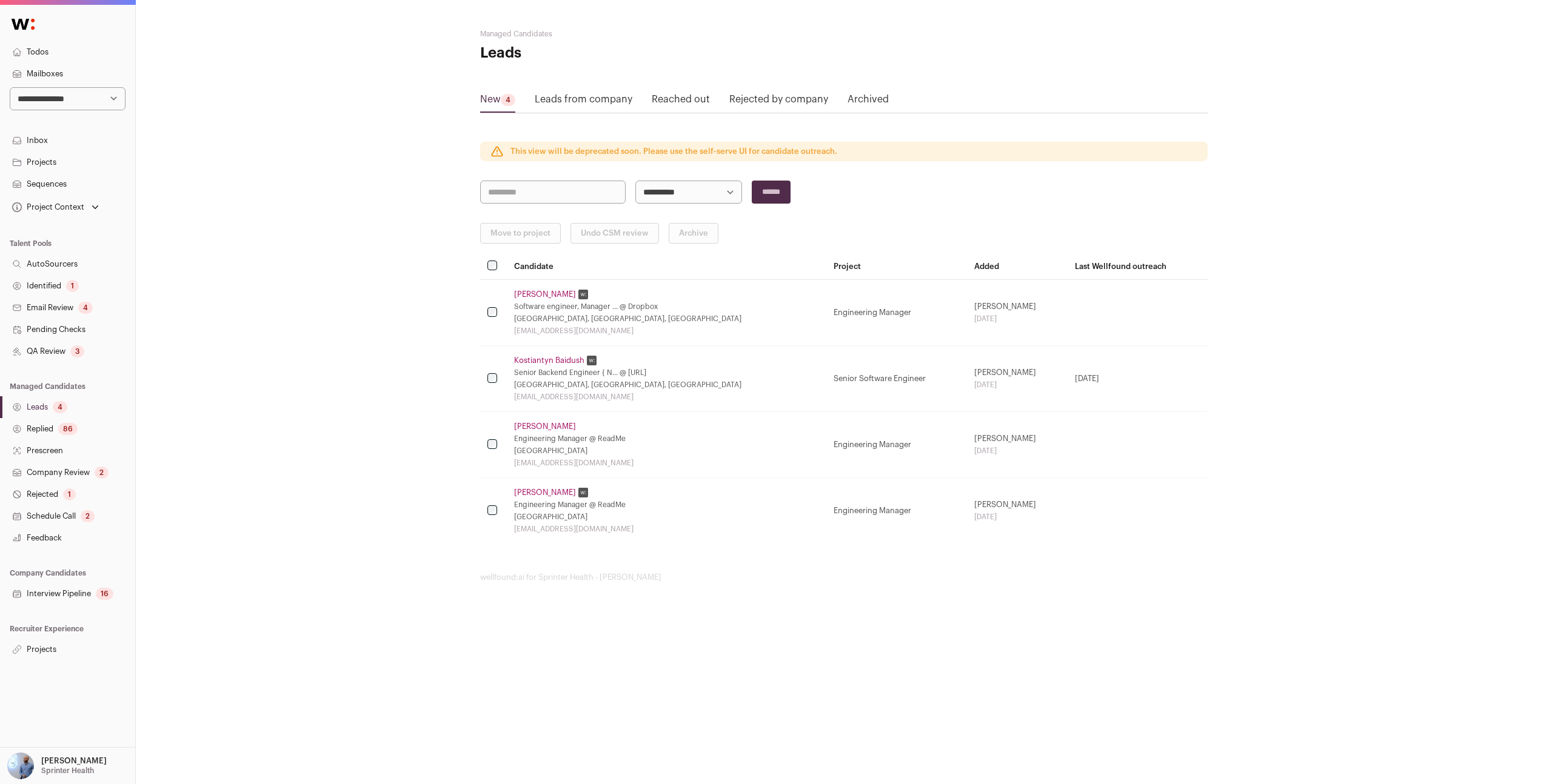
click at [659, 95] on link "Reached out" at bounding box center [680, 101] width 58 height 19
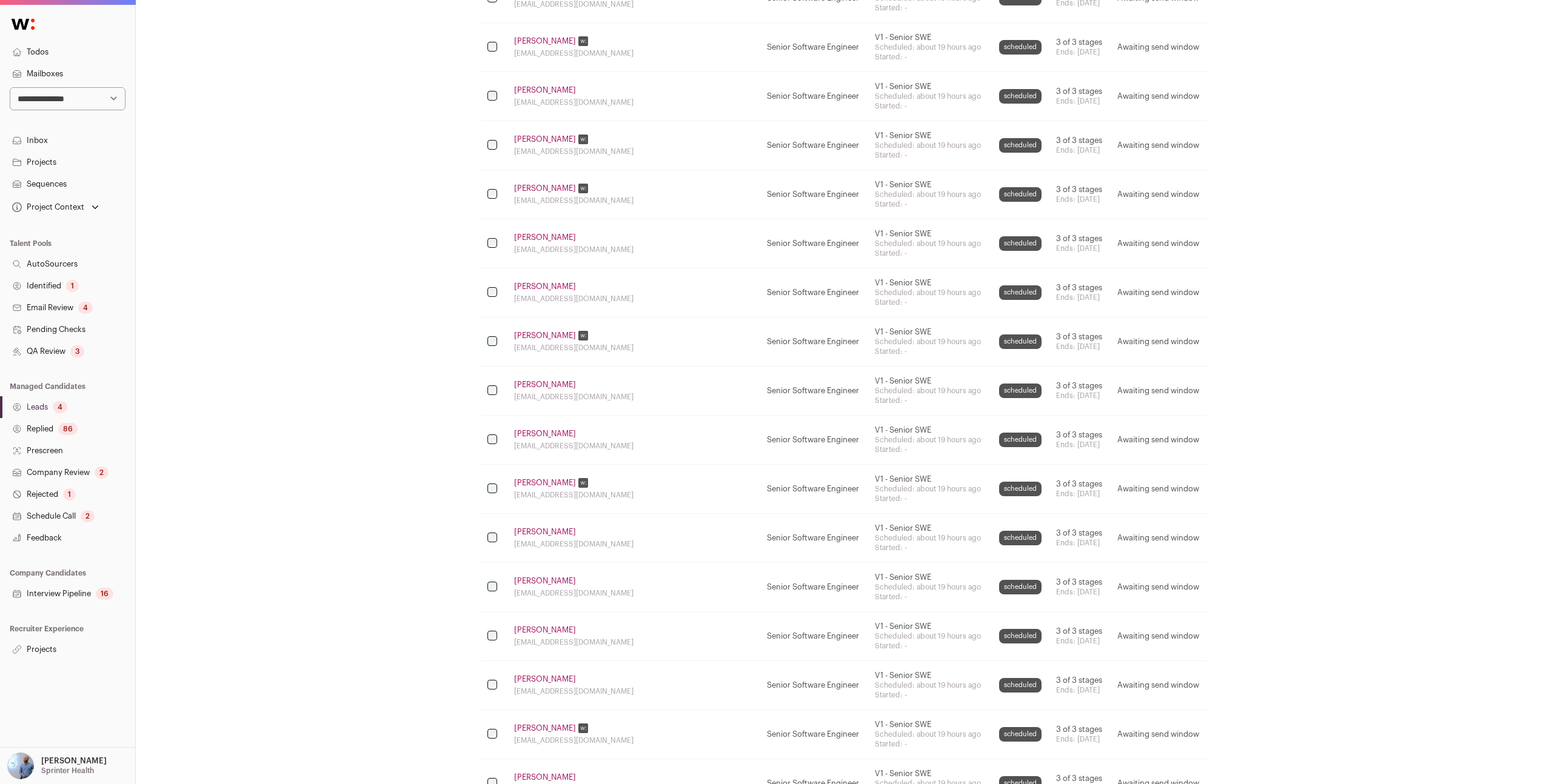
scroll to position [2058, 0]
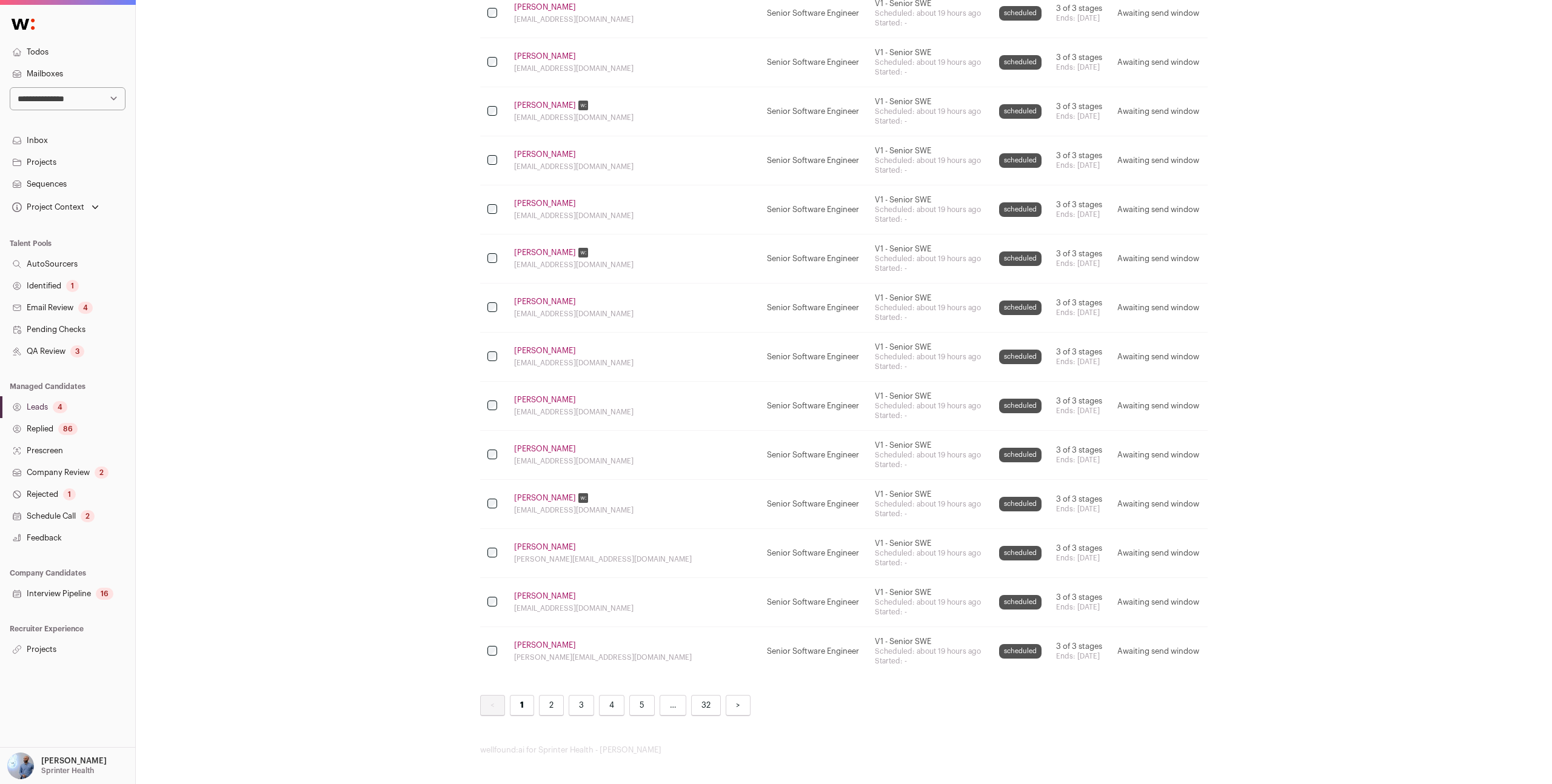
click at [550, 705] on link "2" at bounding box center [551, 706] width 25 height 21
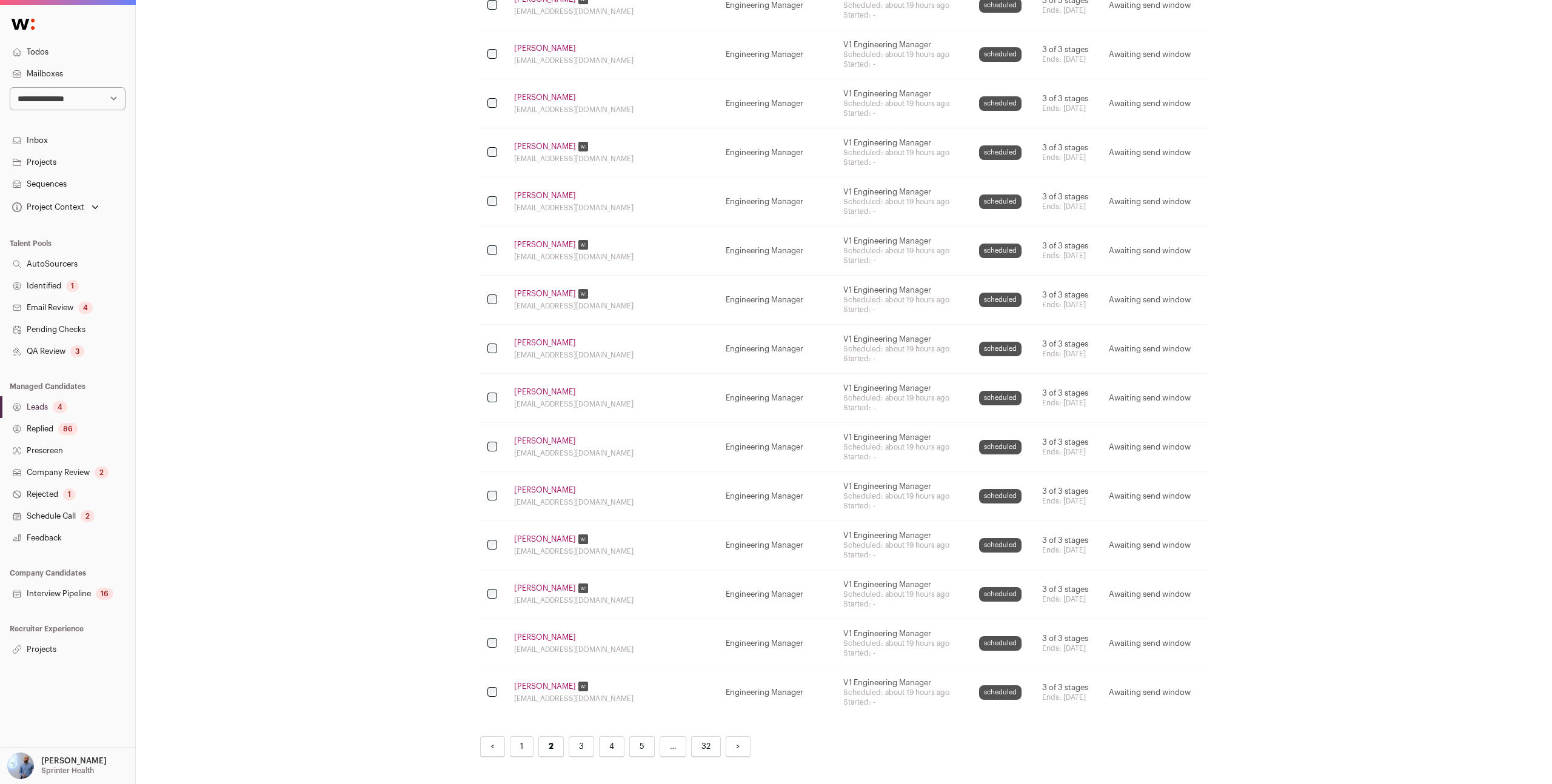
scroll to position [2058, 0]
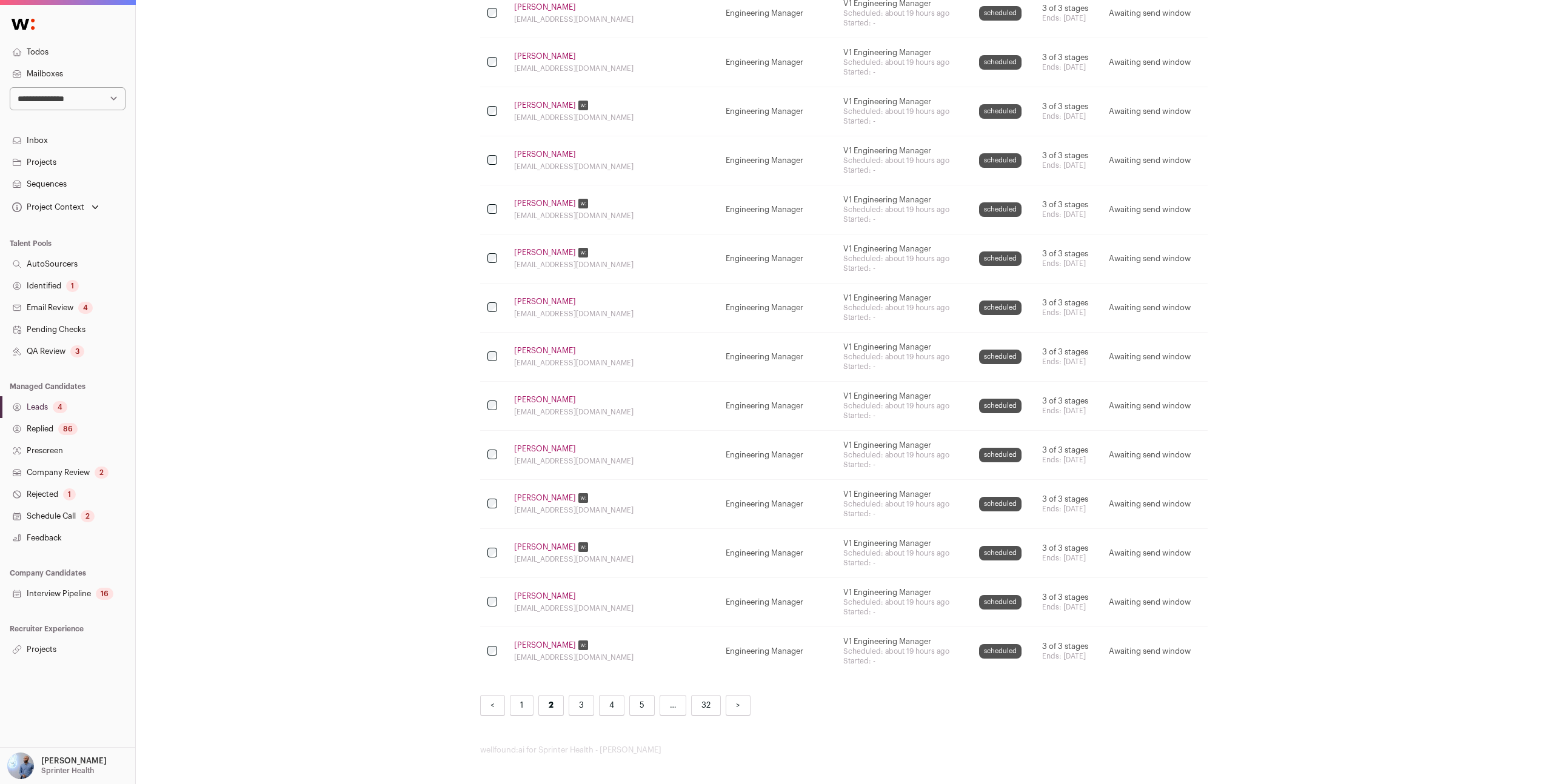
click at [579, 703] on link "3" at bounding box center [581, 706] width 26 height 21
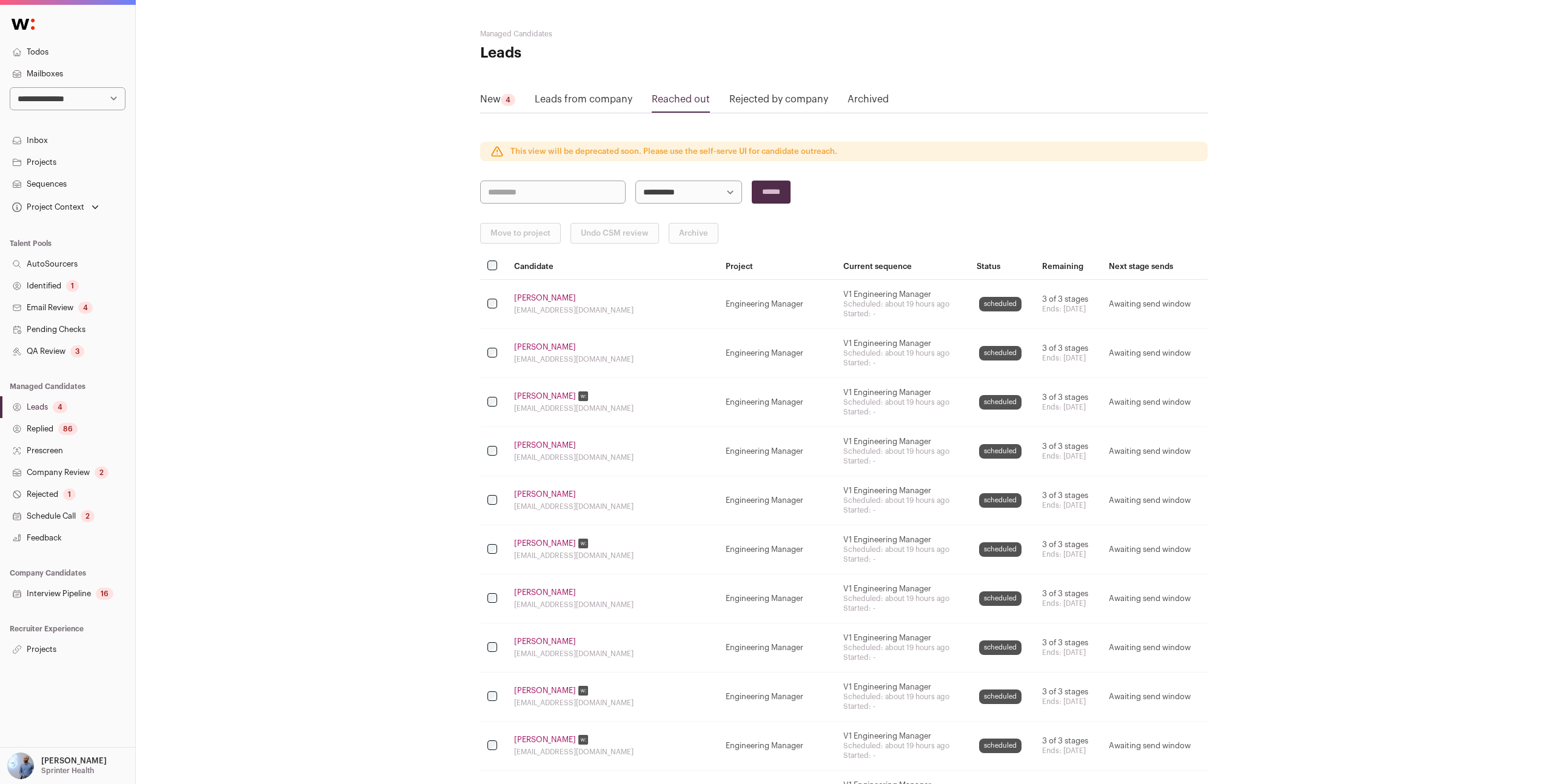
click at [776, 388] on td "V1 Engineering Manager Scheduled: about 19 hours ago Started: -" at bounding box center [902, 403] width 133 height 49
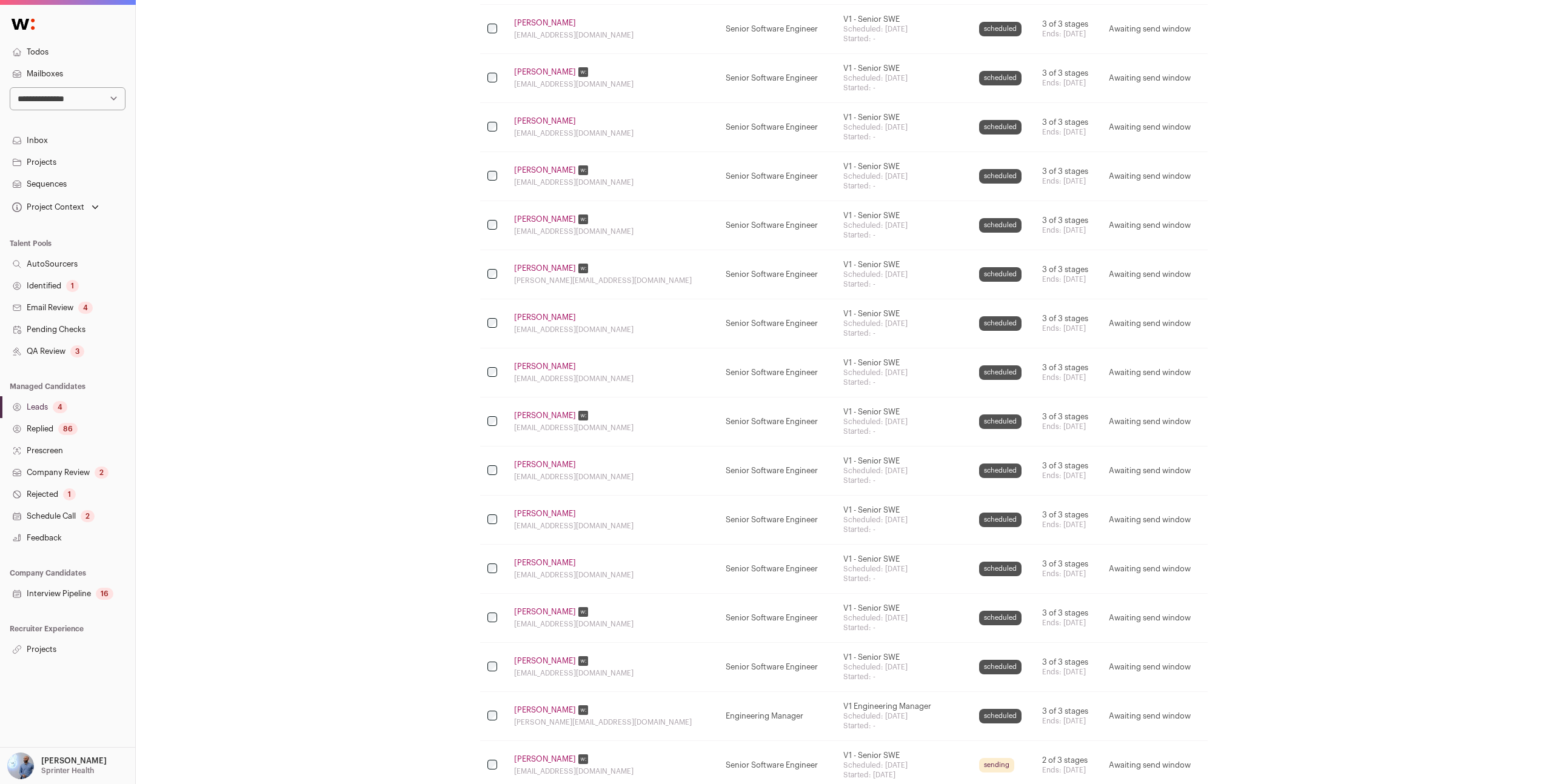
scroll to position [2058, 0]
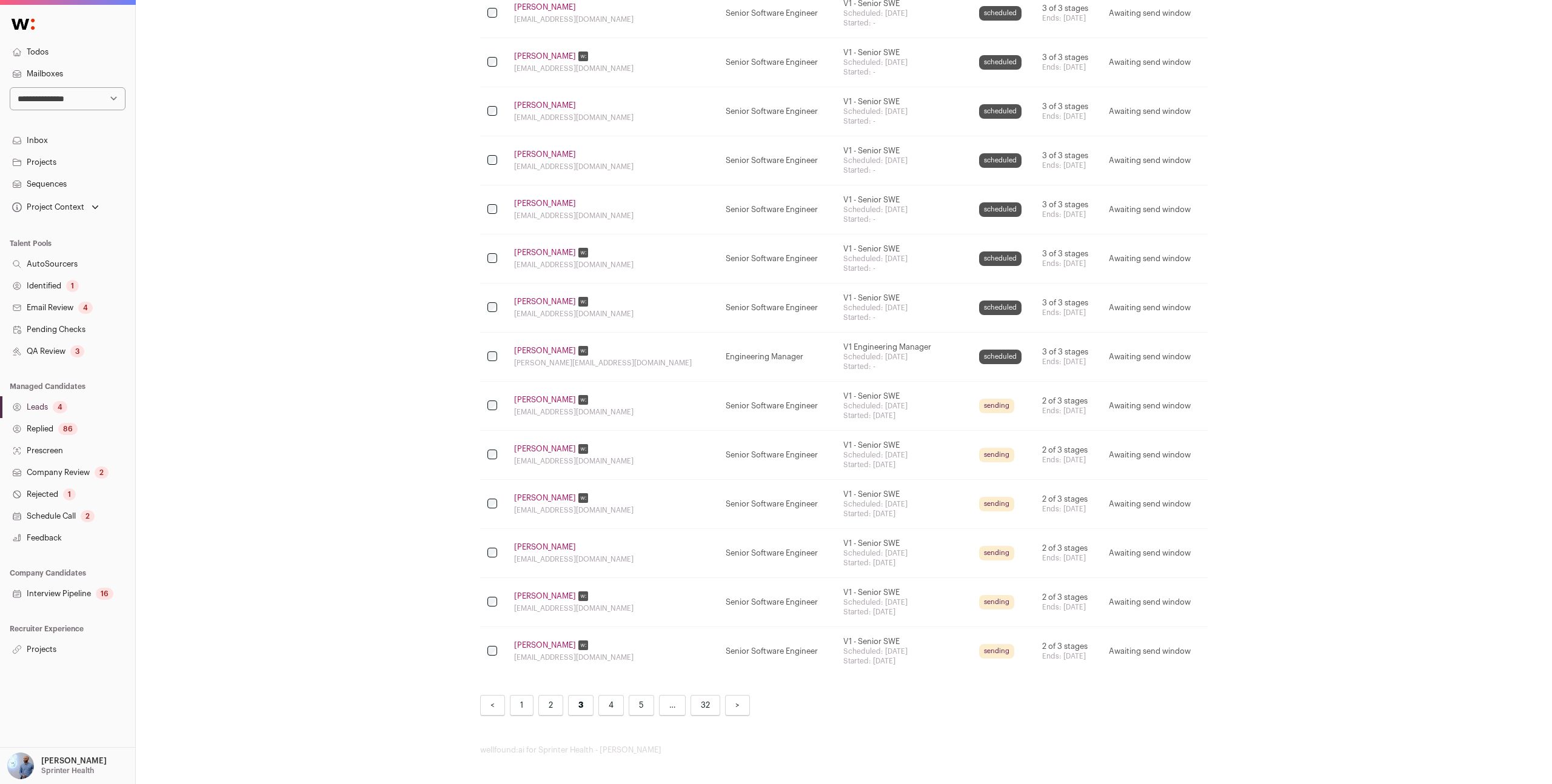
click at [607, 702] on link "4" at bounding box center [611, 706] width 26 height 21
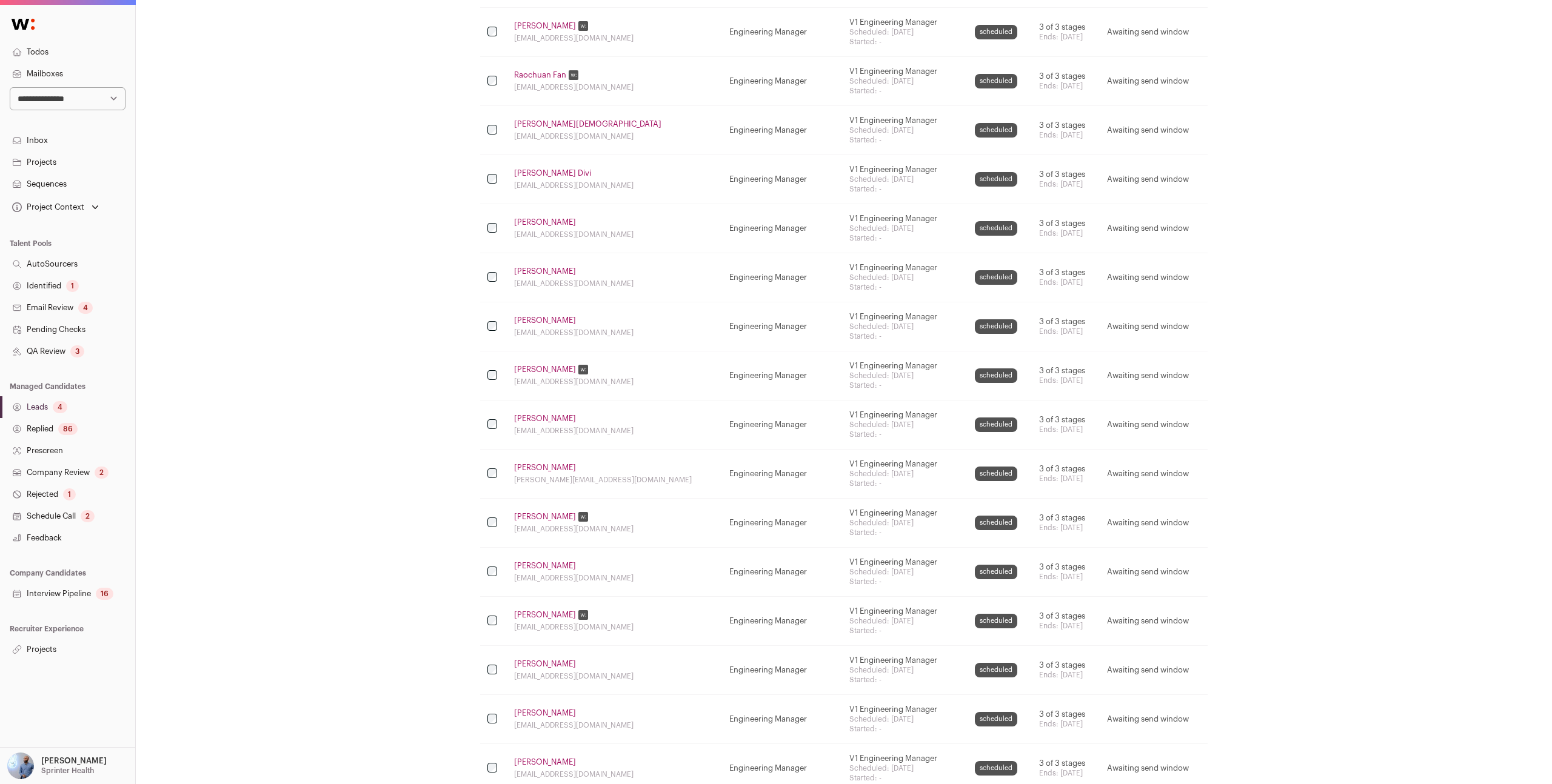
scroll to position [2058, 0]
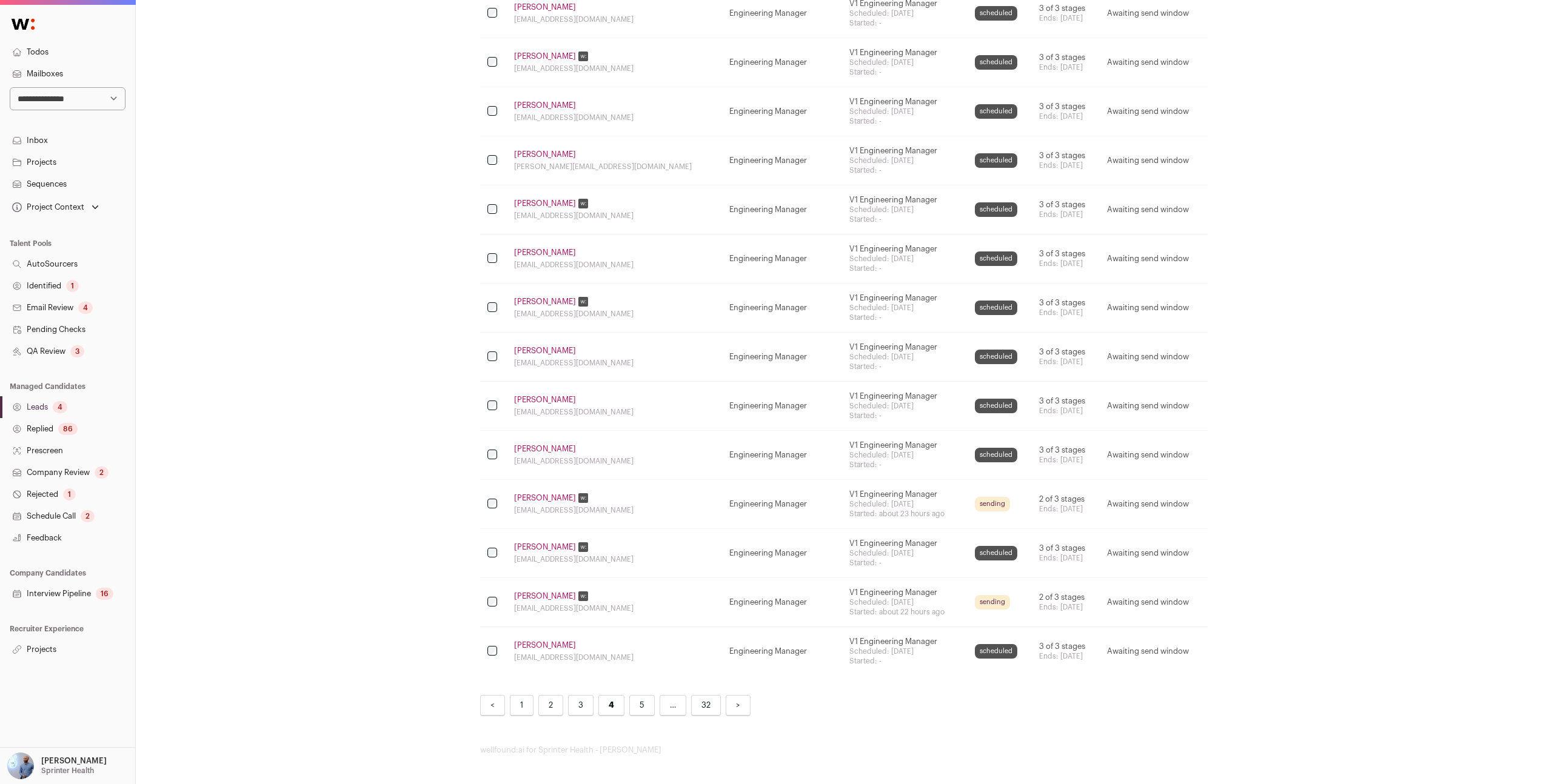
click at [641, 710] on link "5" at bounding box center [642, 706] width 26 height 21
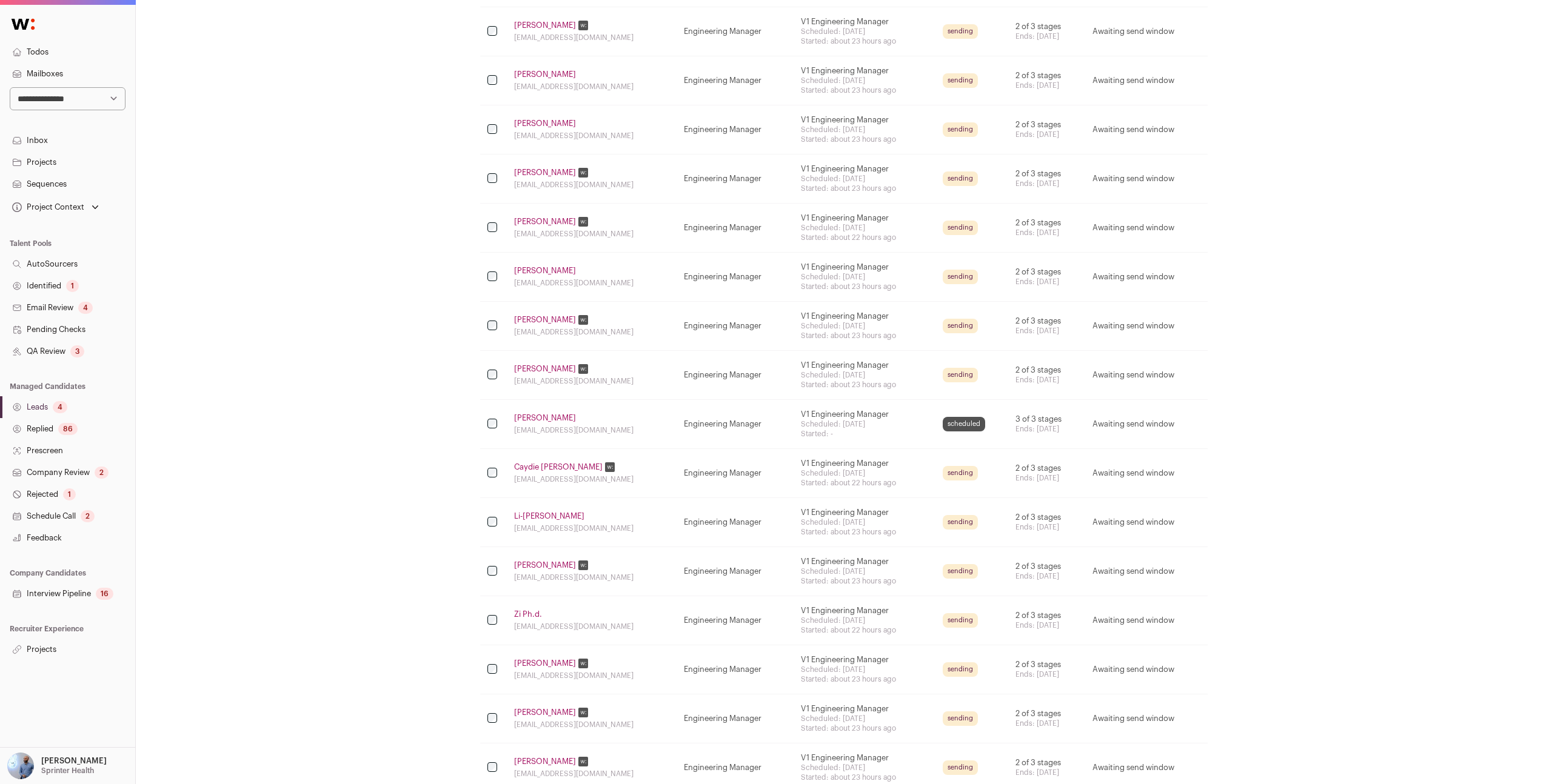
scroll to position [1902, 0]
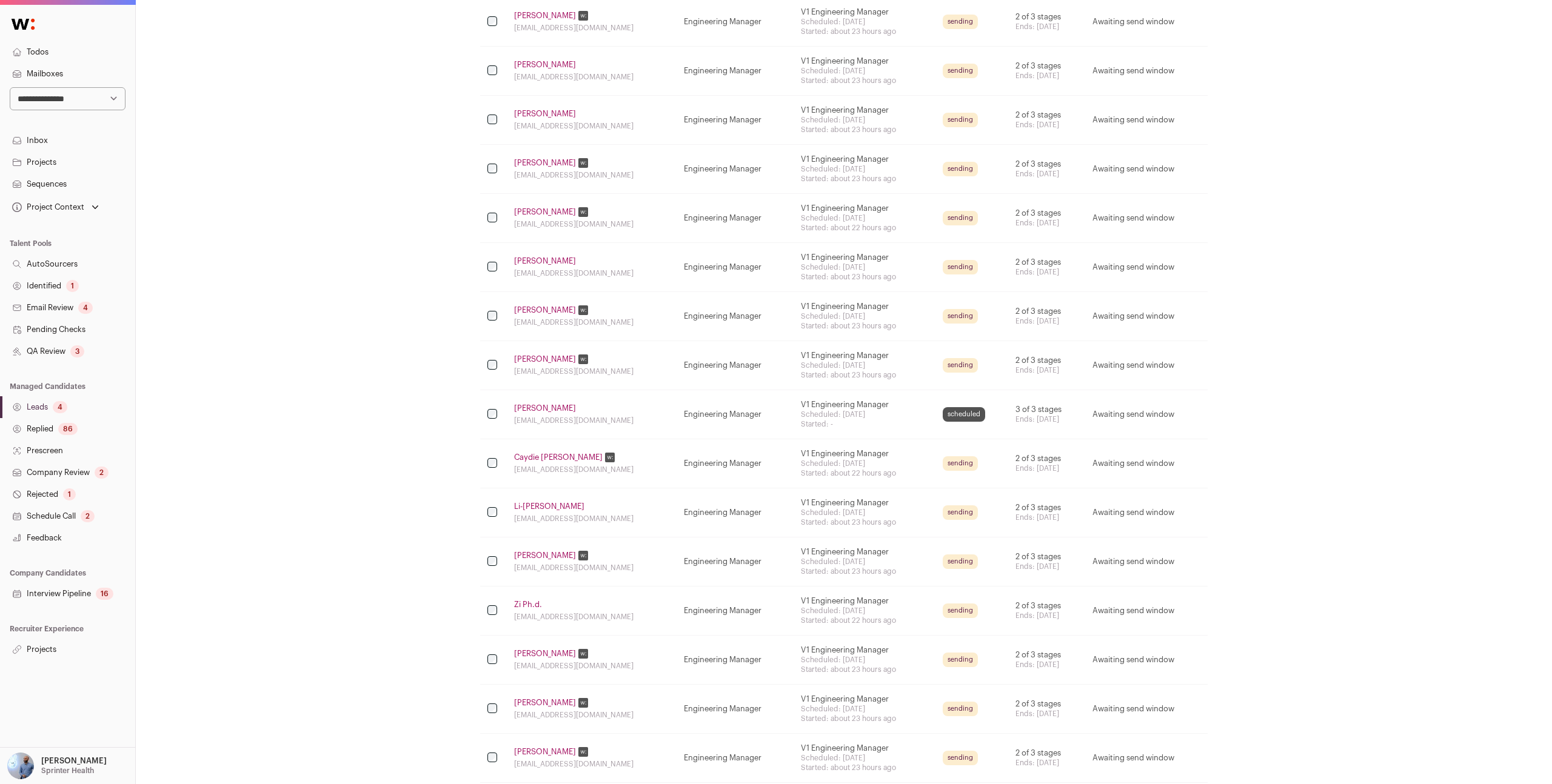
click at [41, 179] on link "Sequences" at bounding box center [67, 184] width 135 height 22
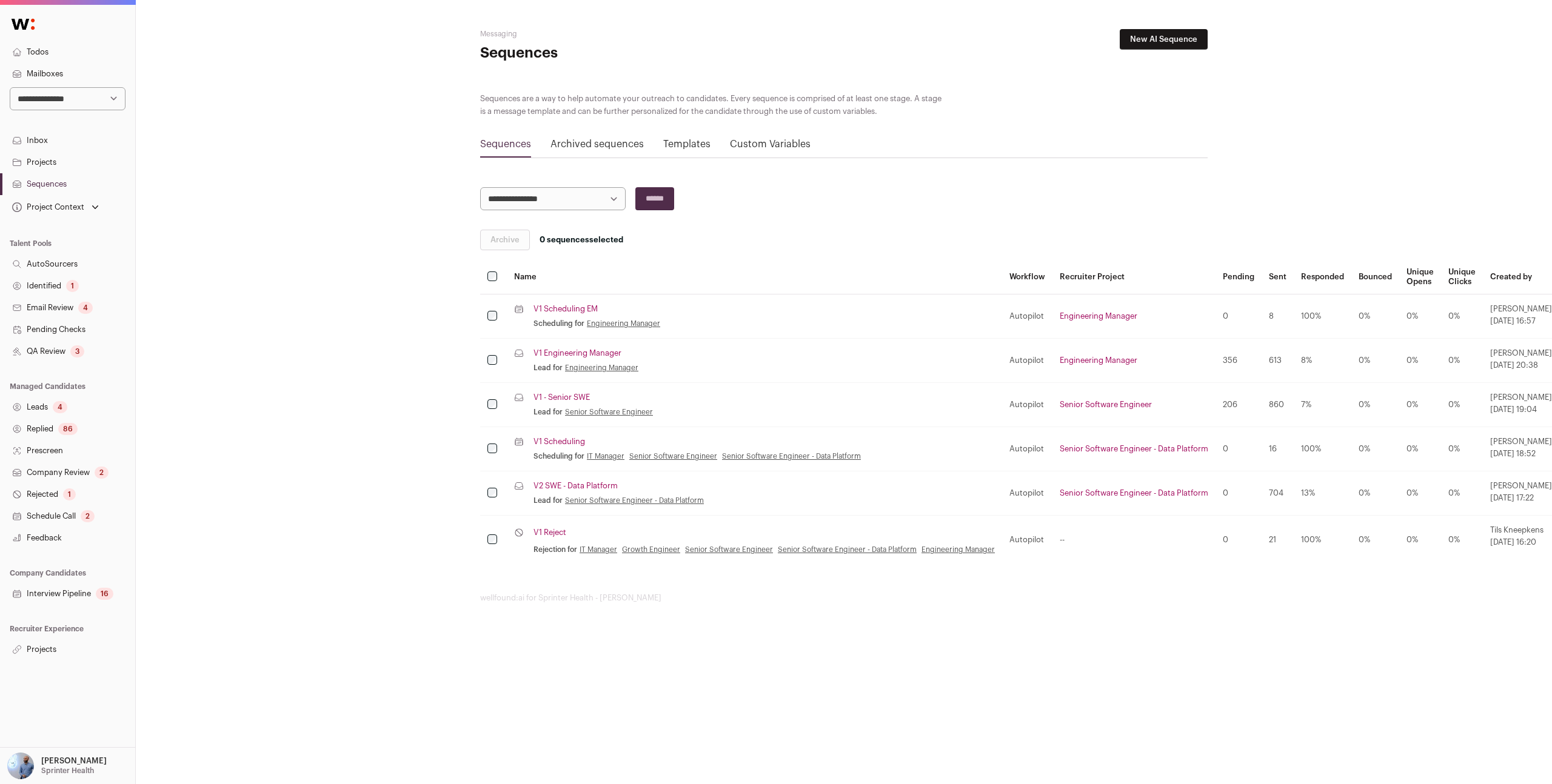
click at [587, 357] on link "V1 Engineering Manager" at bounding box center [577, 353] width 88 height 10
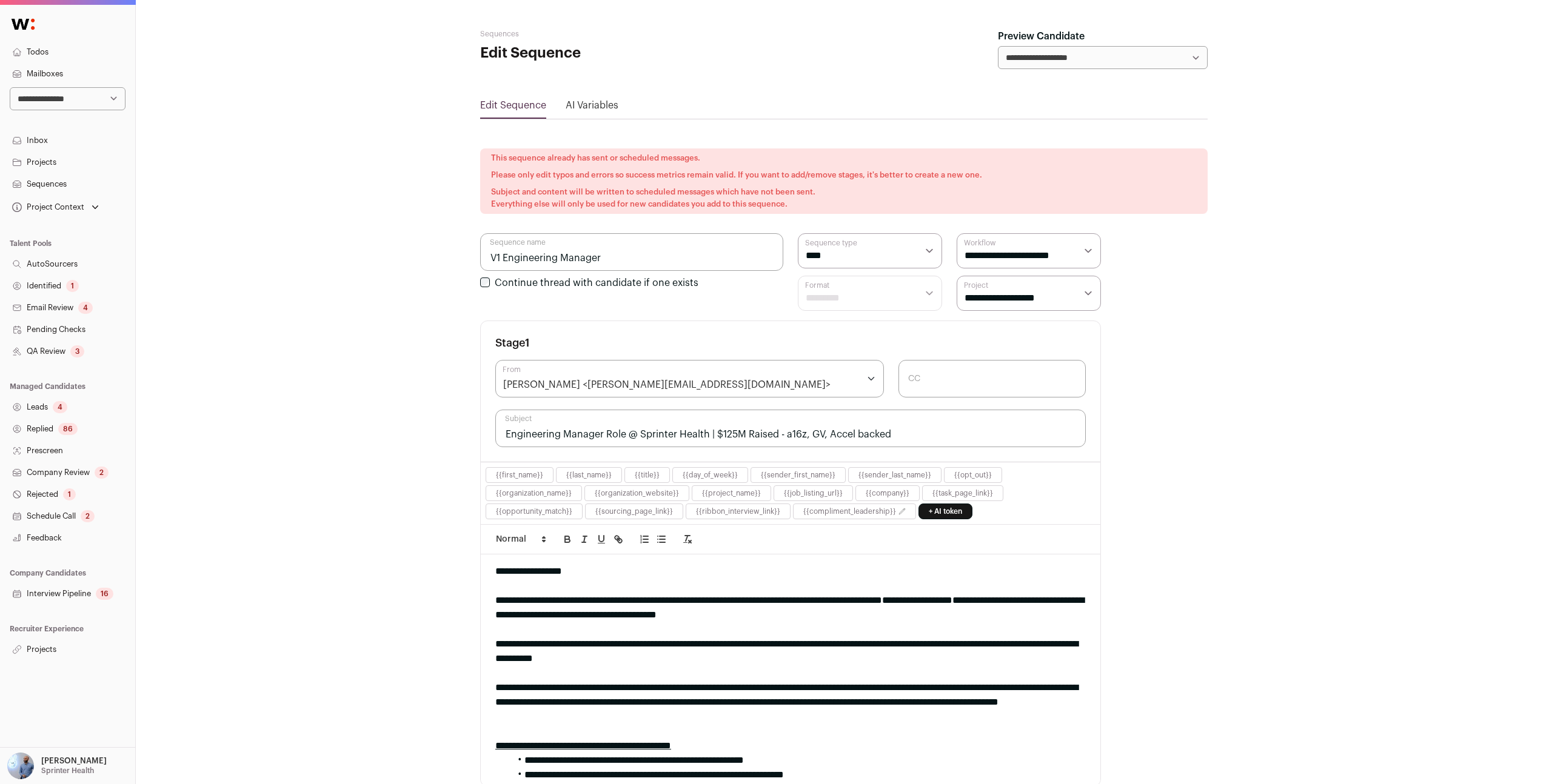
click at [59, 102] on select "**********" at bounding box center [68, 99] width 116 height 23
click at [61, 763] on p "[PERSON_NAME]" at bounding box center [74, 761] width 66 height 10
click at [51, 734] on link "Admin" at bounding box center [82, 733] width 134 height 26
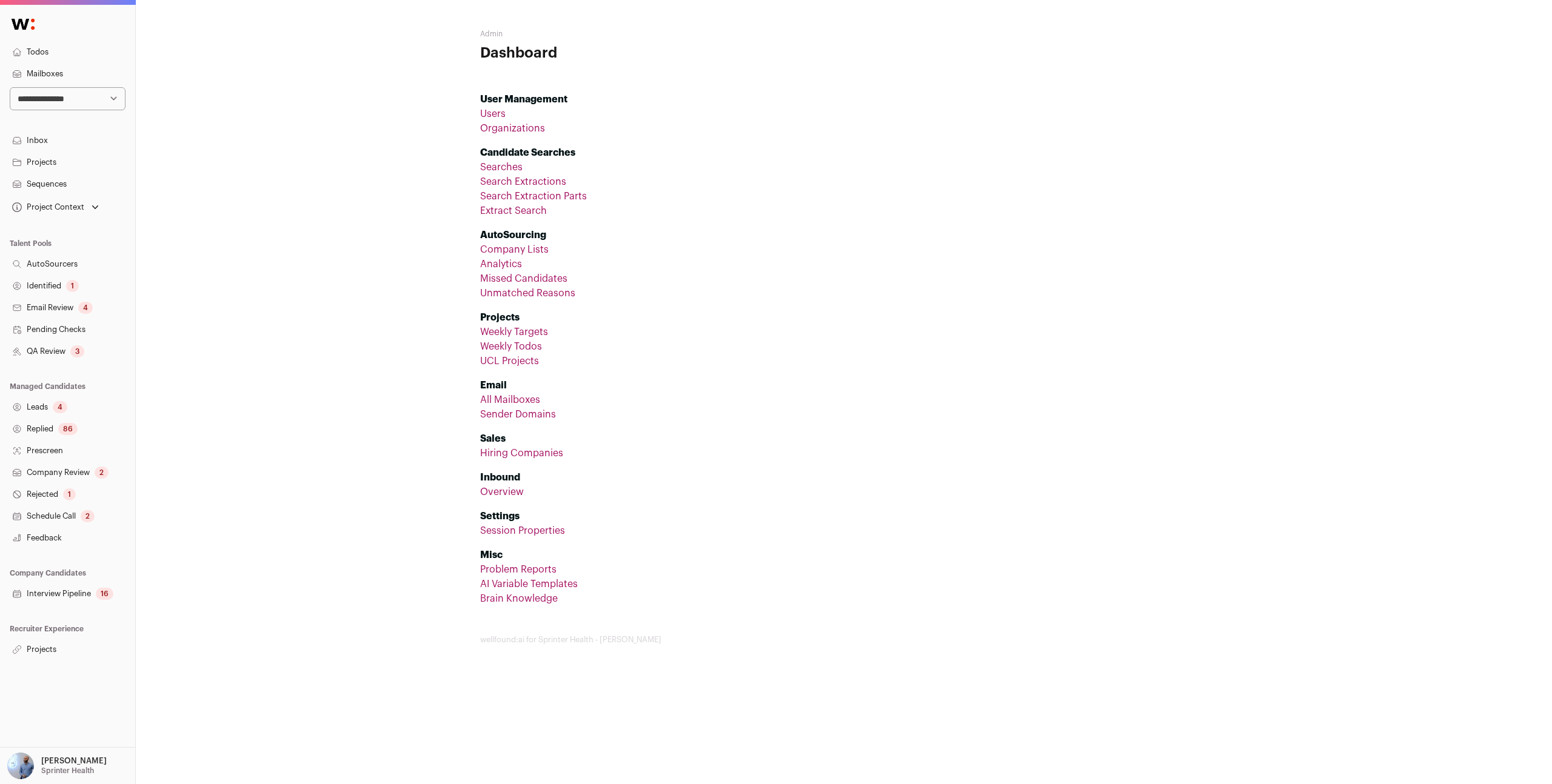
click at [516, 399] on link "All Mailboxes" at bounding box center [510, 400] width 60 height 10
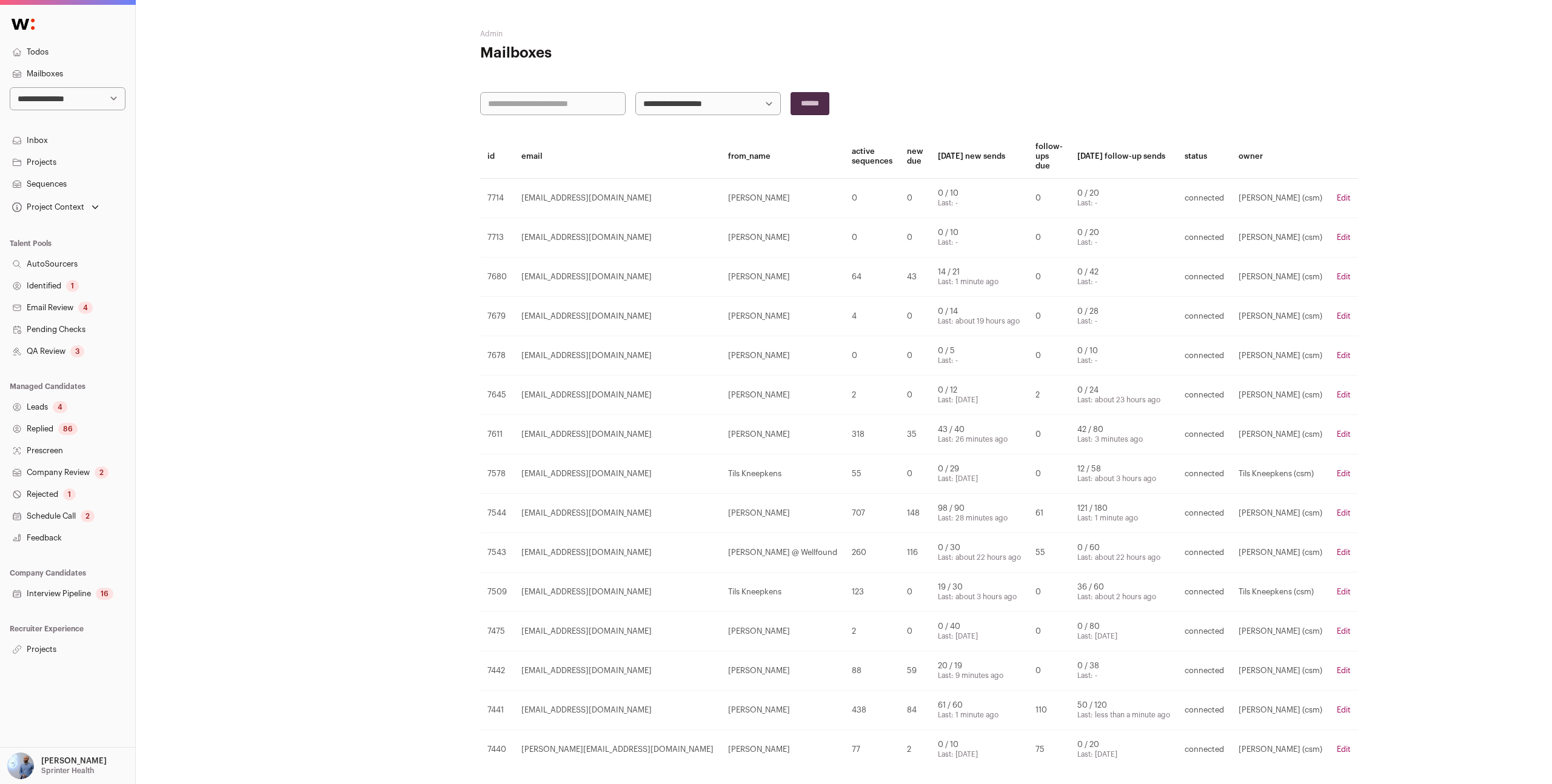
click at [509, 97] on input "text" at bounding box center [553, 104] width 146 height 23
type input "*****"
click at [776, 92] on input "******" at bounding box center [810, 104] width 39 height 23
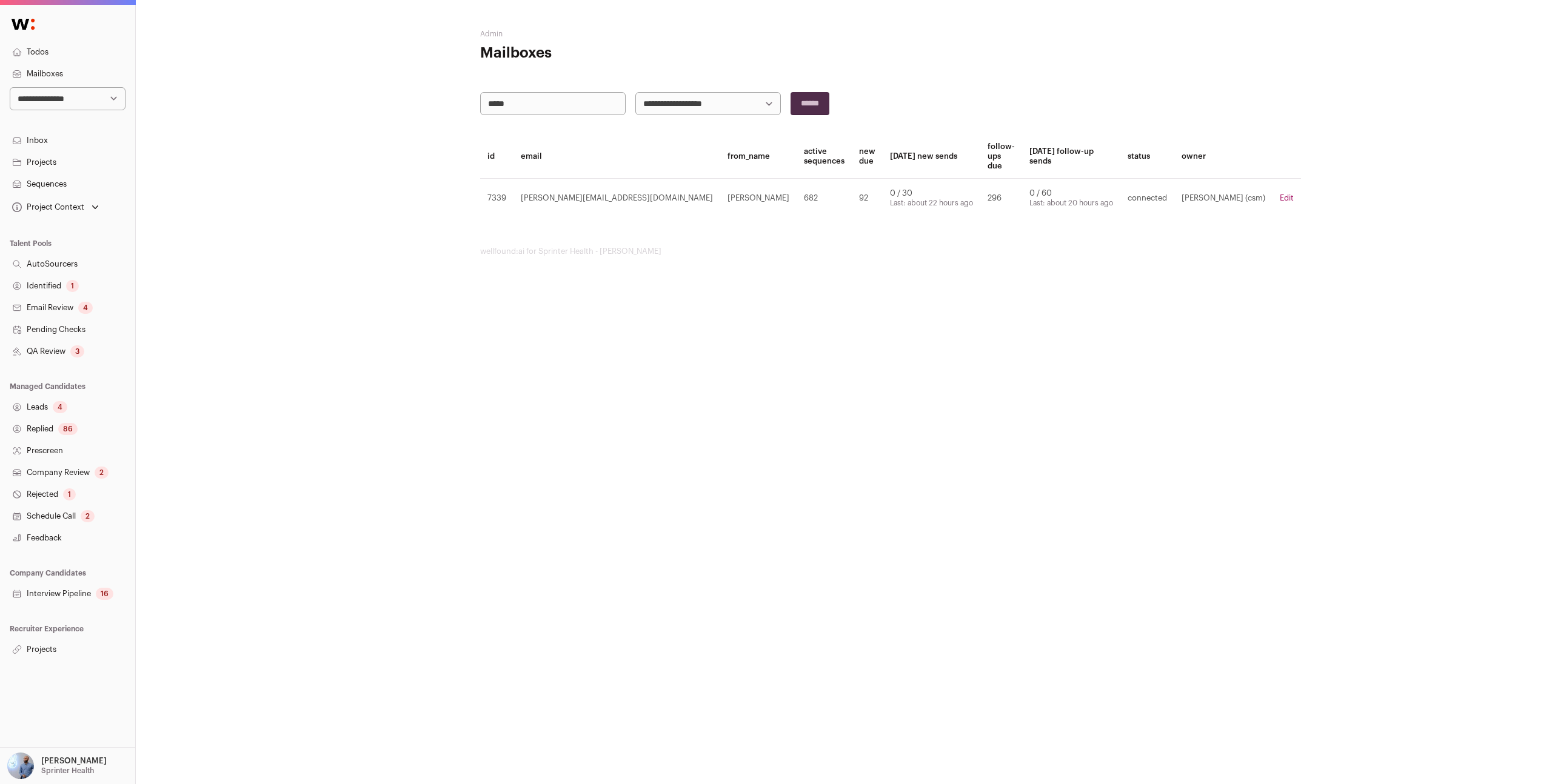
click at [776, 191] on td "Edit" at bounding box center [1287, 198] width 29 height 39
click at [776, 194] on td "Edit" at bounding box center [1287, 198] width 29 height 39
click at [776, 198] on link "Edit" at bounding box center [1287, 198] width 14 height 8
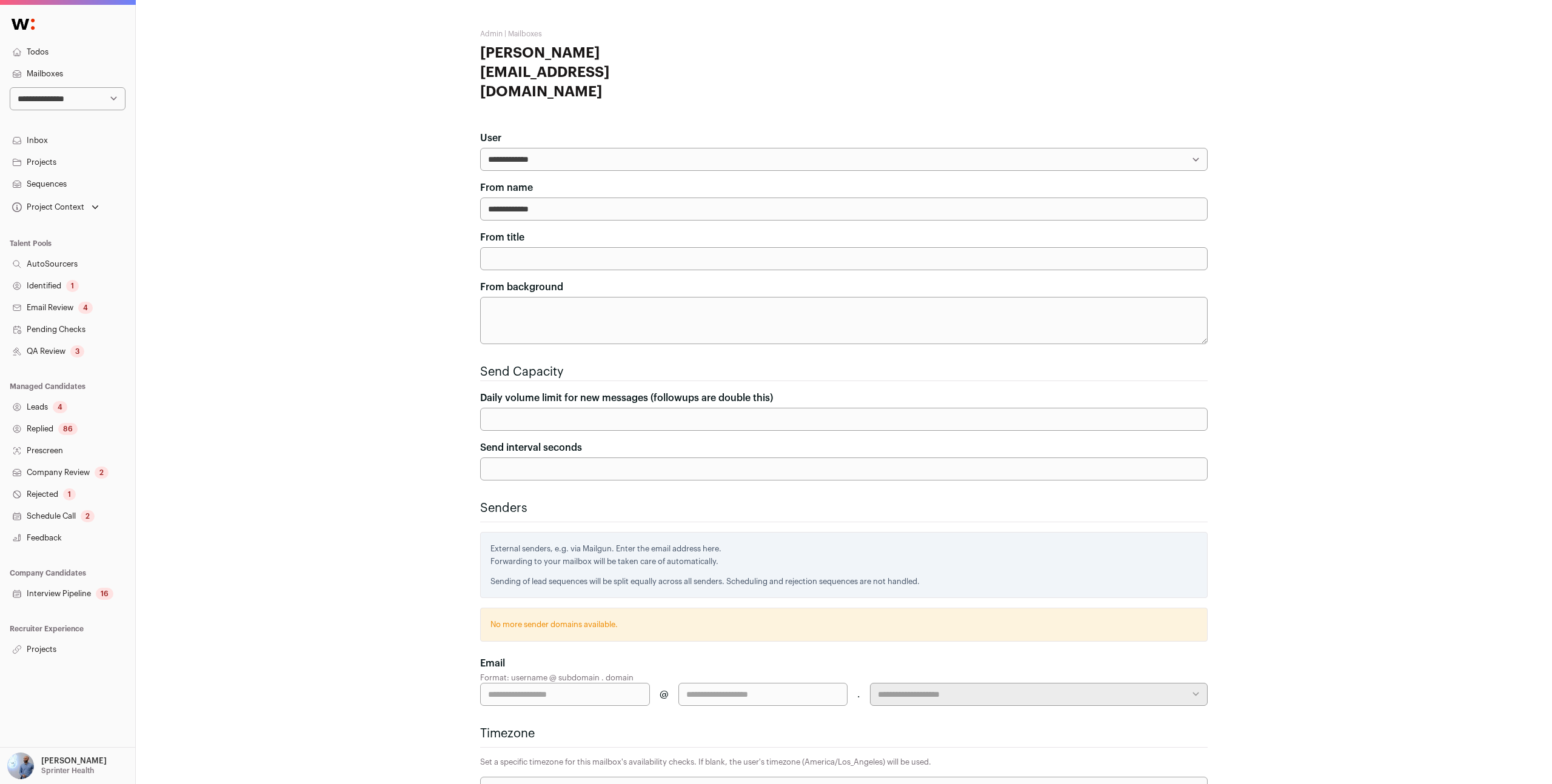
click at [57, 760] on p "[PERSON_NAME]" at bounding box center [74, 761] width 66 height 10
click at [50, 728] on link "Admin" at bounding box center [82, 733] width 134 height 26
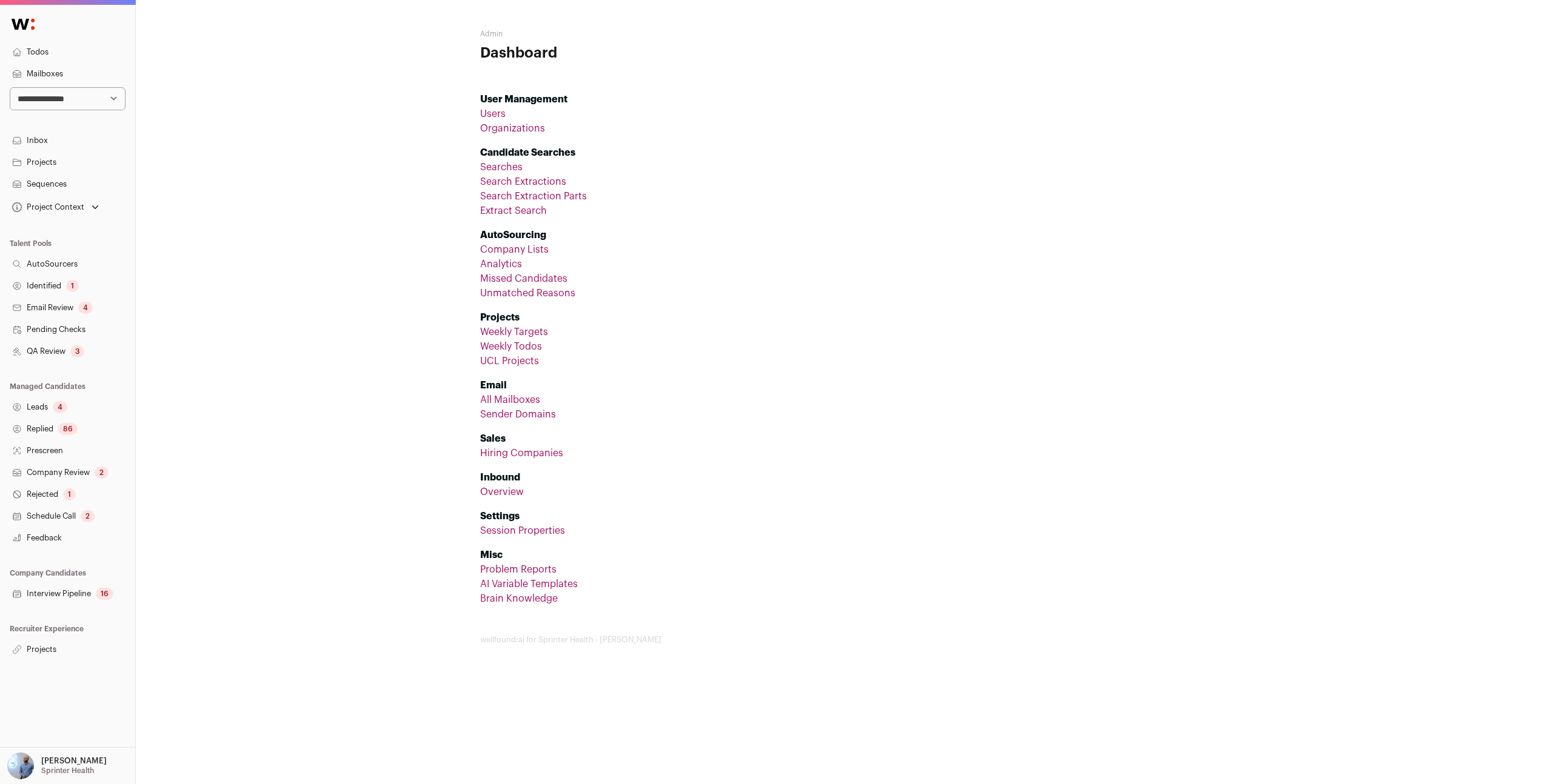
click at [514, 133] on link "Organizations" at bounding box center [512, 129] width 65 height 10
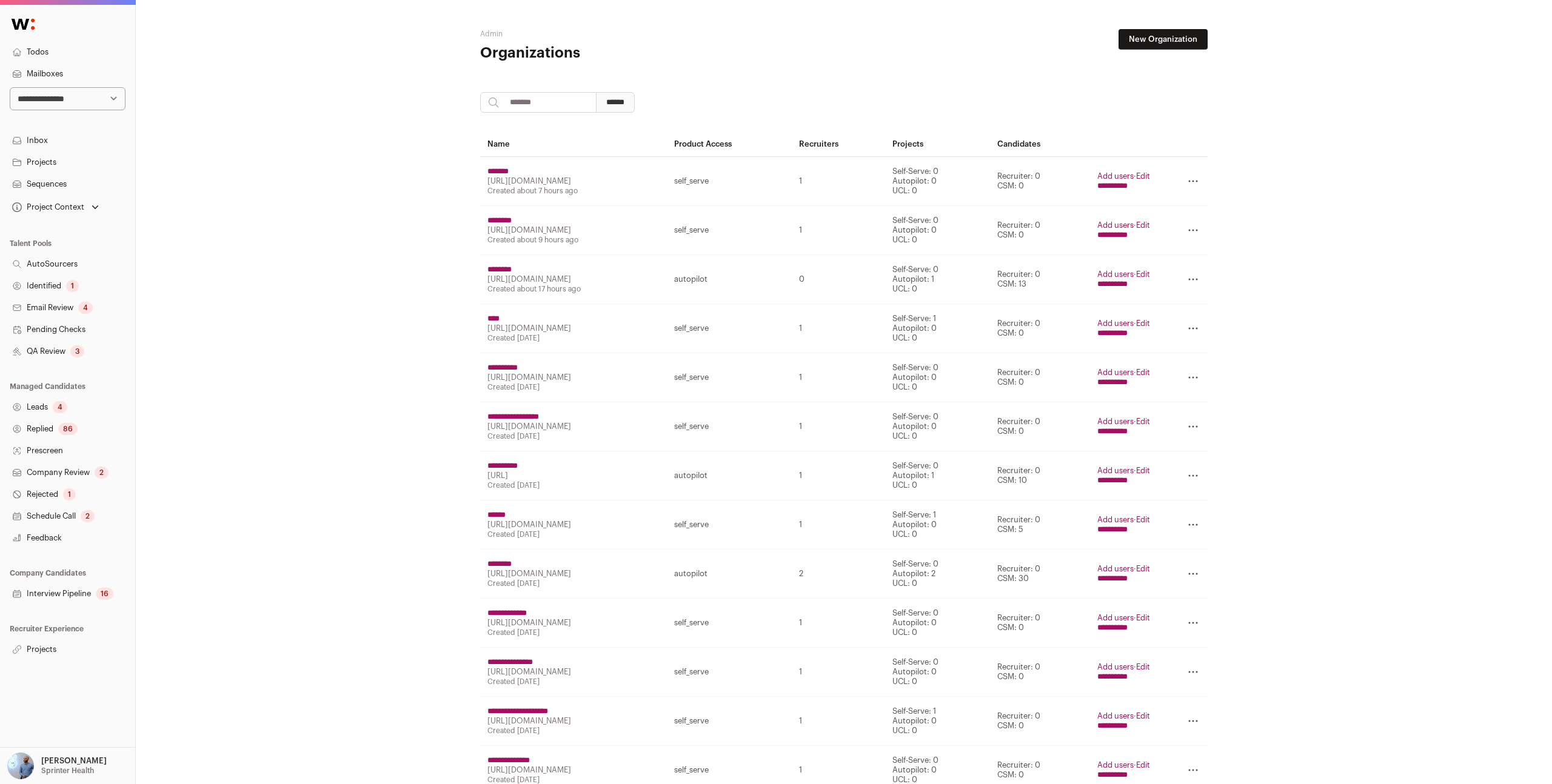
click at [531, 104] on input "search" at bounding box center [538, 102] width 116 height 21
type input "*****"
click at [596, 92] on input "******" at bounding box center [615, 102] width 39 height 21
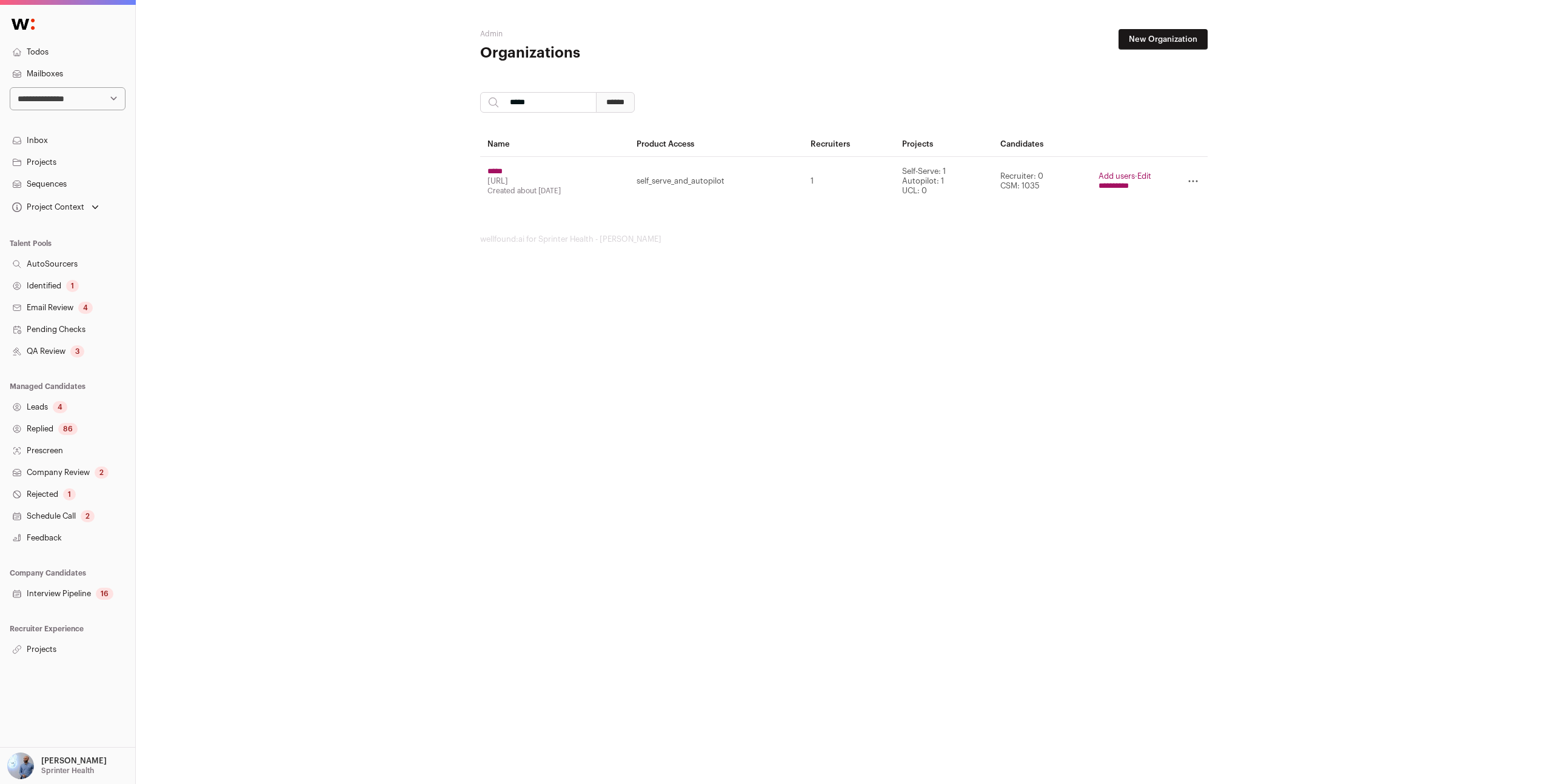
click at [776, 173] on link "Edit" at bounding box center [1144, 176] width 14 height 8
click at [776, 169] on td "**********" at bounding box center [1125, 181] width 67 height 49
click at [776, 175] on link "Add users" at bounding box center [1116, 176] width 36 height 8
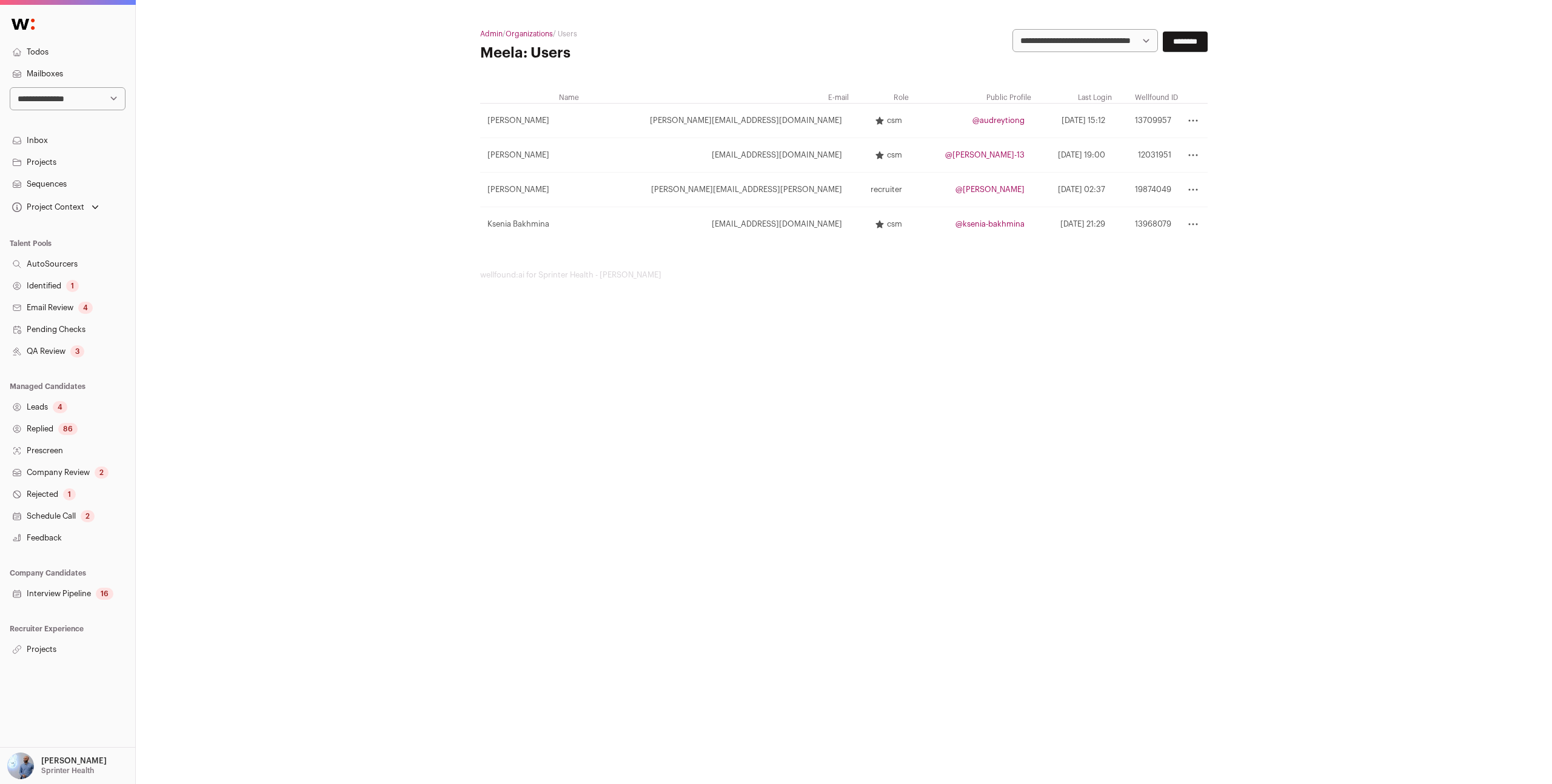
click at [776, 33] on select "**********" at bounding box center [1085, 41] width 146 height 23
select select "*"
click at [776, 29] on select "**********" at bounding box center [1085, 41] width 146 height 23
click at [776, 51] on input "********" at bounding box center [1185, 41] width 45 height 21
select select
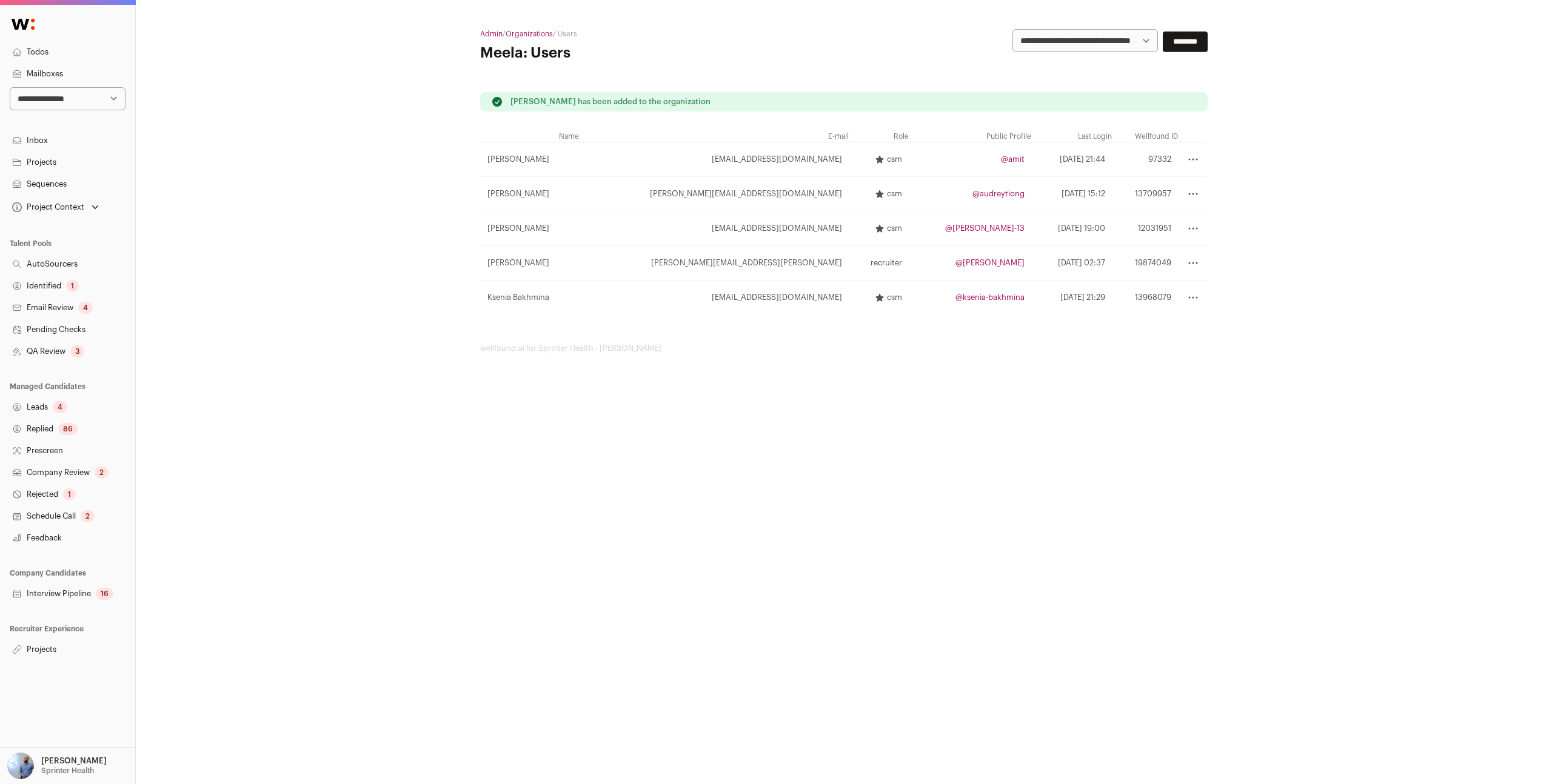
click at [178, 81] on div "**********" at bounding box center [843, 191] width 1416 height 383
click at [94, 100] on select "**********" at bounding box center [68, 99] width 116 height 23
select select "*****"
click at [10, 87] on select "**********" at bounding box center [68, 99] width 116 height 23
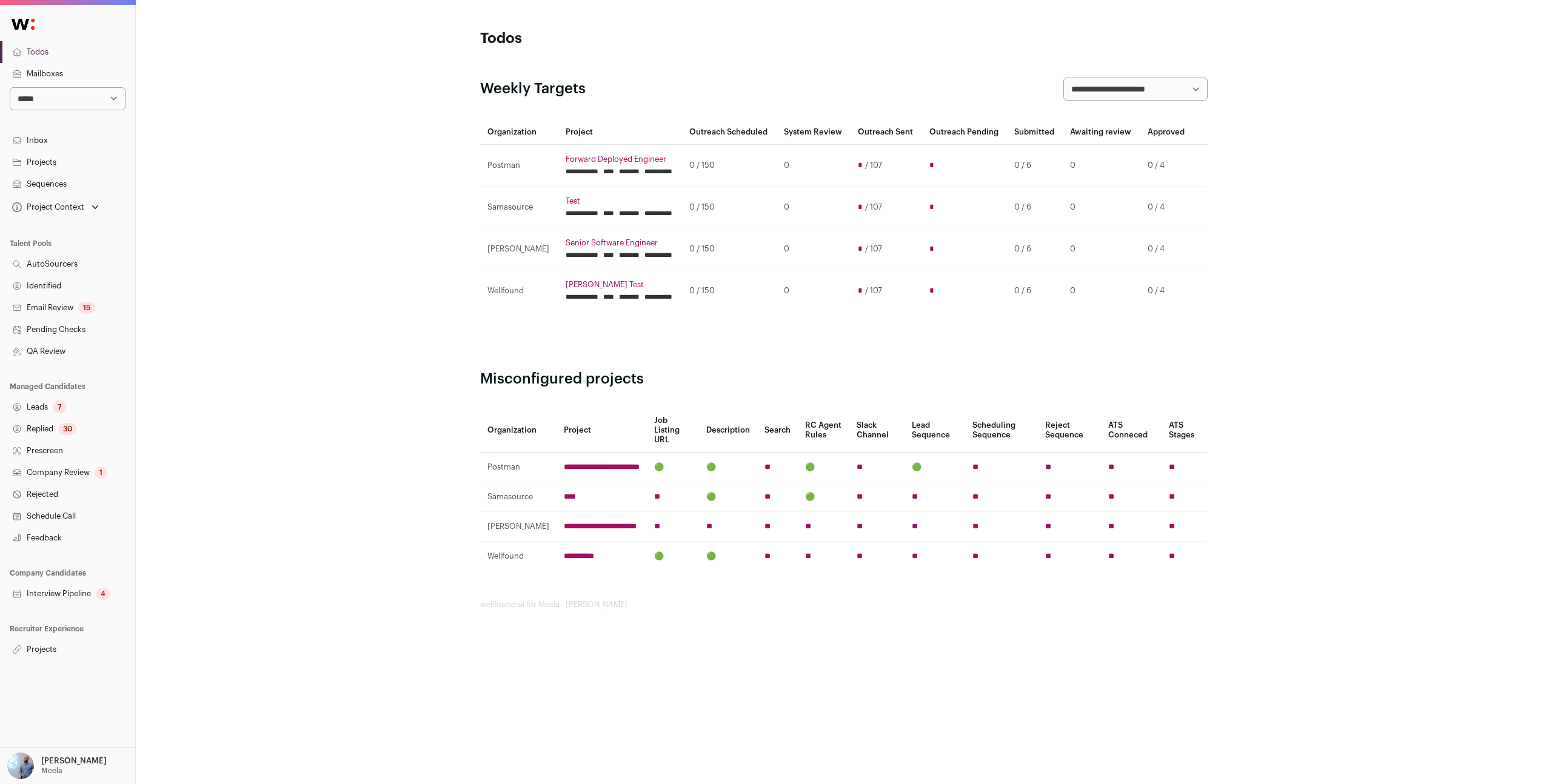
click at [56, 308] on link "Email Review 15" at bounding box center [67, 308] width 135 height 22
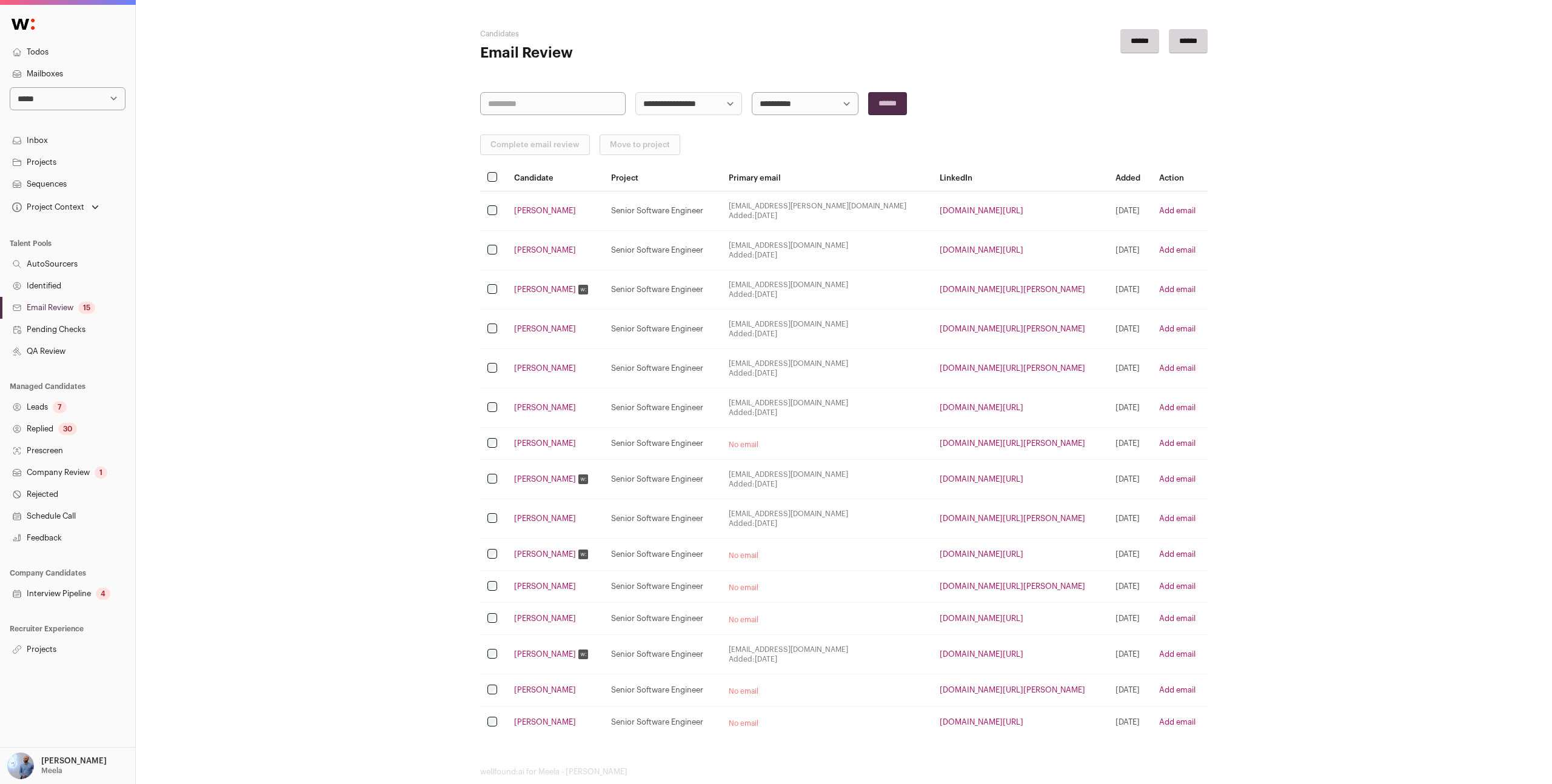
click at [58, 411] on div "7" at bounding box center [60, 407] width 14 height 12
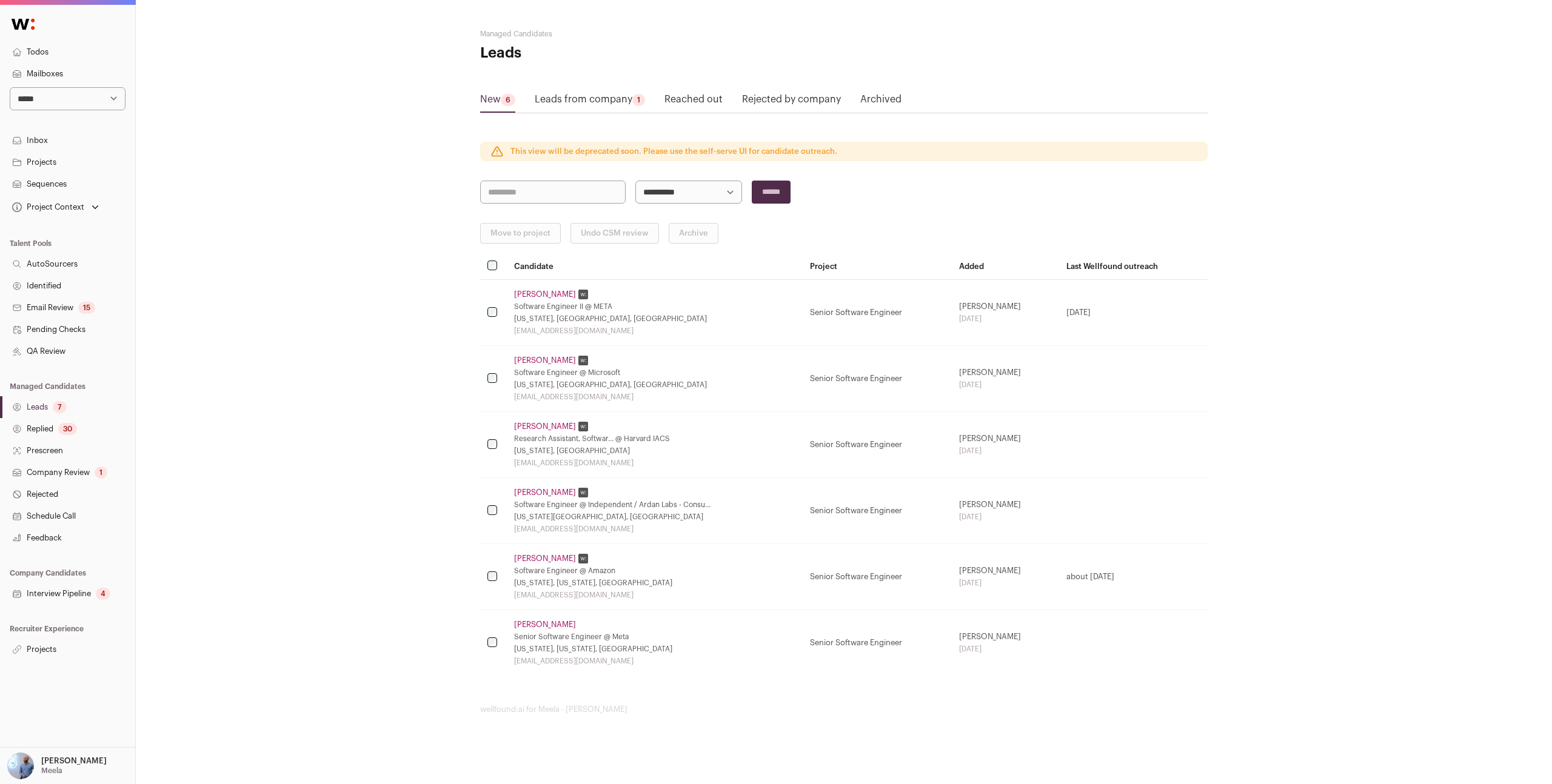
click at [66, 136] on link "Inbox" at bounding box center [67, 141] width 135 height 22
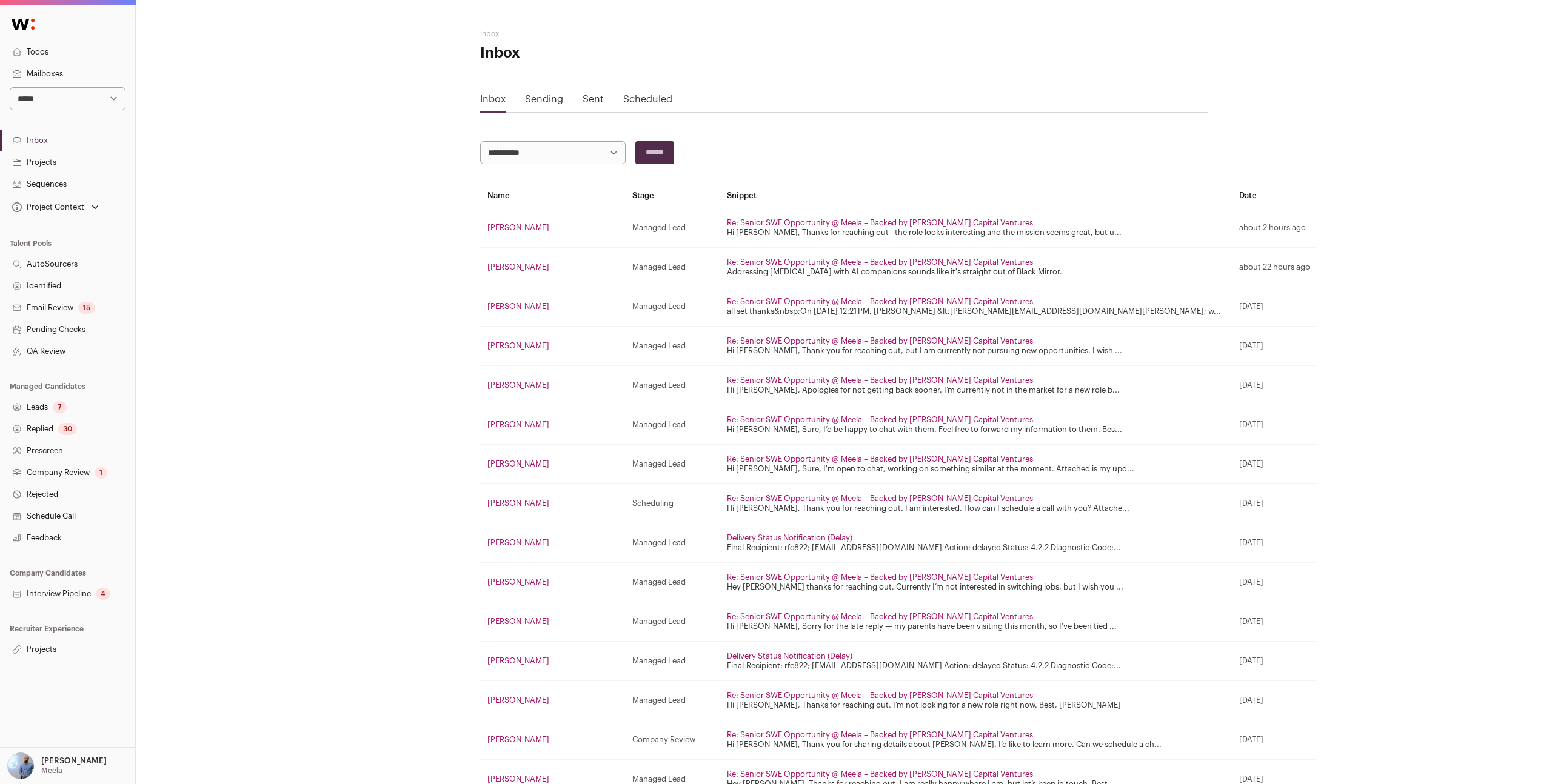
click at [590, 93] on div "Sent" at bounding box center [594, 101] width 21 height 19
click at [556, 97] on link "Sending" at bounding box center [544, 99] width 38 height 10
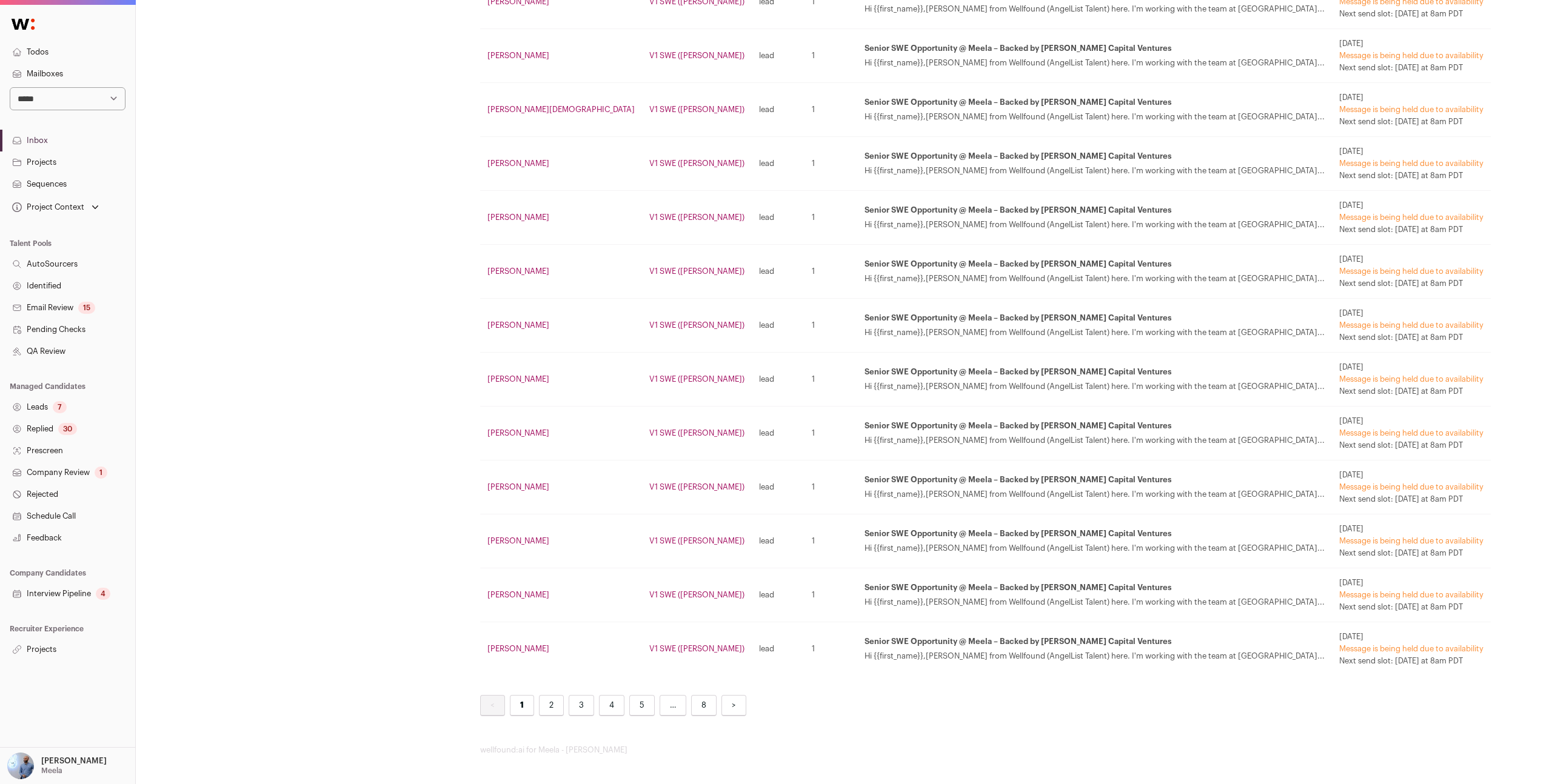
scroll to position [1, 0]
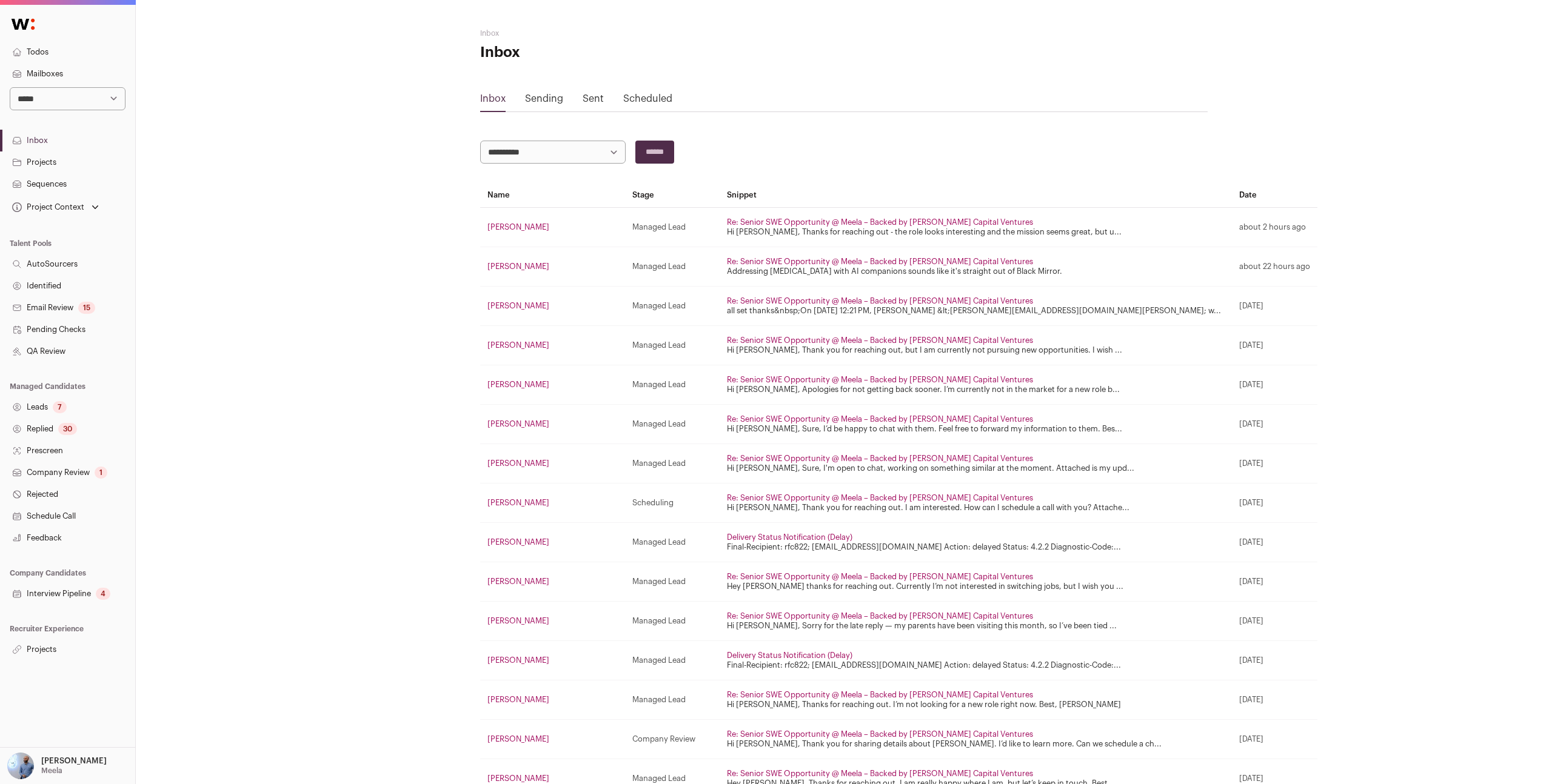
click at [589, 98] on link "Sent" at bounding box center [594, 99] width 21 height 10
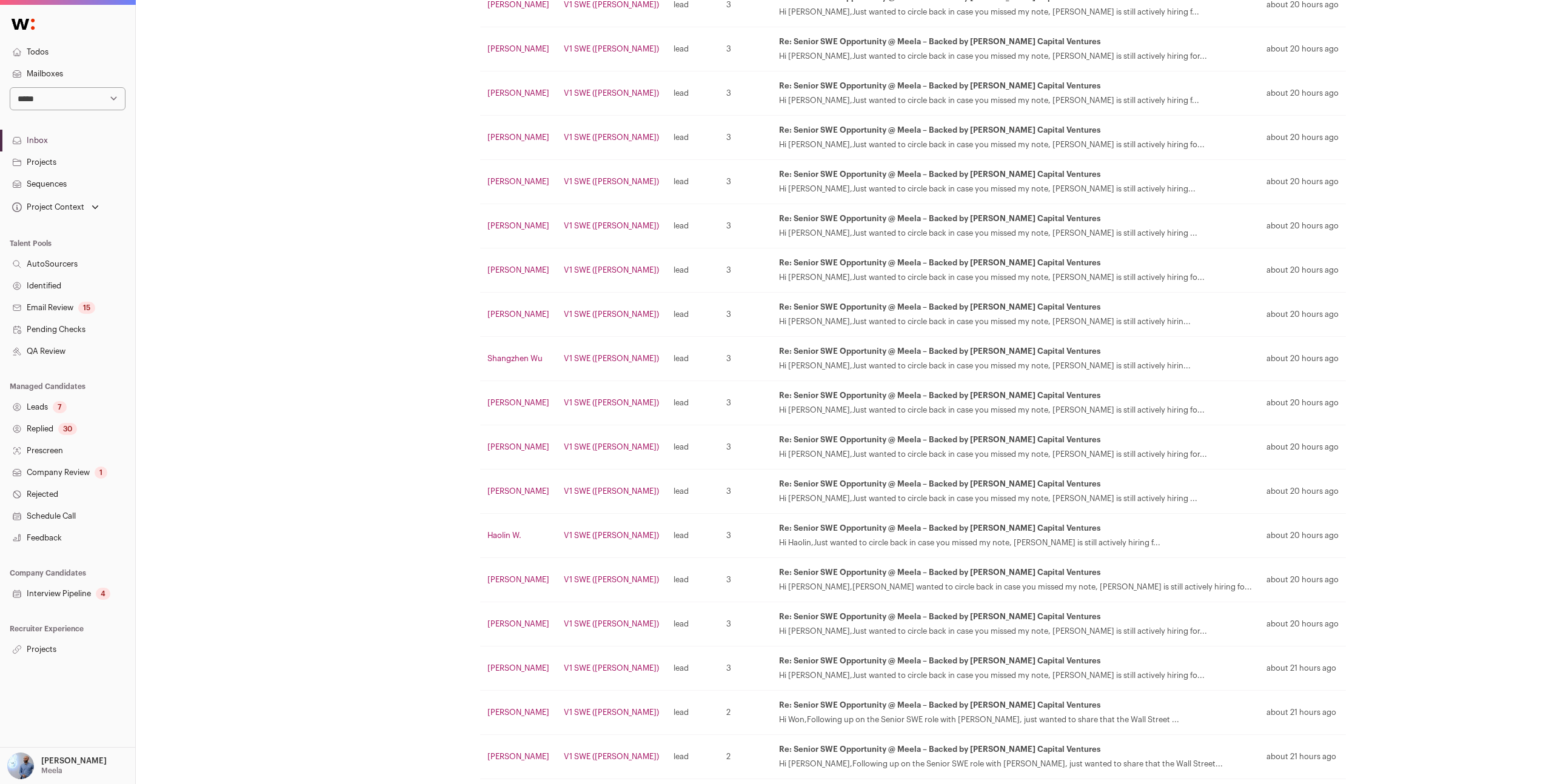
scroll to position [635, 0]
click at [71, 765] on p "[PERSON_NAME]" at bounding box center [74, 761] width 66 height 10
click at [49, 733] on link "Admin" at bounding box center [82, 733] width 134 height 26
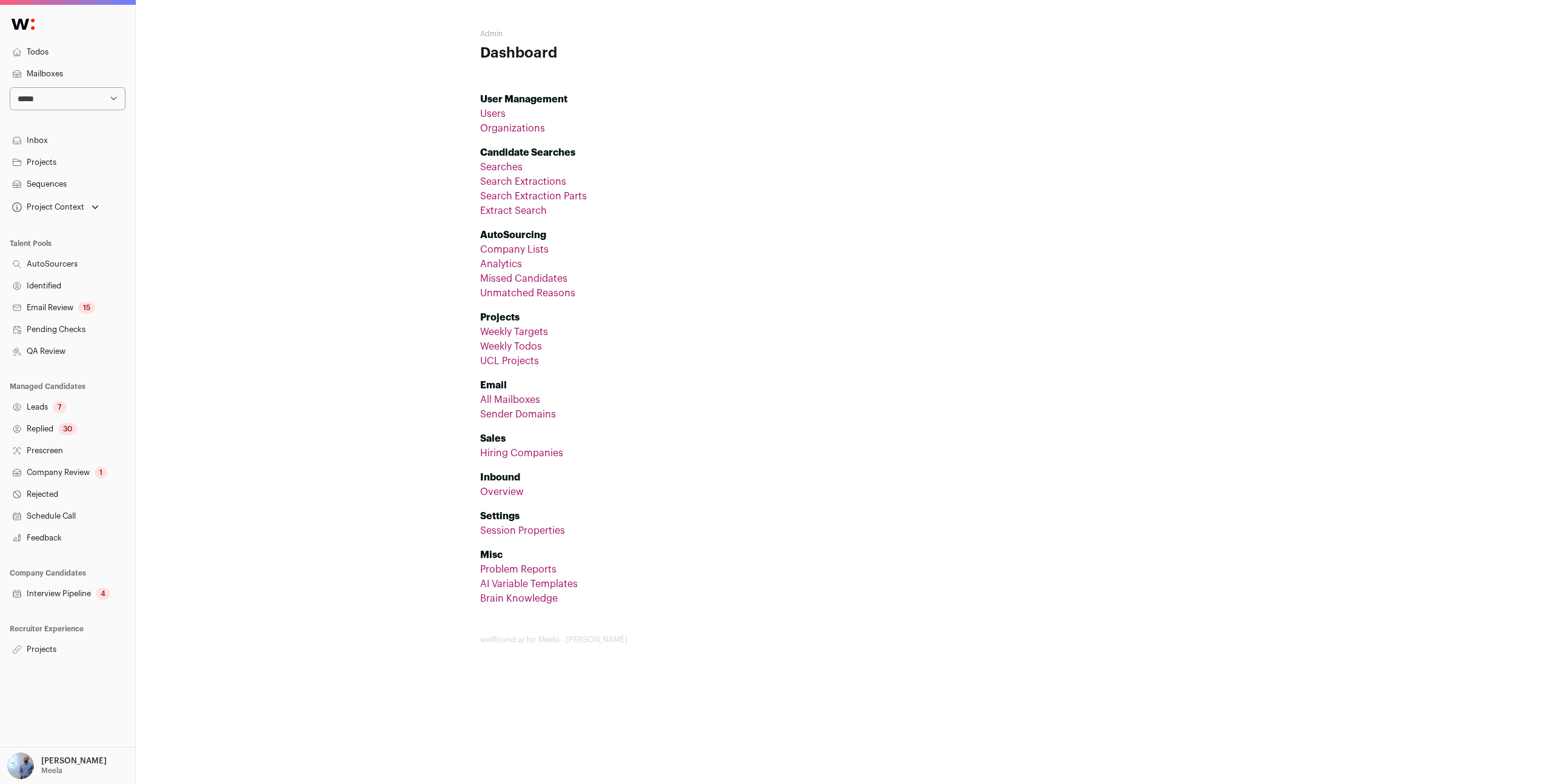
click at [499, 399] on link "All Mailboxes" at bounding box center [510, 400] width 60 height 10
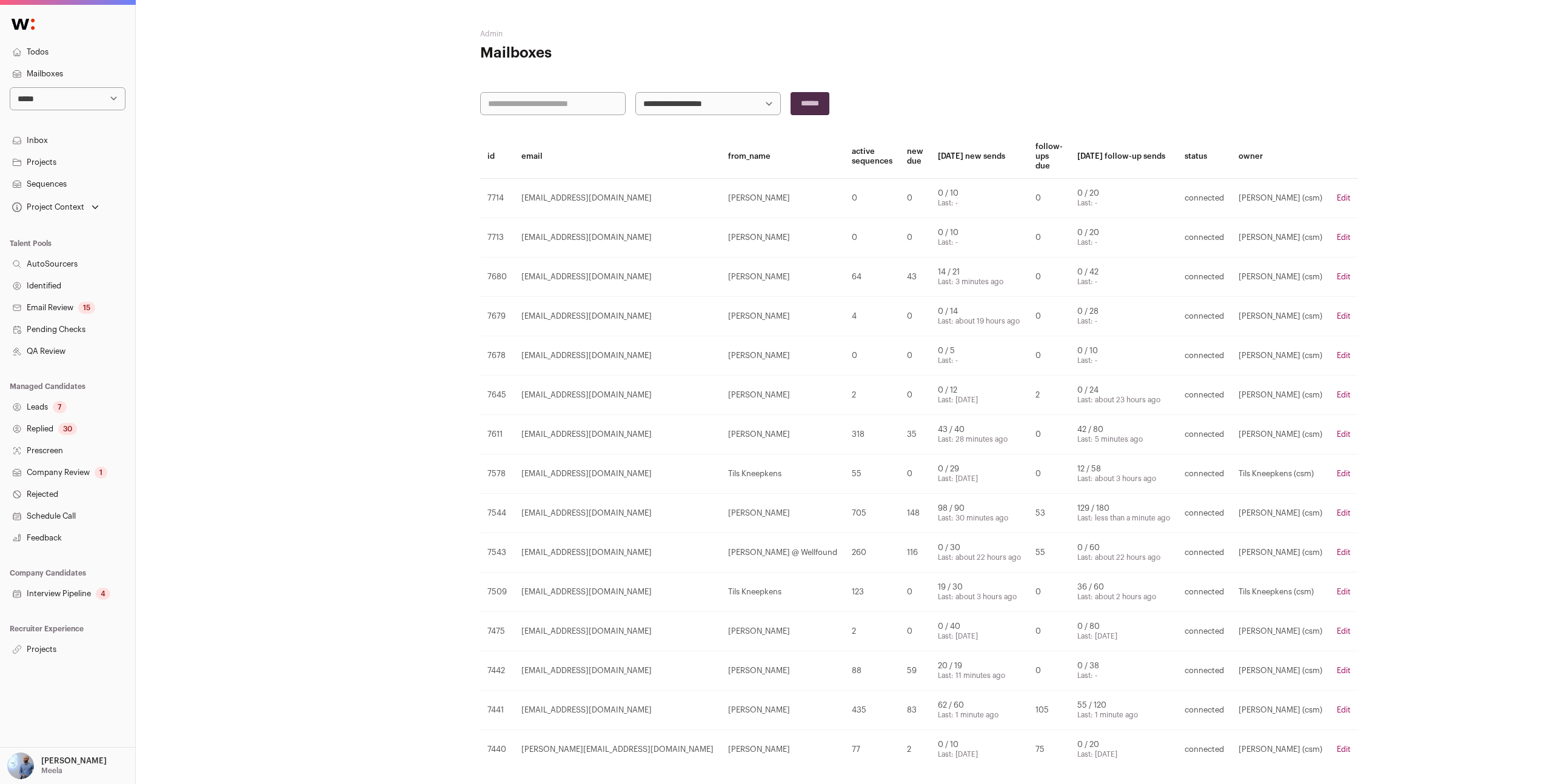
click at [1337, 196] on link "Edit" at bounding box center [1344, 198] width 14 height 8
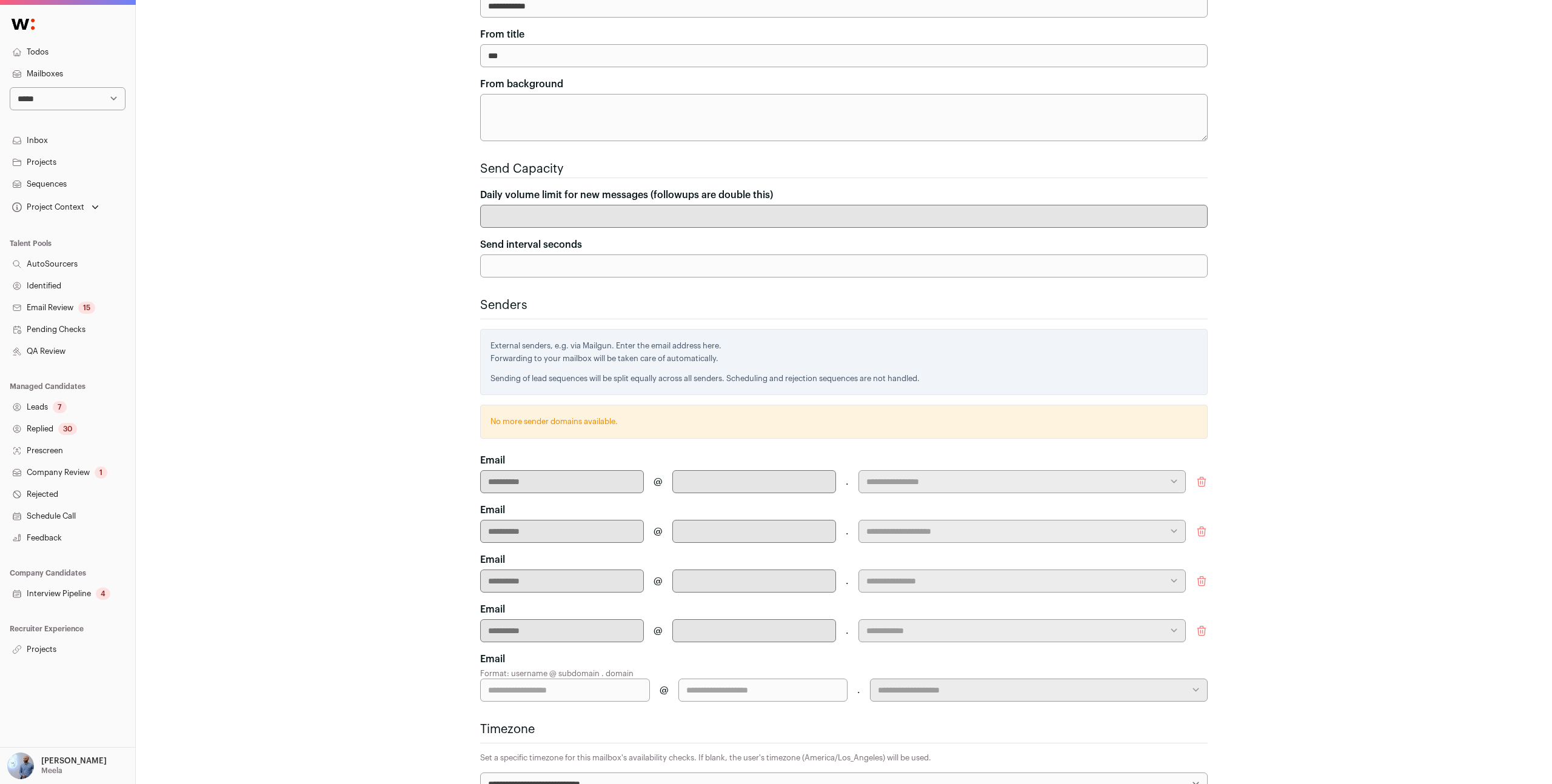
scroll to position [183, 0]
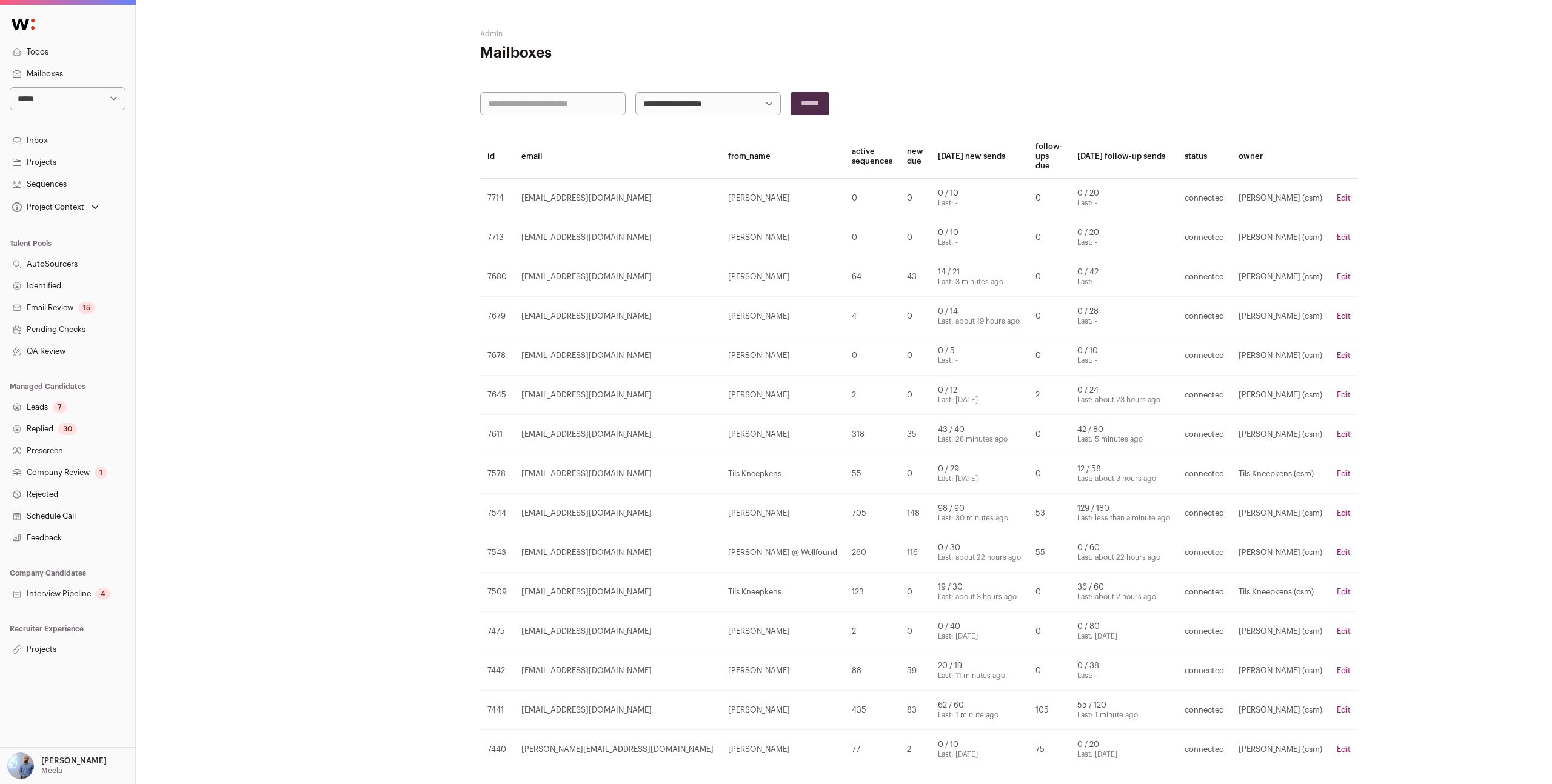
click at [584, 107] on input "text" at bounding box center [553, 104] width 146 height 23
type input "*****"
click at [791, 92] on input "******" at bounding box center [810, 104] width 39 height 23
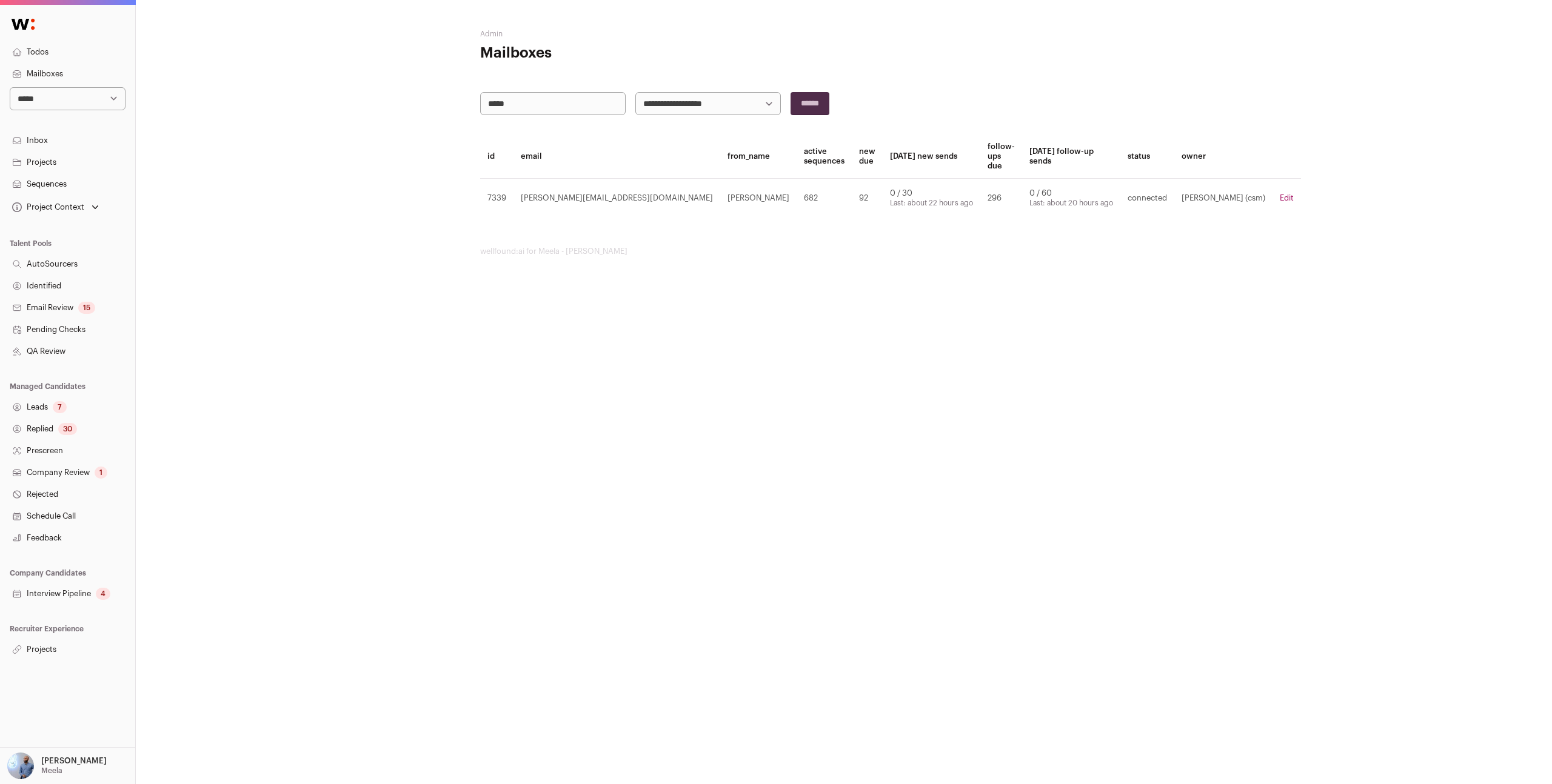
click at [1208, 198] on div "**********" at bounding box center [843, 143] width 1416 height 286
click at [1280, 198] on link "Edit" at bounding box center [1287, 198] width 14 height 8
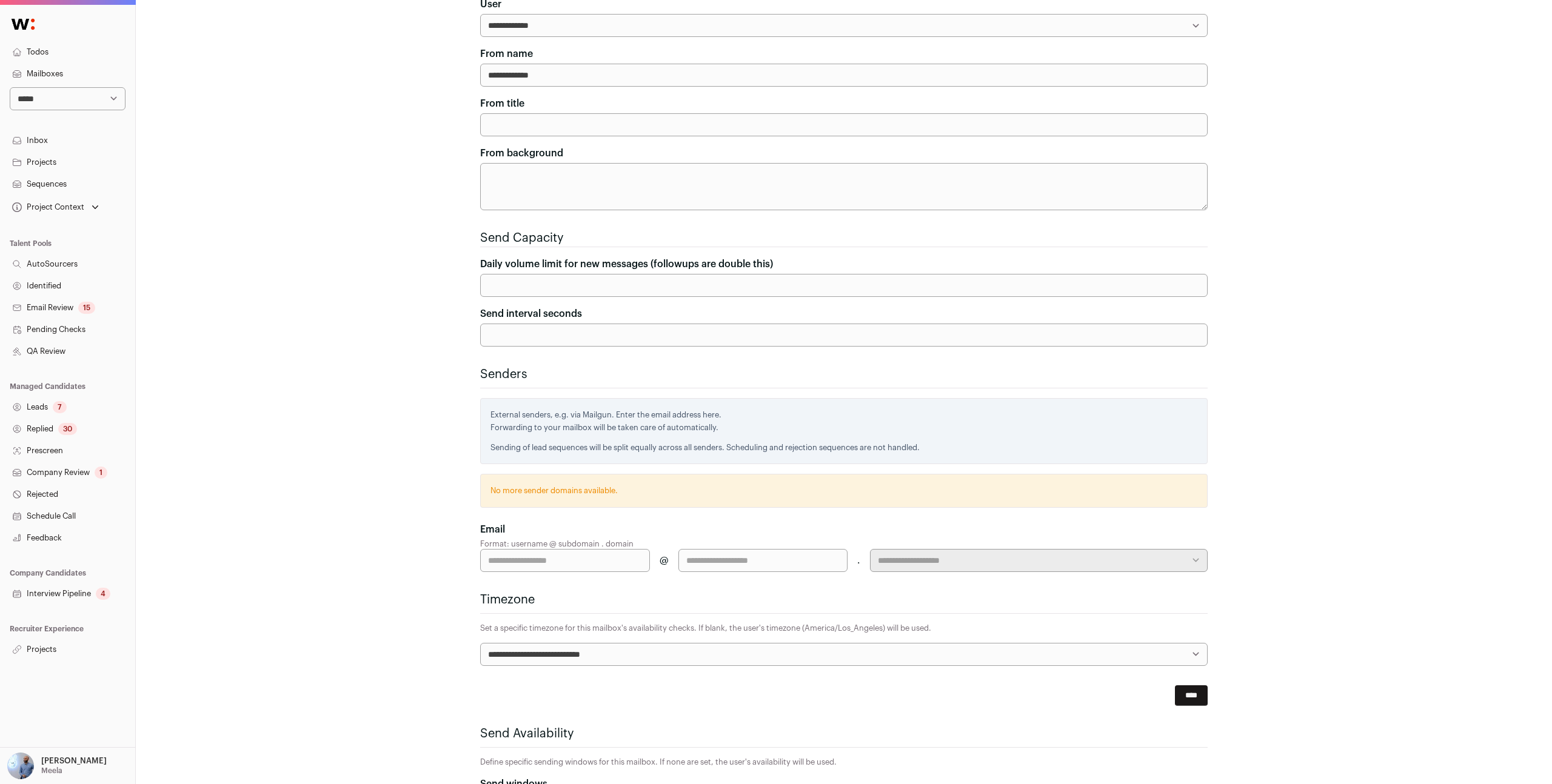
scroll to position [211, 0]
